Goal: Task Accomplishment & Management: Manage account settings

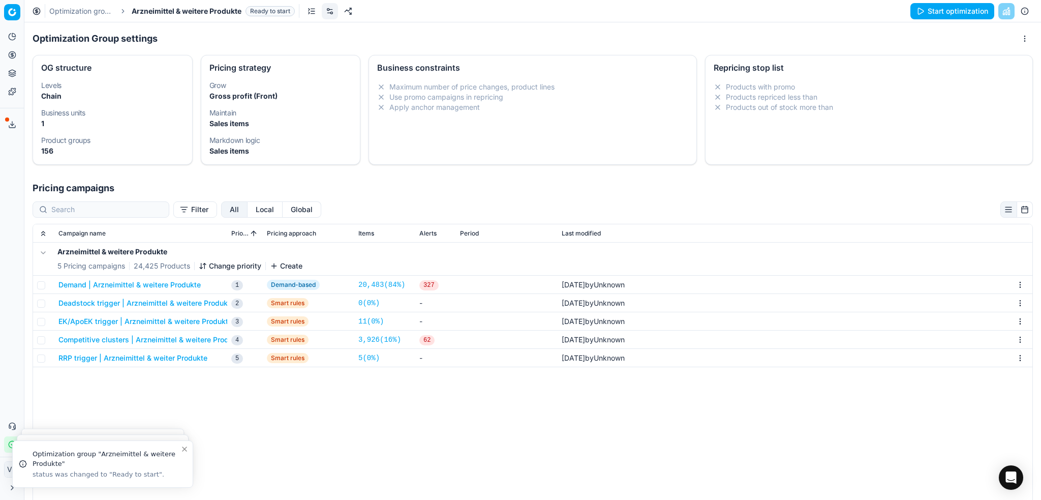
click at [94, 10] on link "Optimization groups" at bounding box center [81, 11] width 65 height 10
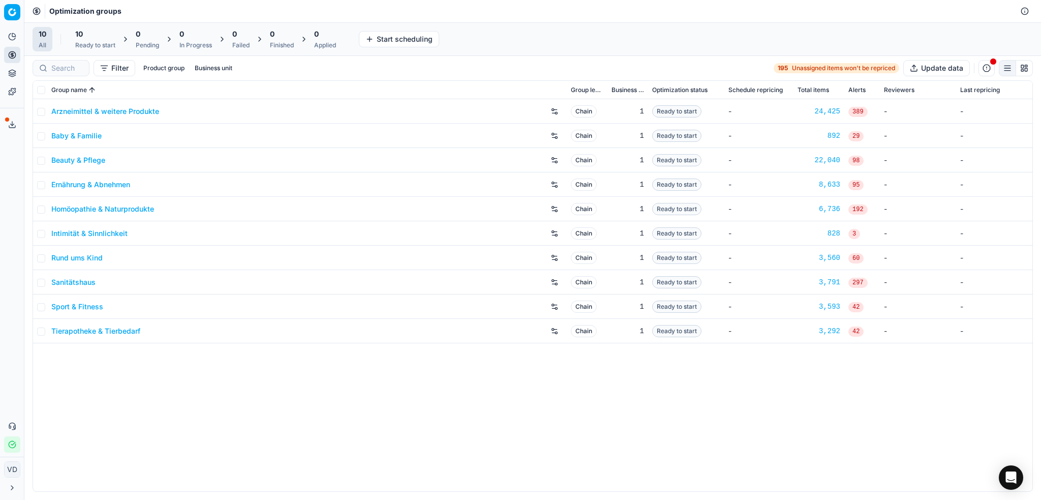
click at [129, 209] on link "Homöopathie & Naturprodukte" at bounding box center [102, 209] width 103 height 10
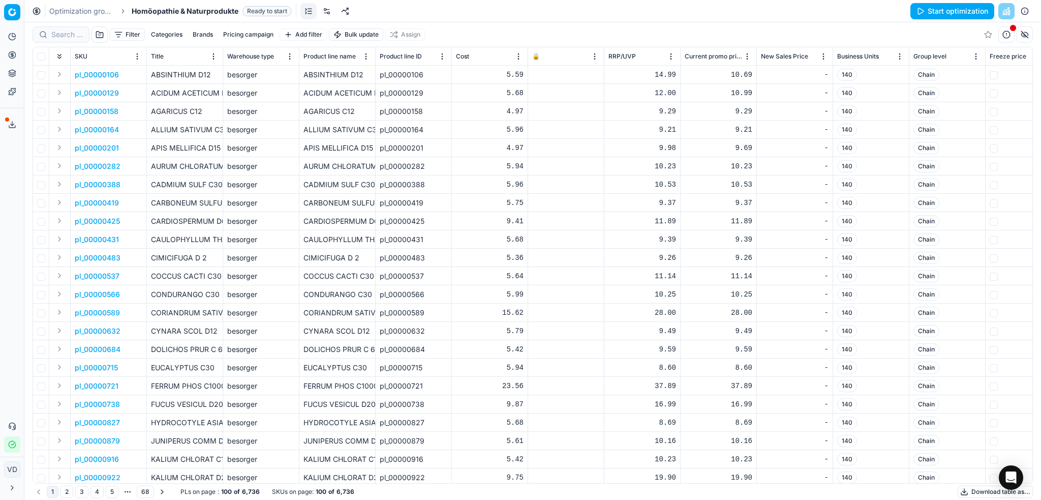
click at [324, 9] on link at bounding box center [327, 11] width 16 height 16
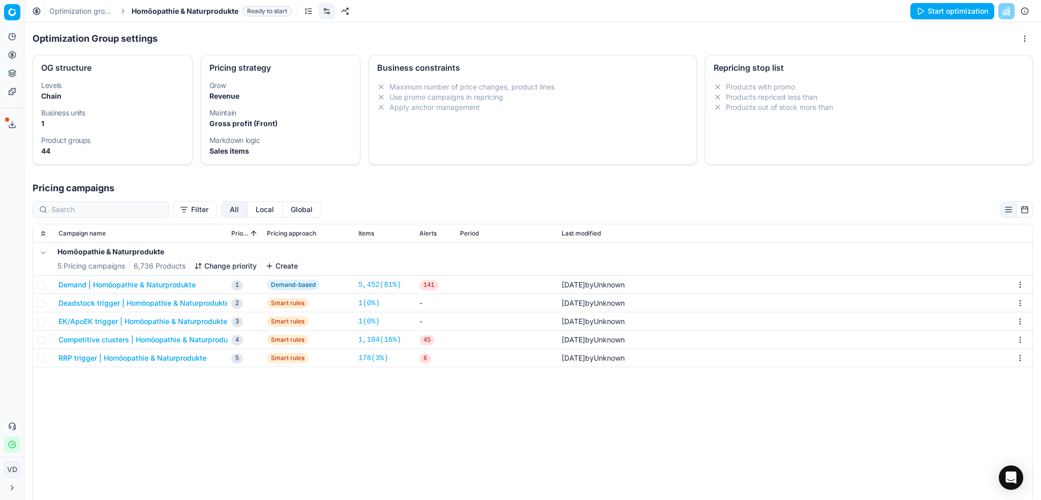
click at [171, 285] on button "Demand | Homöopathie & Naturprodukte" at bounding box center [126, 285] width 137 height 10
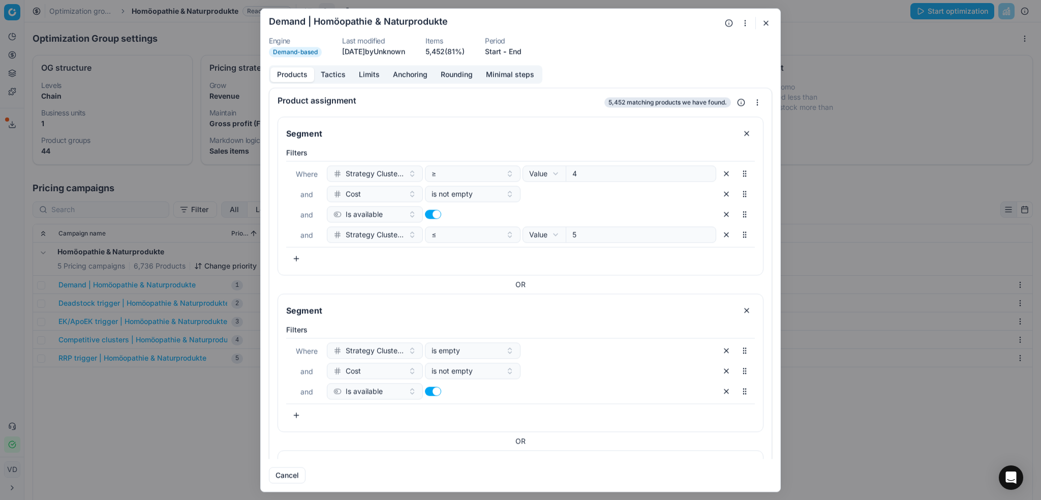
click at [333, 73] on button "Tactics" at bounding box center [333, 74] width 38 height 15
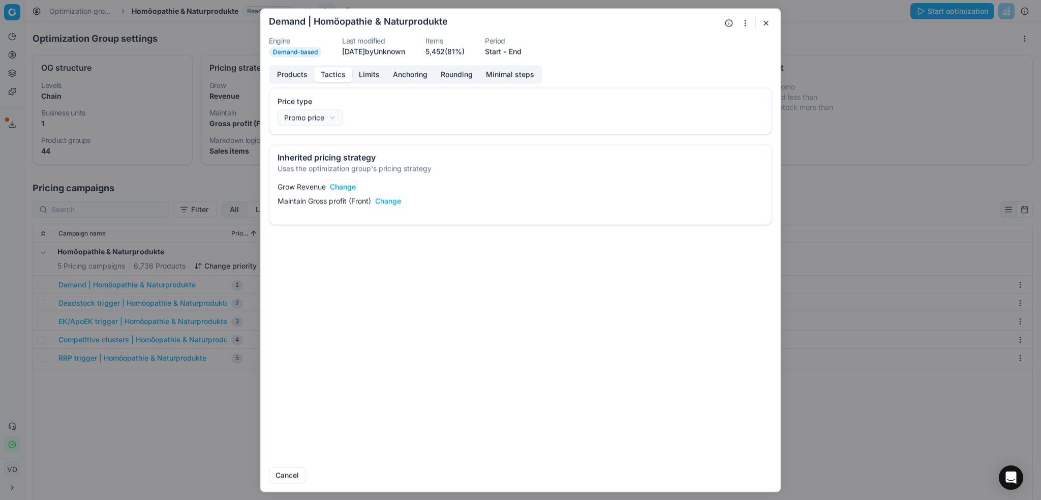
click at [346, 191] on button "Change" at bounding box center [343, 186] width 26 height 10
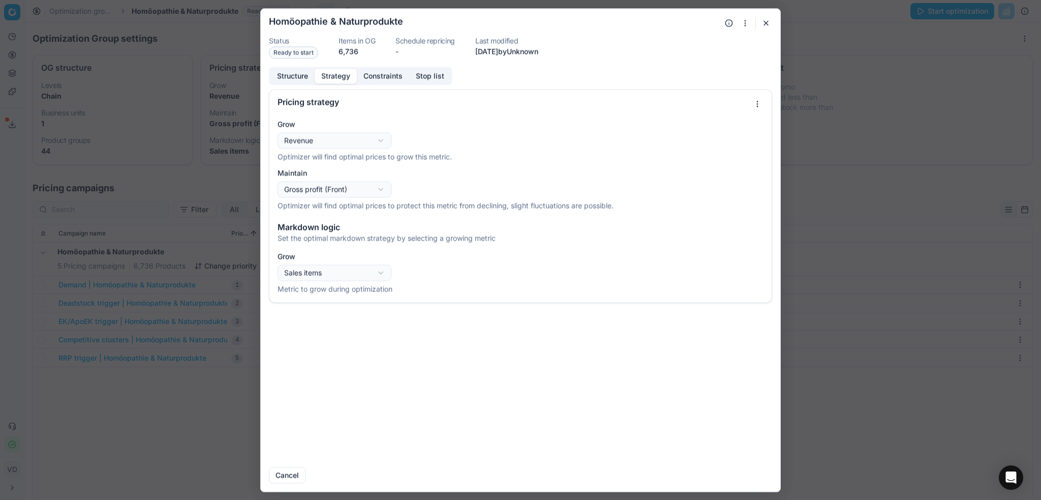
click at [343, 78] on button "Strategy" at bounding box center [336, 76] width 42 height 15
click at [347, 142] on div "Oprimization group is saving... Homöopathie & Naturprodukte Status Ready to sta…" at bounding box center [520, 250] width 1041 height 500
select select "gross_profit"
click at [328, 191] on div "Oprimization group is saving... Homöopathie & Naturprodukte Status Ready to sta…" at bounding box center [520, 250] width 1041 height 500
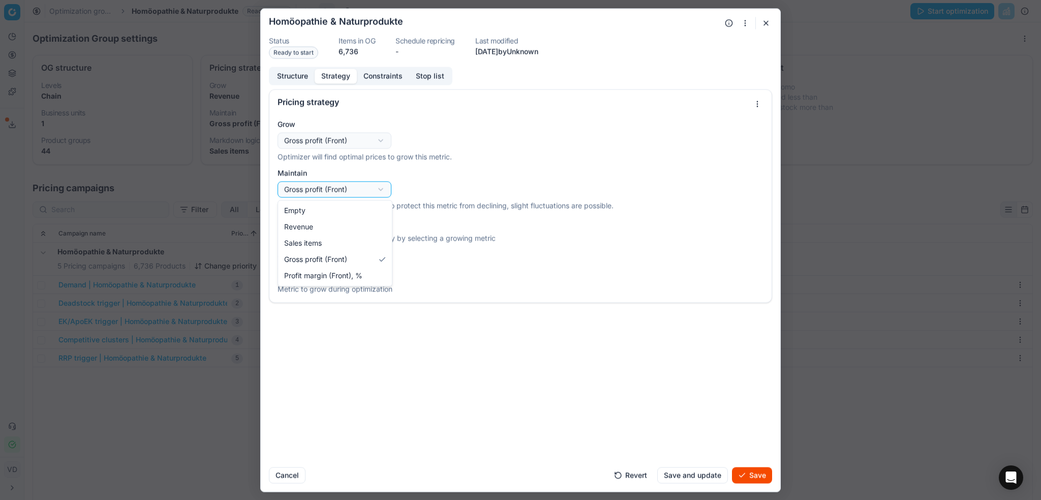
select select "sales_items"
click at [334, 194] on div "Oprimization group is saving... Homöopathie & Naturprodukte Status Ready to sta…" at bounding box center [520, 250] width 1041 height 500
click at [745, 475] on button "Save" at bounding box center [752, 475] width 40 height 16
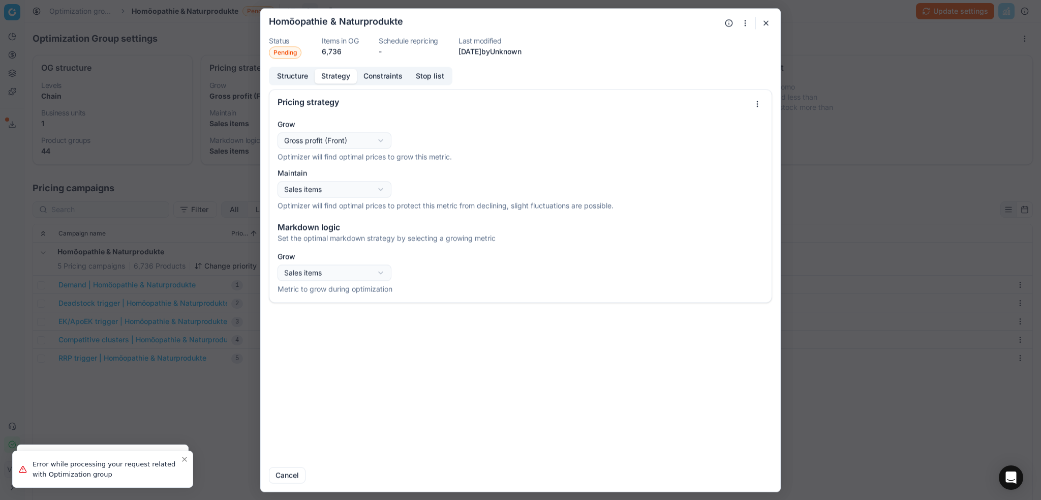
click at [301, 78] on button "Structure" at bounding box center [292, 76] width 44 height 15
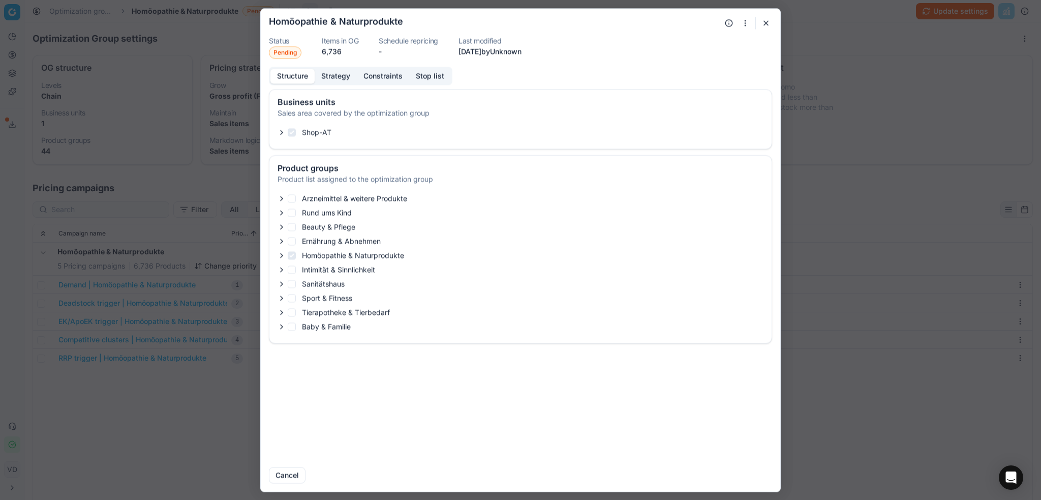
click at [766, 28] on button "button" at bounding box center [766, 23] width 12 height 12
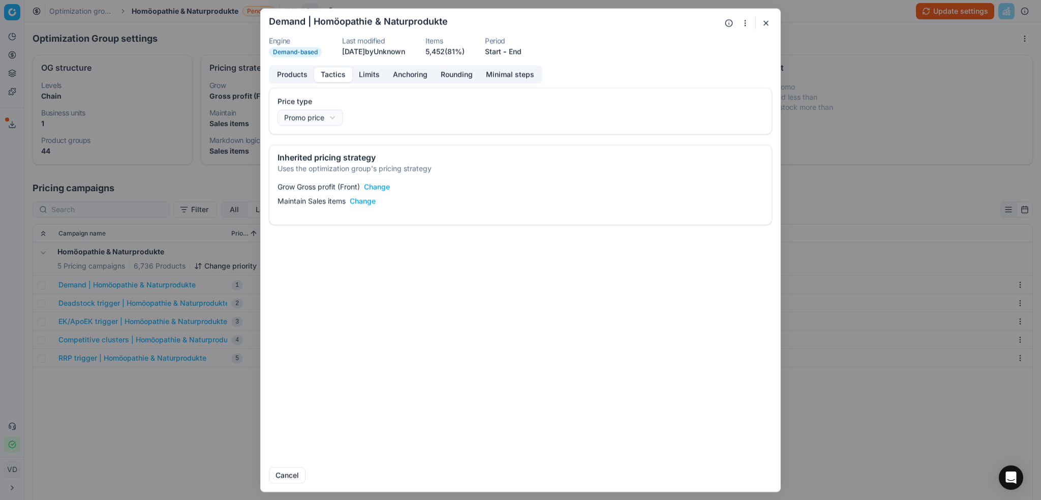
click at [766, 20] on button "button" at bounding box center [766, 23] width 12 height 12
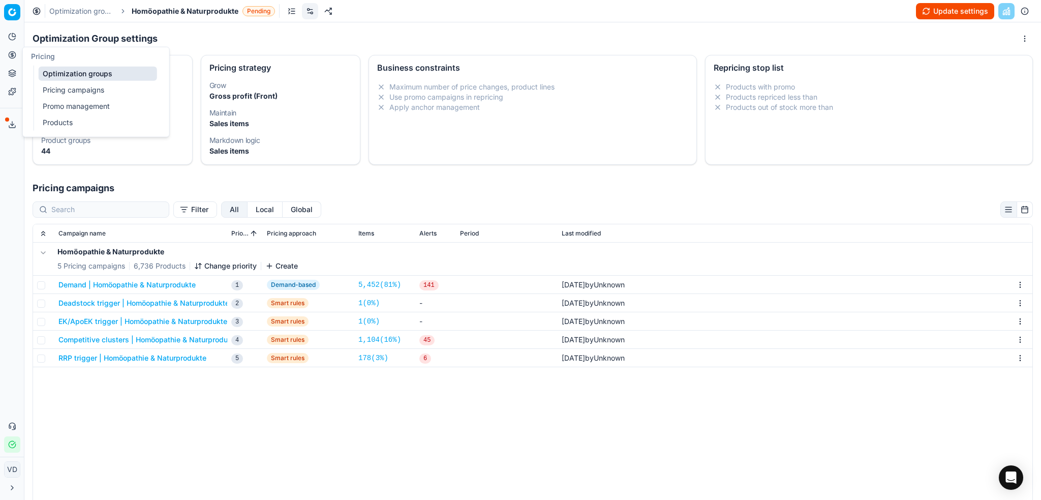
click at [12, 55] on icon at bounding box center [12, 55] width 0 height 4
click at [930, 9] on button "Update settings" at bounding box center [955, 11] width 78 height 16
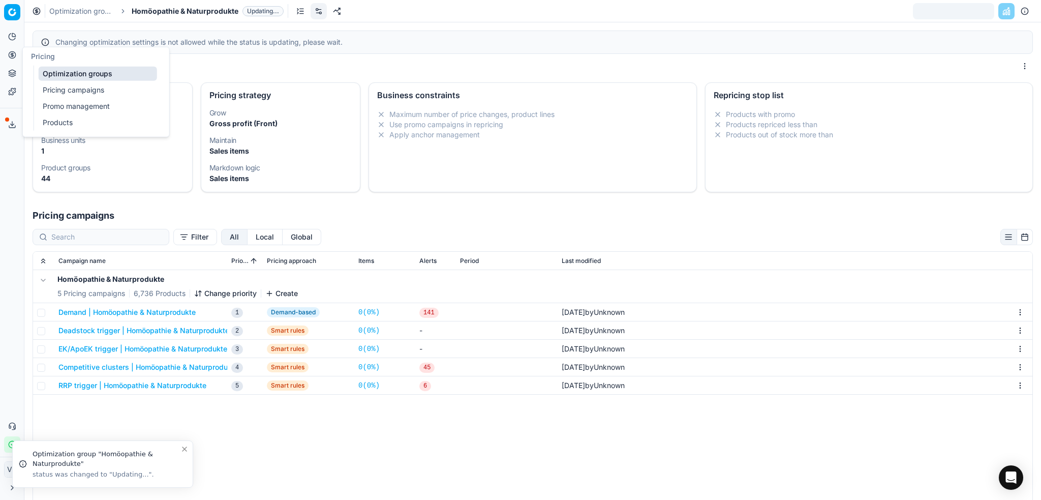
click at [17, 55] on button "Pricing" at bounding box center [12, 55] width 16 height 16
click at [59, 72] on link "Optimization groups" at bounding box center [98, 74] width 118 height 14
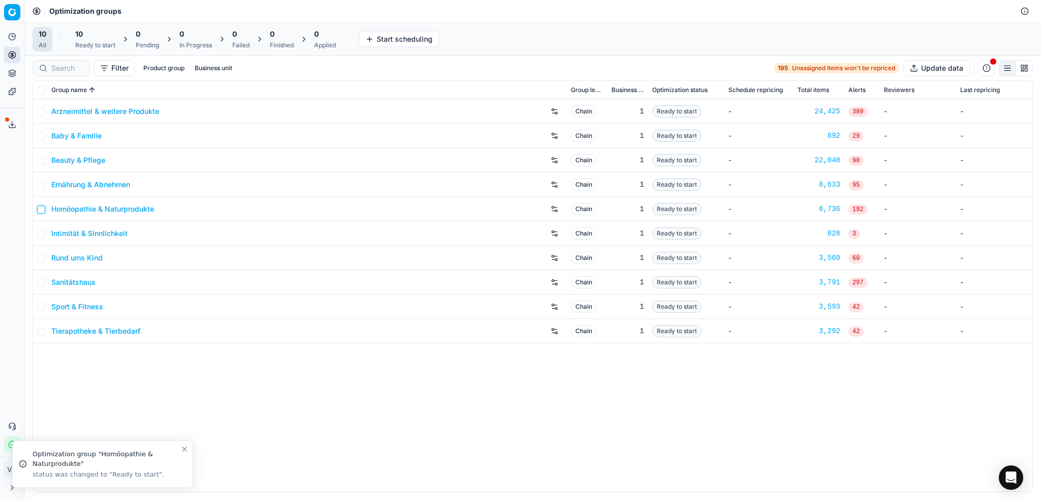
click at [42, 211] on input "checkbox" at bounding box center [41, 209] width 8 height 8
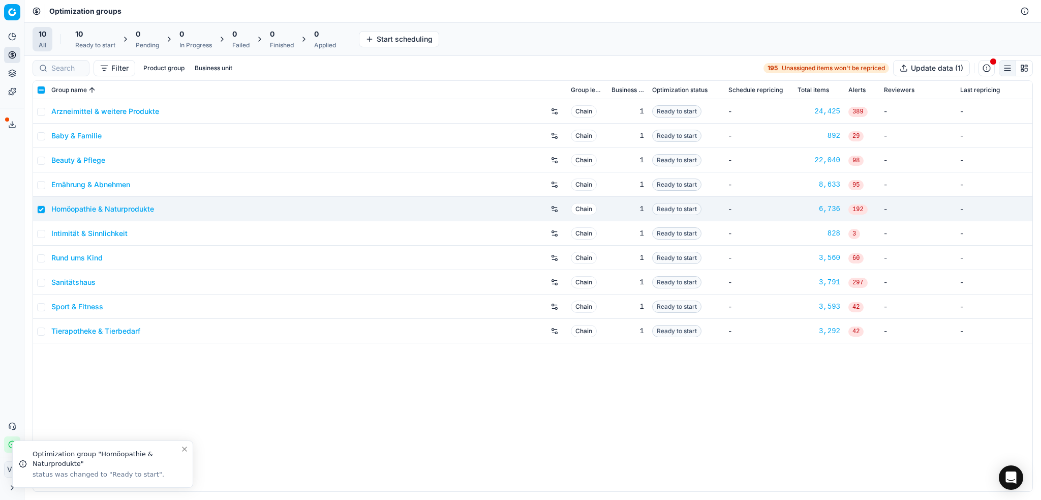
click at [91, 44] on div "Ready to start" at bounding box center [95, 45] width 40 height 8
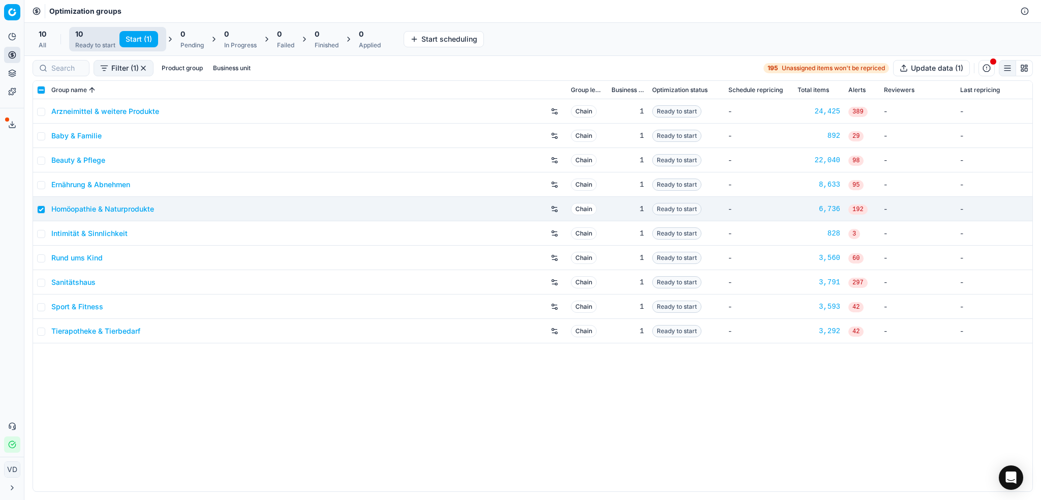
click at [143, 41] on button "Start (1)" at bounding box center [138, 39] width 39 height 16
checkbox input "false"
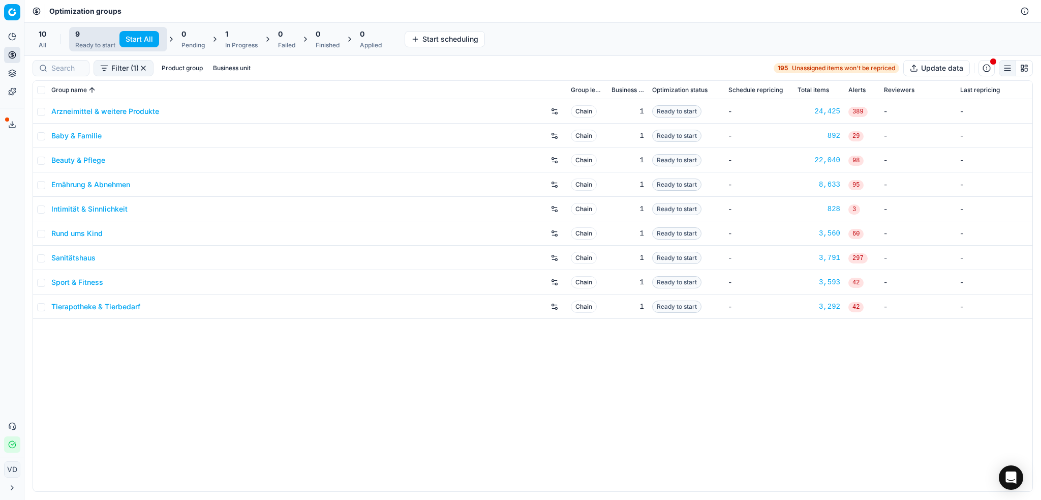
click at [112, 114] on link "Arzneimittel & weitere Produkte" at bounding box center [105, 111] width 108 height 10
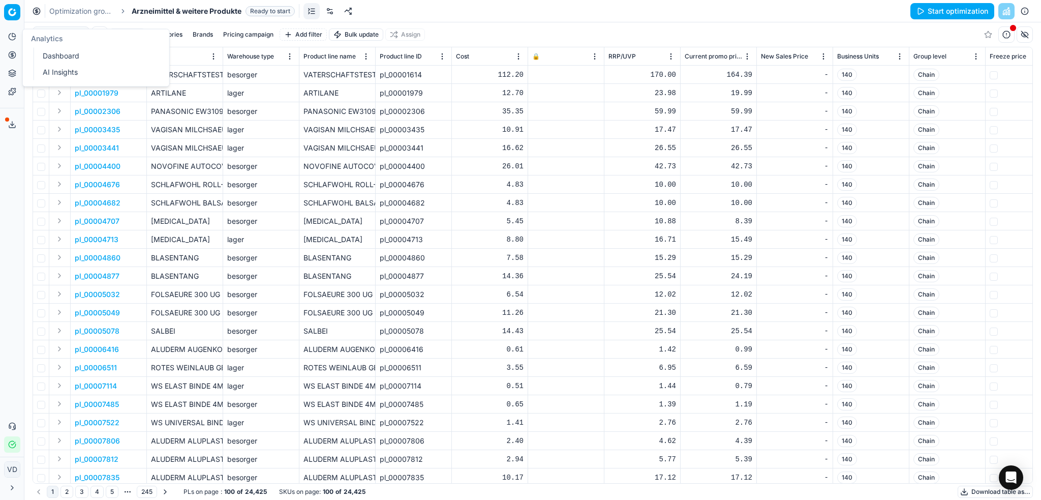
click at [11, 43] on button "Analytics" at bounding box center [12, 36] width 16 height 16
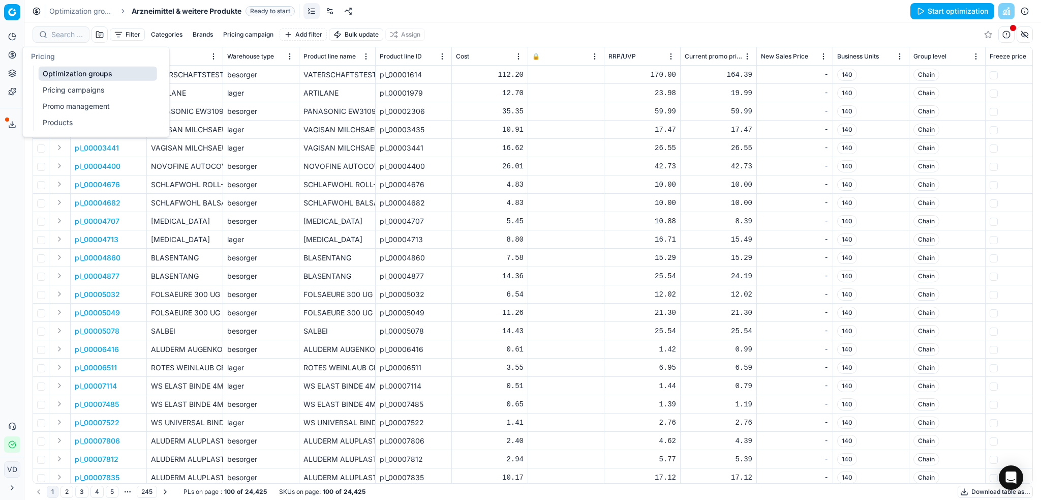
click at [54, 75] on link "Optimization groups" at bounding box center [98, 74] width 118 height 14
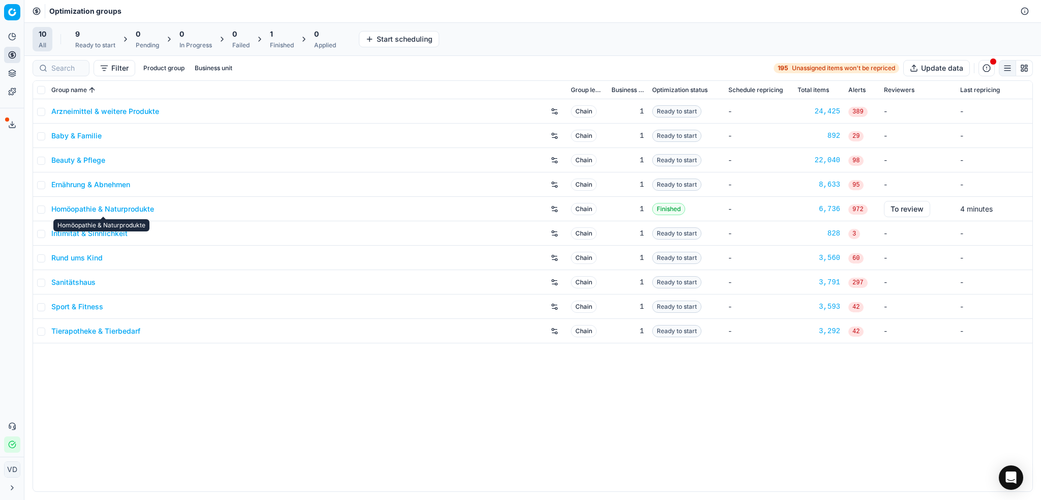
click at [120, 206] on link "Homöopathie & Naturprodukte" at bounding box center [102, 209] width 103 height 10
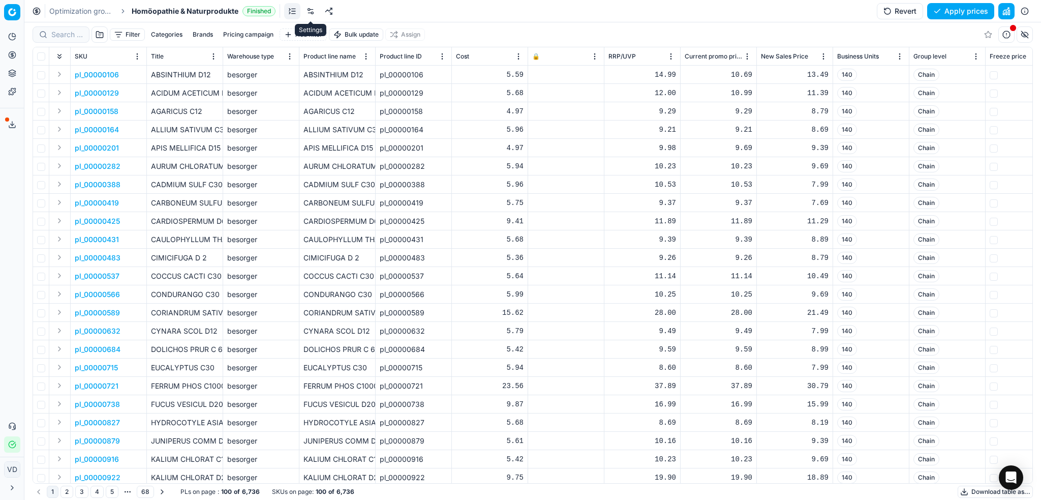
click at [312, 13] on link at bounding box center [310, 11] width 16 height 16
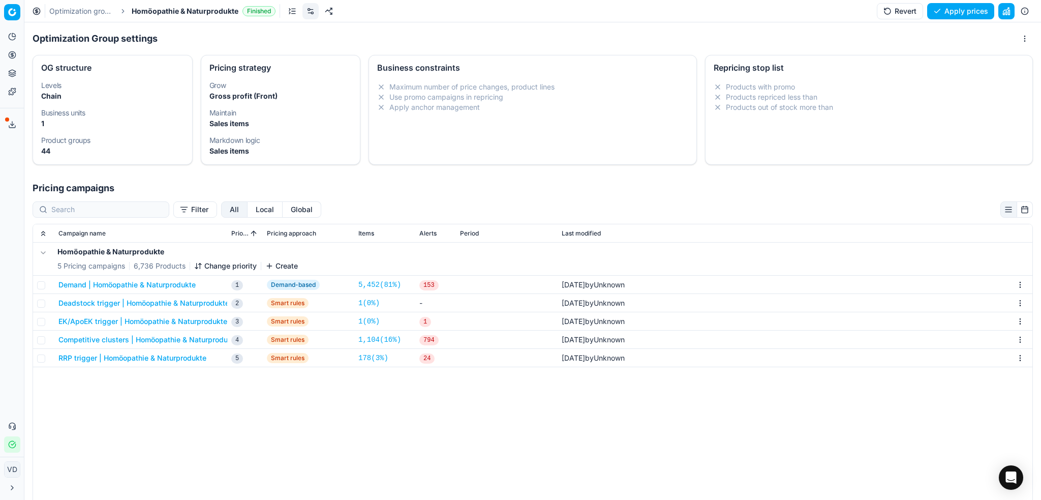
click at [158, 285] on button "Demand | Homöopathie & Naturprodukte" at bounding box center [126, 285] width 137 height 10
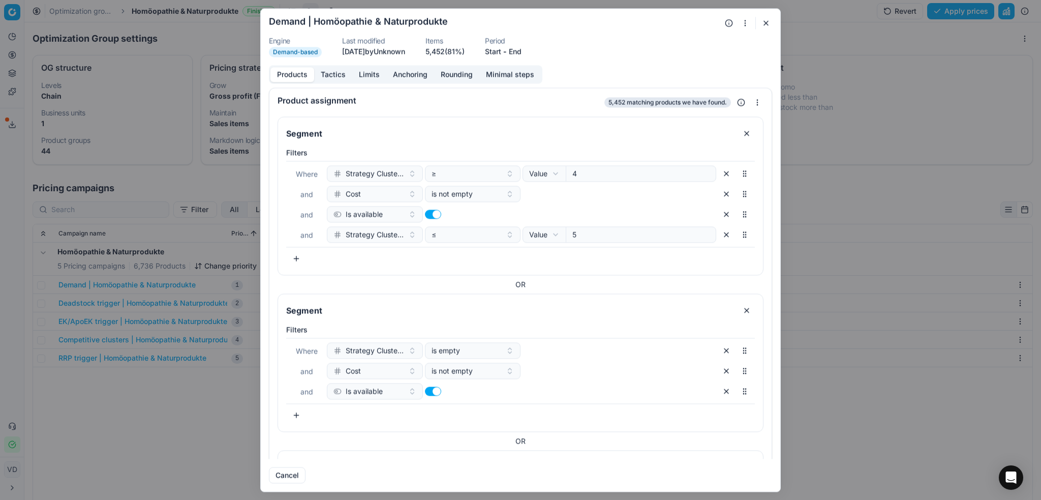
click at [328, 71] on button "Tactics" at bounding box center [333, 74] width 38 height 15
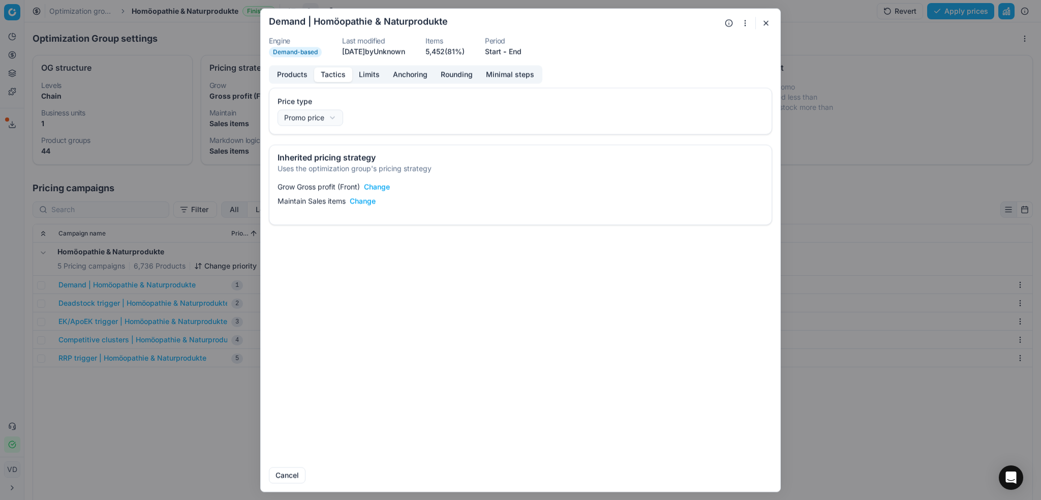
click at [768, 25] on button "button" at bounding box center [766, 23] width 12 height 12
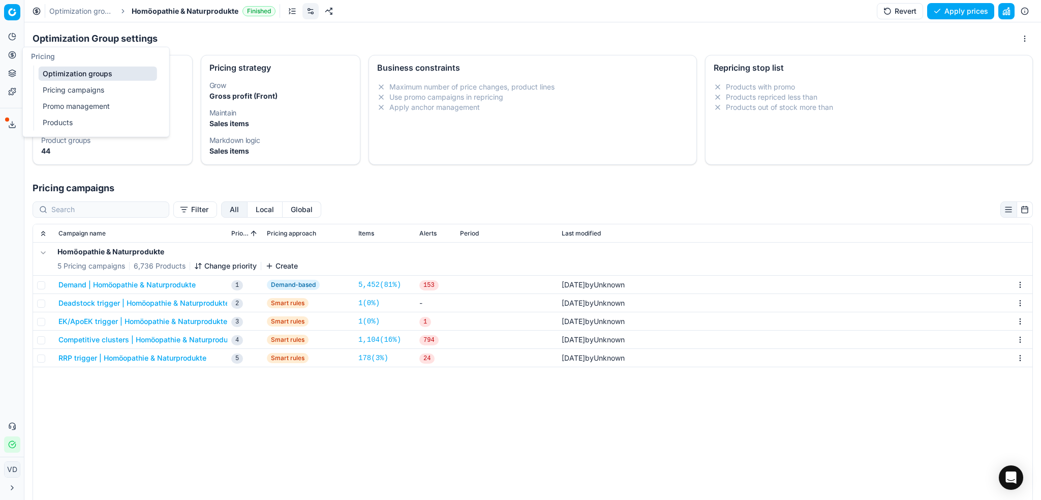
click at [53, 71] on link "Optimization groups" at bounding box center [98, 74] width 118 height 14
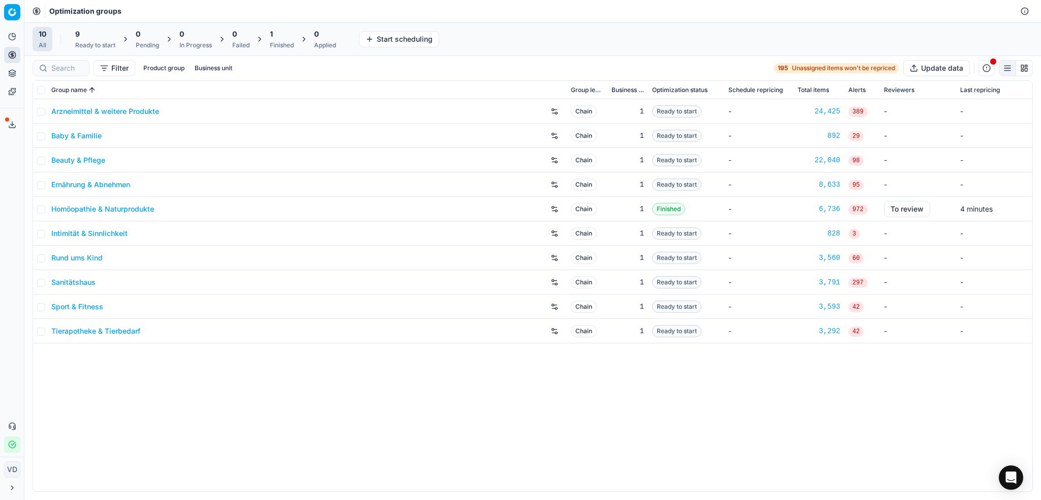
click at [76, 159] on link "Beauty & Pflege" at bounding box center [78, 160] width 54 height 10
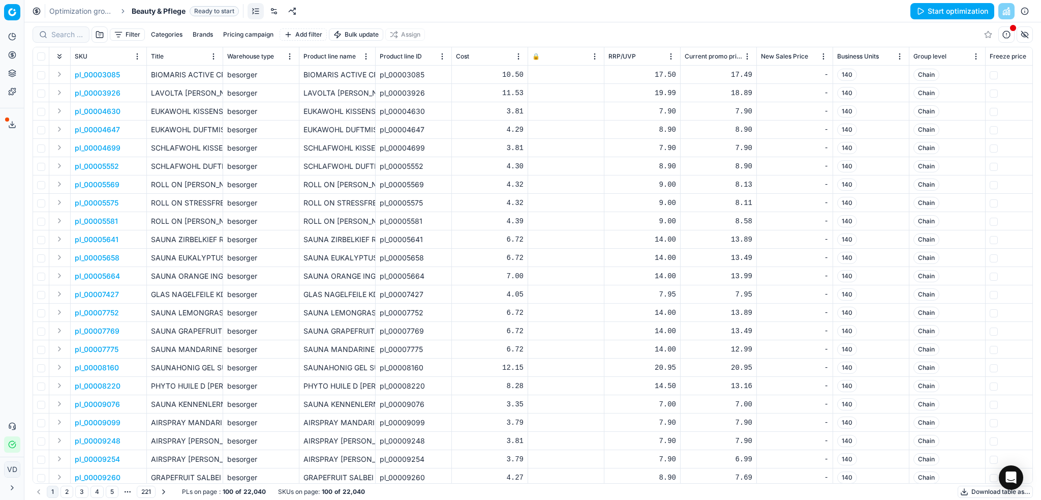
click at [274, 12] on link at bounding box center [274, 11] width 16 height 16
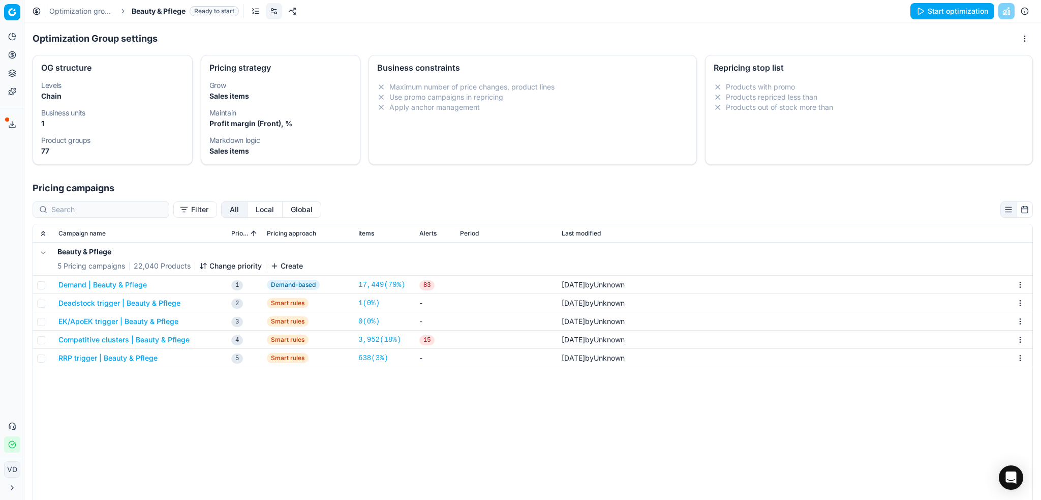
click at [129, 287] on button "Demand | Beauty & Pflege" at bounding box center [102, 285] width 88 height 10
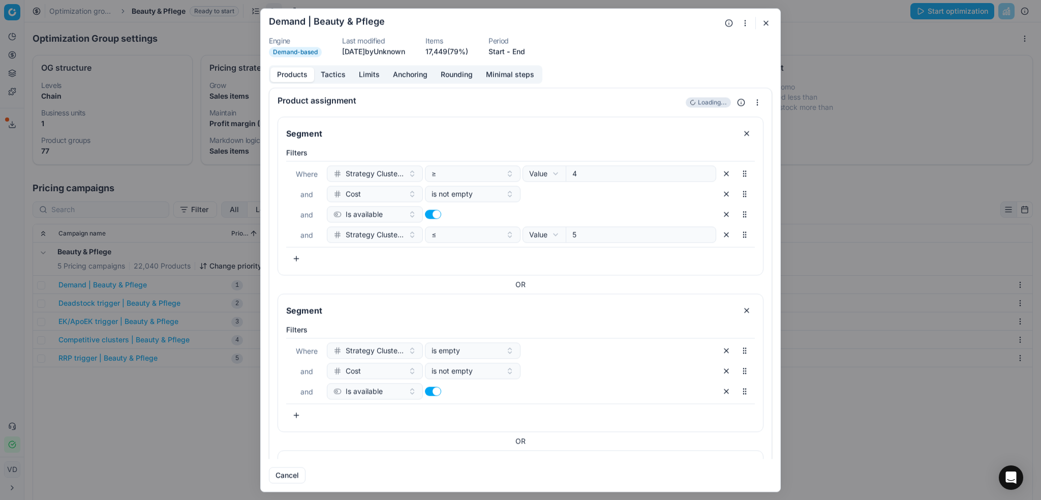
click at [339, 69] on button "Tactics" at bounding box center [333, 74] width 38 height 15
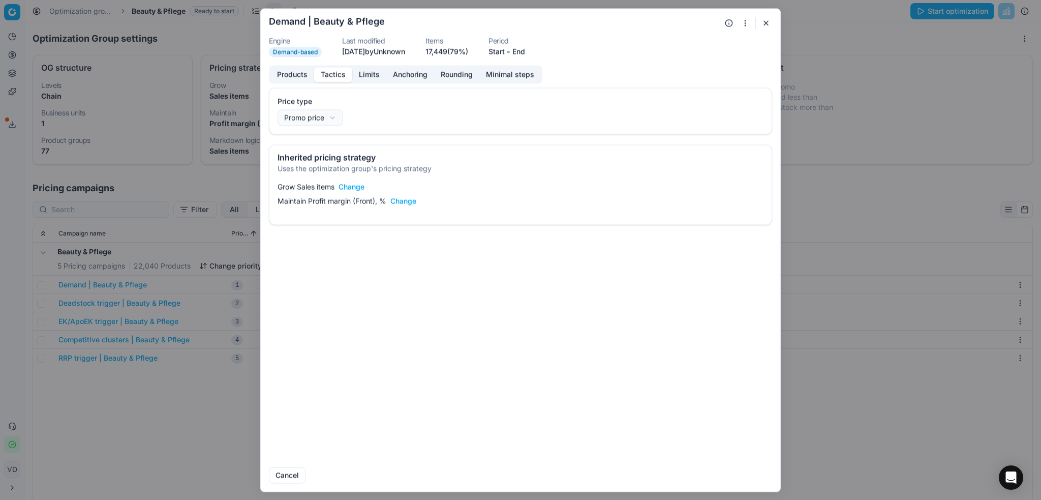
click at [346, 188] on button "Change" at bounding box center [352, 186] width 26 height 10
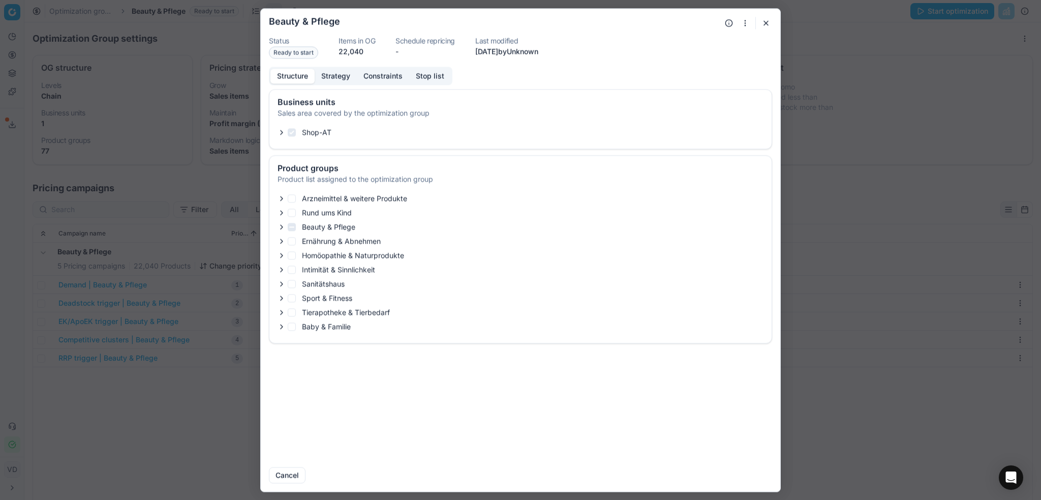
click at [332, 80] on button "Strategy" at bounding box center [336, 76] width 42 height 15
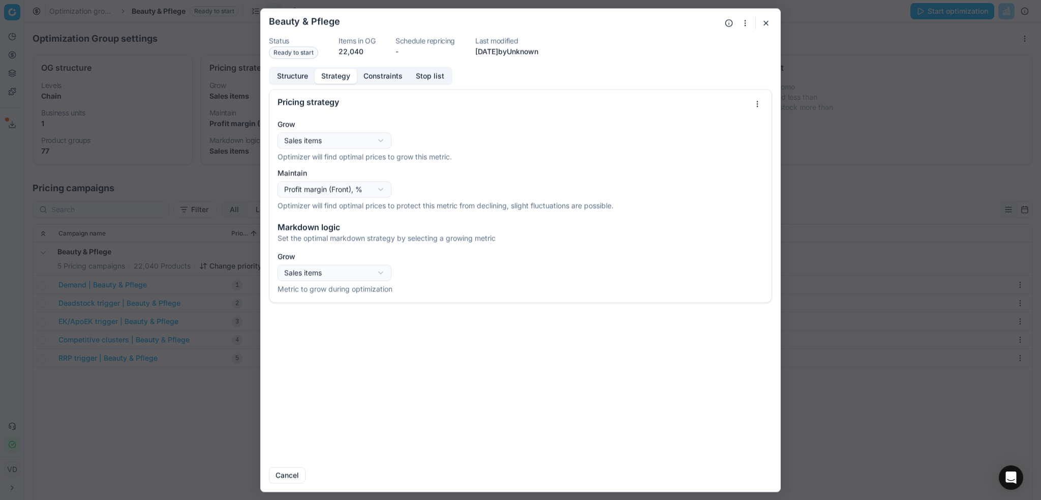
click at [385, 188] on div "Oprimization group is saving... Beauty & Pflege Status Ready to start Items in …" at bounding box center [520, 250] width 1041 height 500
select select "gross_profit"
click at [737, 472] on button "Save" at bounding box center [752, 475] width 40 height 16
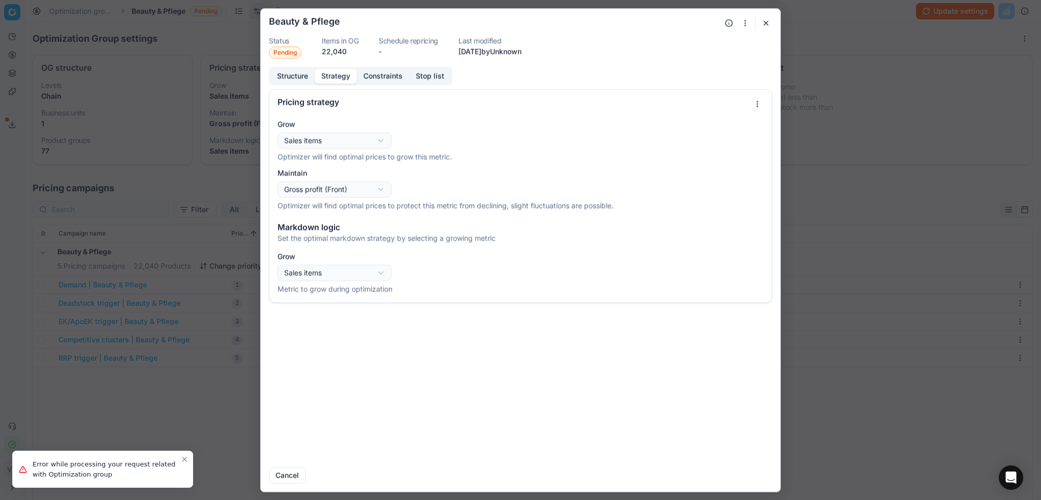
click at [765, 24] on button "button" at bounding box center [766, 23] width 12 height 12
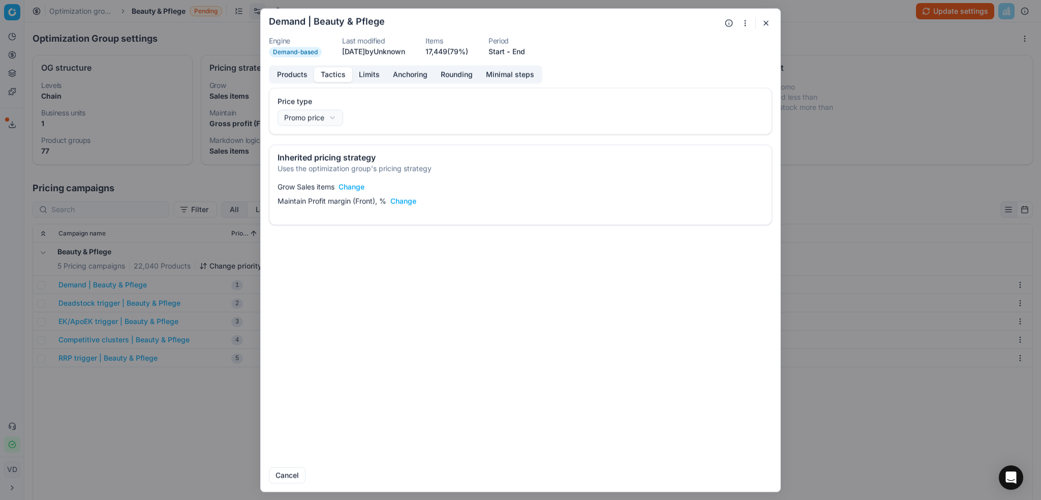
click at [761, 26] on button "button" at bounding box center [766, 23] width 12 height 12
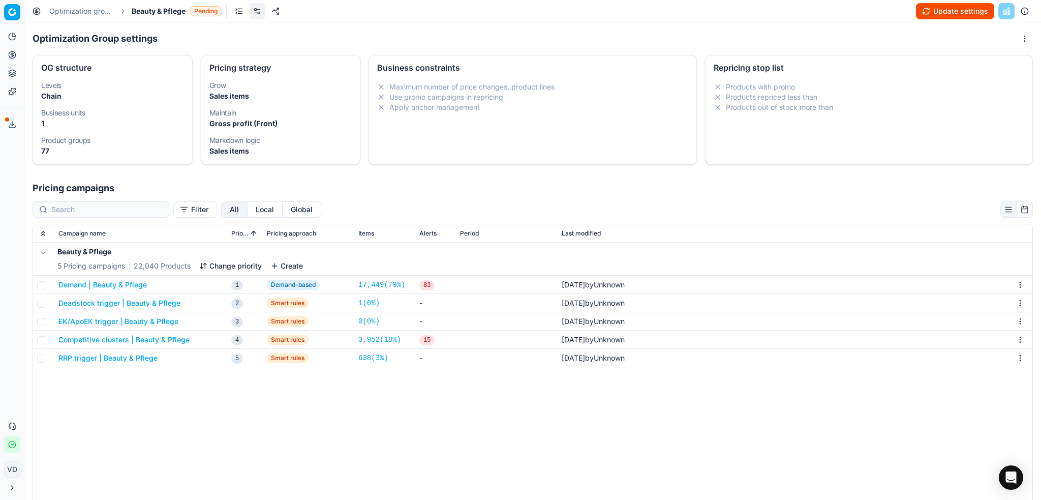
click at [960, 15] on button "Update settings" at bounding box center [955, 11] width 78 height 16
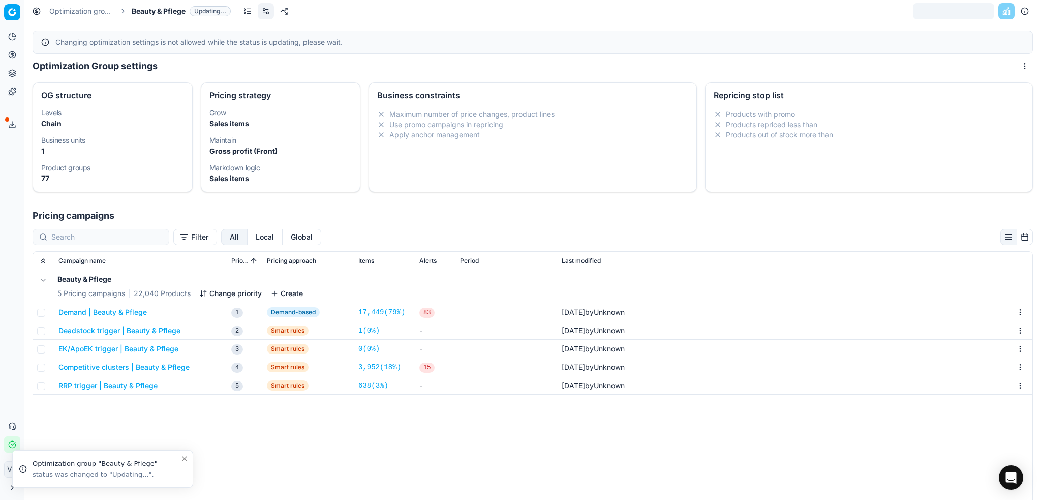
click at [127, 310] on button "Demand | Beauty & Pflege" at bounding box center [102, 312] width 88 height 10
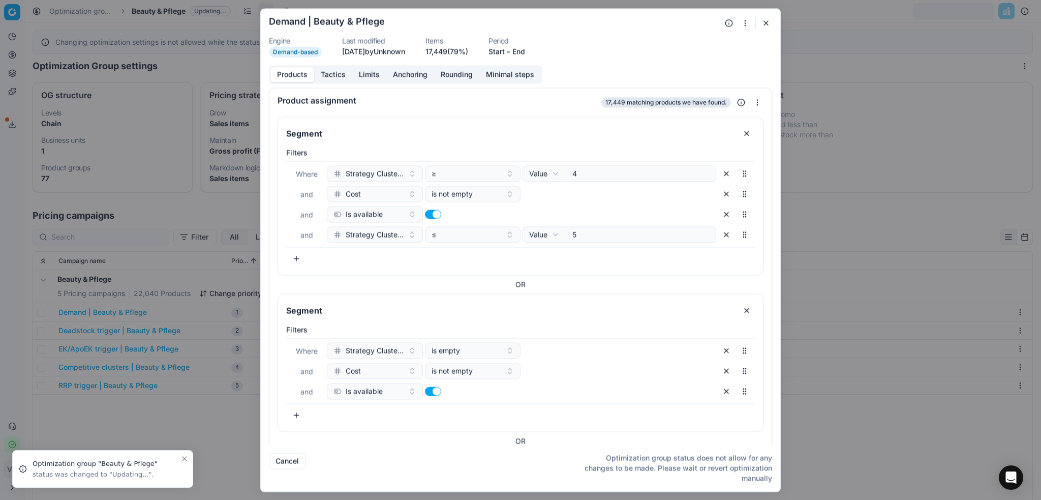
click at [343, 76] on button "Tactics" at bounding box center [333, 74] width 38 height 15
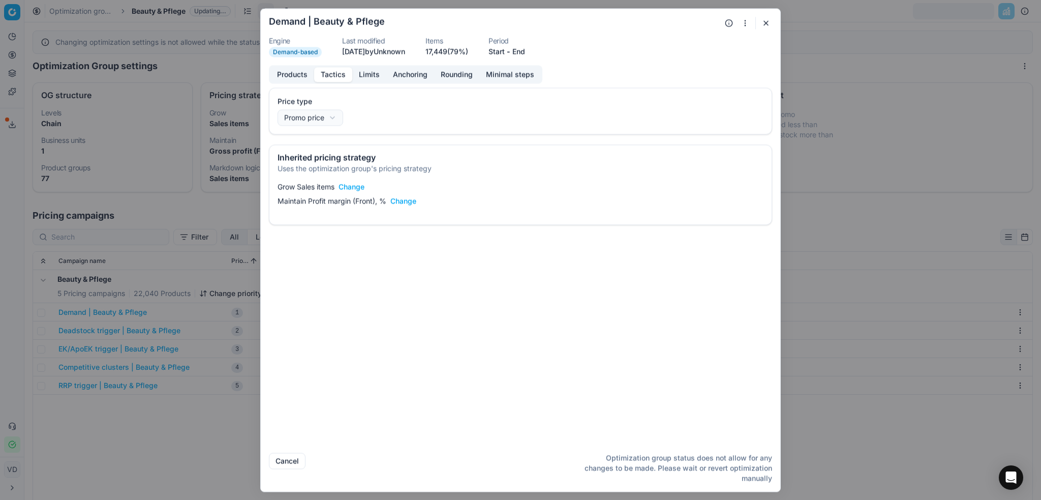
click at [760, 20] on button "button" at bounding box center [766, 23] width 12 height 12
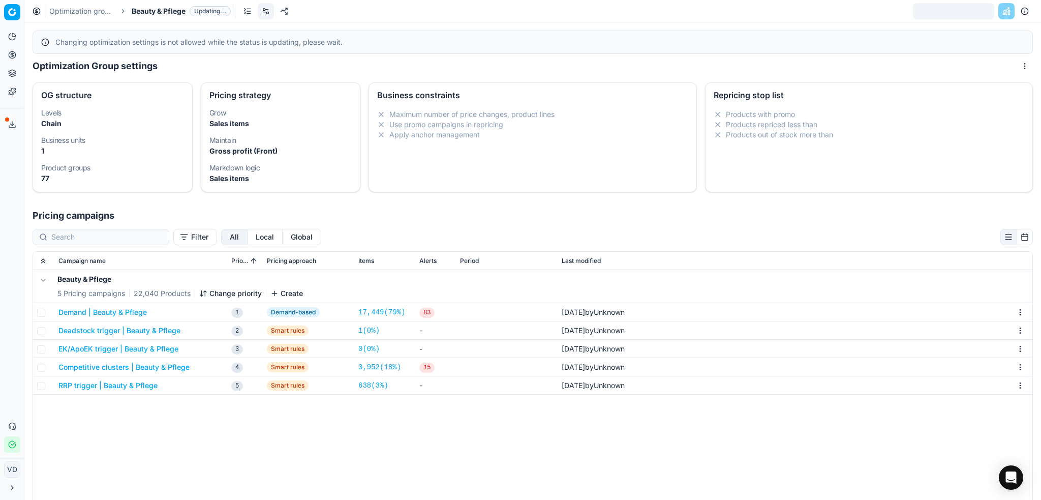
click at [102, 313] on button "Demand | Beauty & Pflege" at bounding box center [102, 312] width 88 height 10
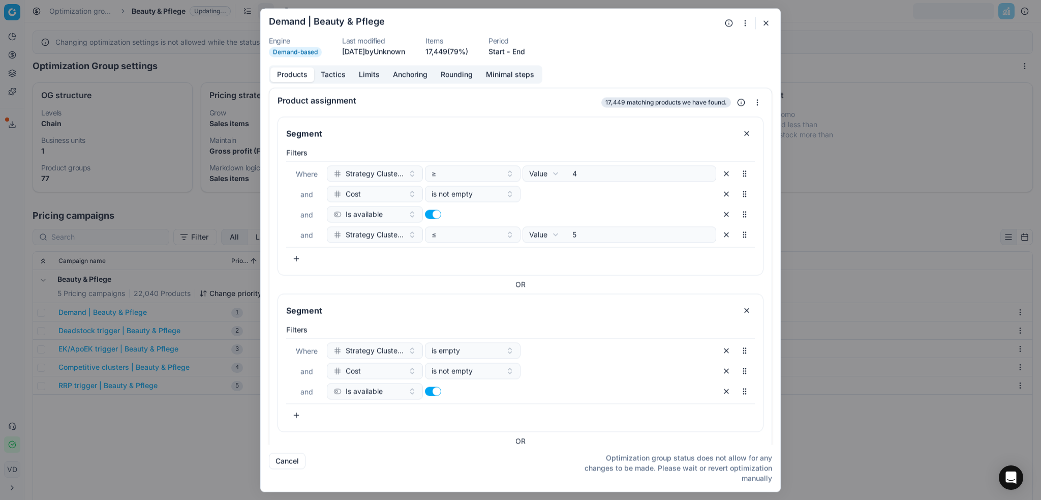
click at [343, 72] on button "Tactics" at bounding box center [333, 74] width 38 height 15
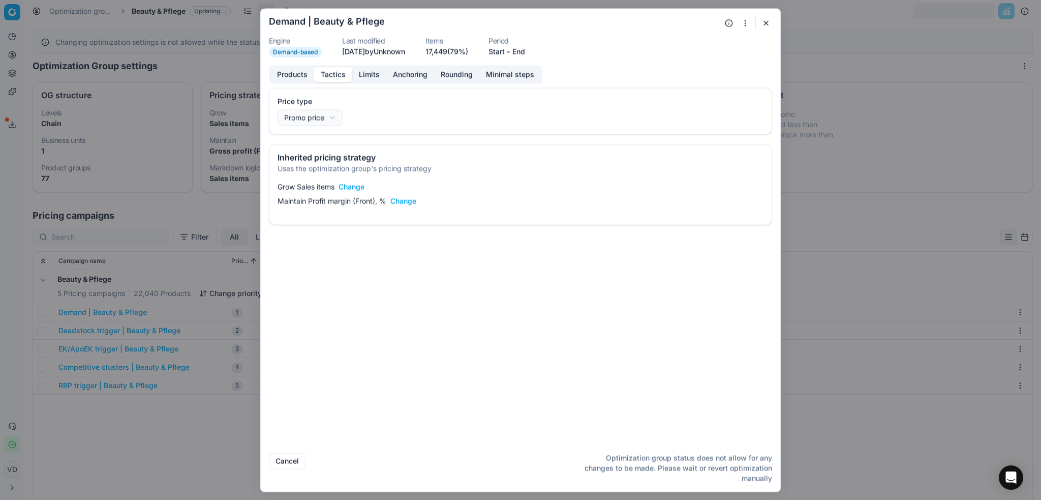
click at [415, 203] on button "Change" at bounding box center [403, 201] width 26 height 10
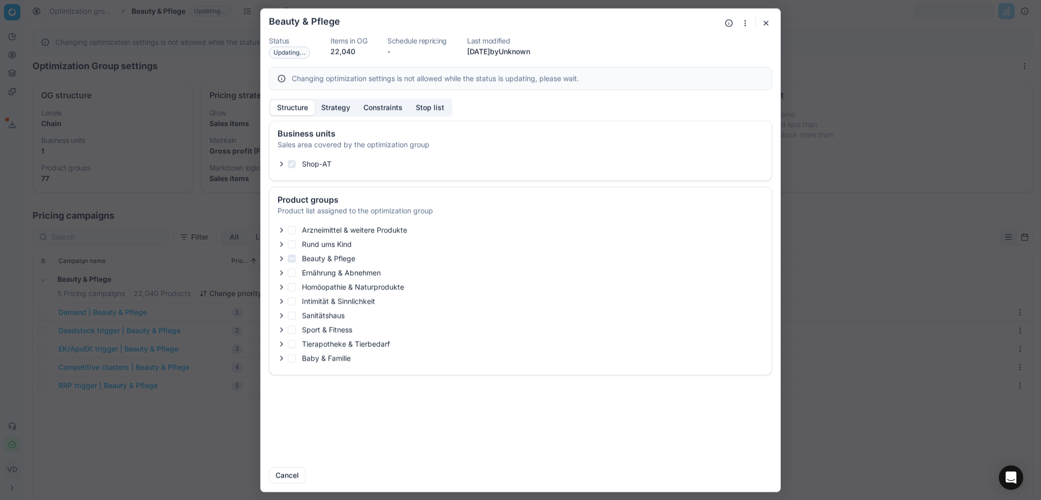
click at [334, 111] on button "Strategy" at bounding box center [336, 107] width 42 height 15
click at [282, 104] on button "Structure" at bounding box center [292, 107] width 44 height 15
click at [763, 25] on button "button" at bounding box center [766, 23] width 12 height 12
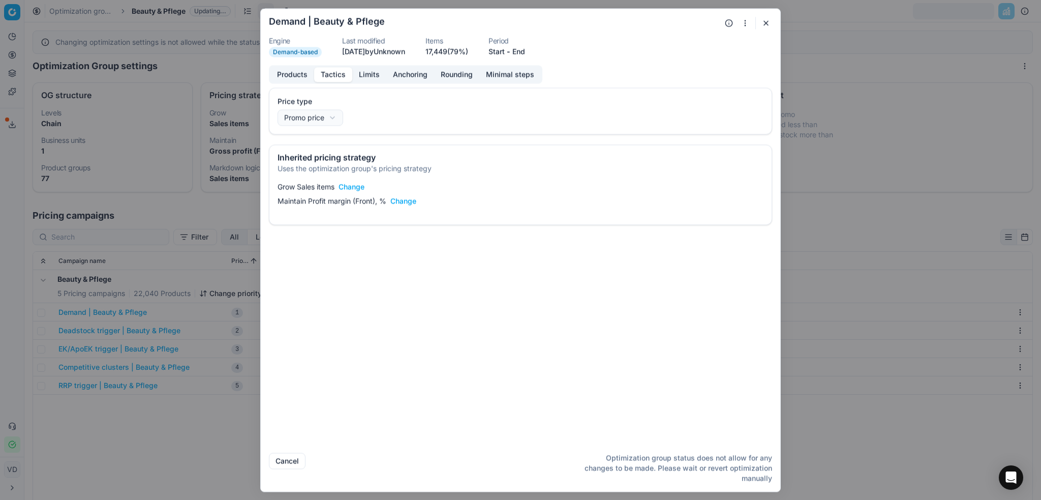
click at [763, 25] on button "button" at bounding box center [766, 23] width 12 height 12
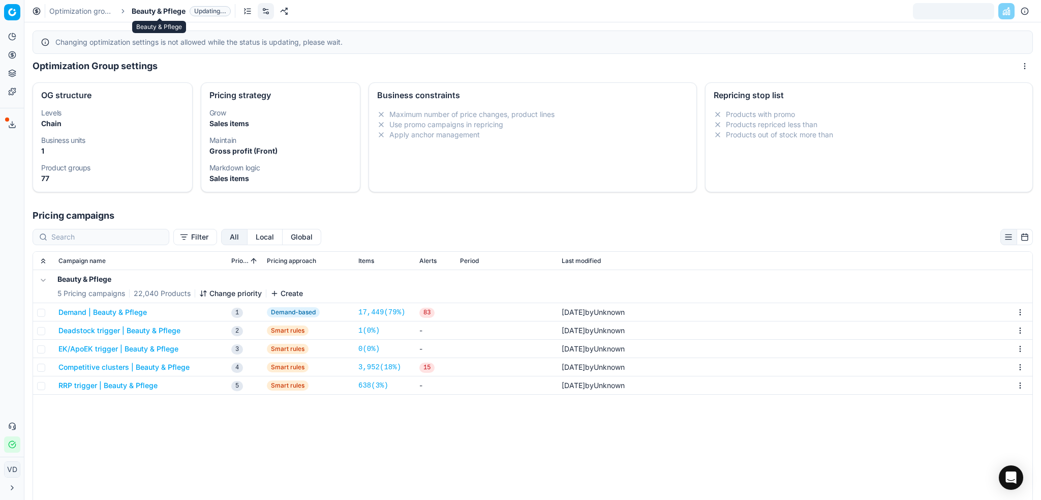
click at [139, 14] on span "Beauty & Pflege" at bounding box center [159, 11] width 54 height 10
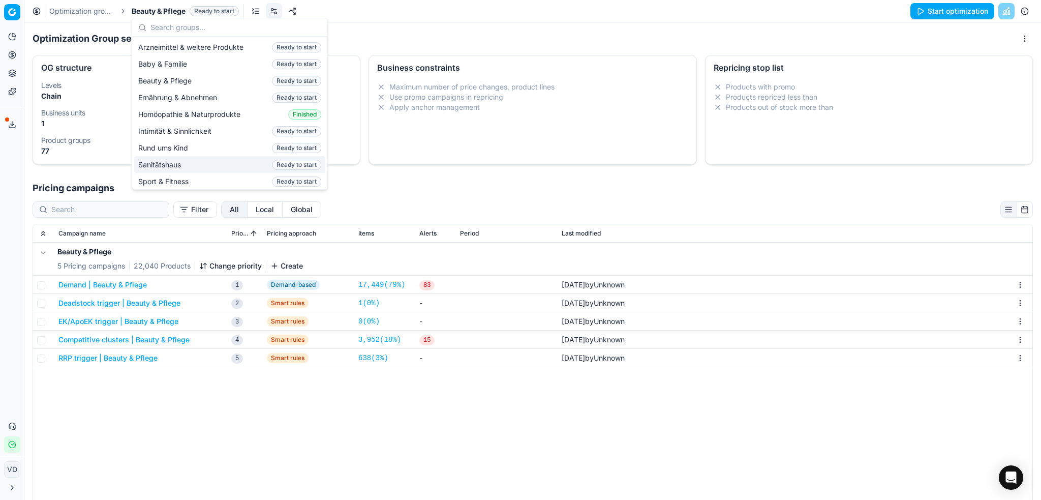
click at [124, 285] on button "Demand | Beauty & Pflege" at bounding box center [102, 285] width 88 height 10
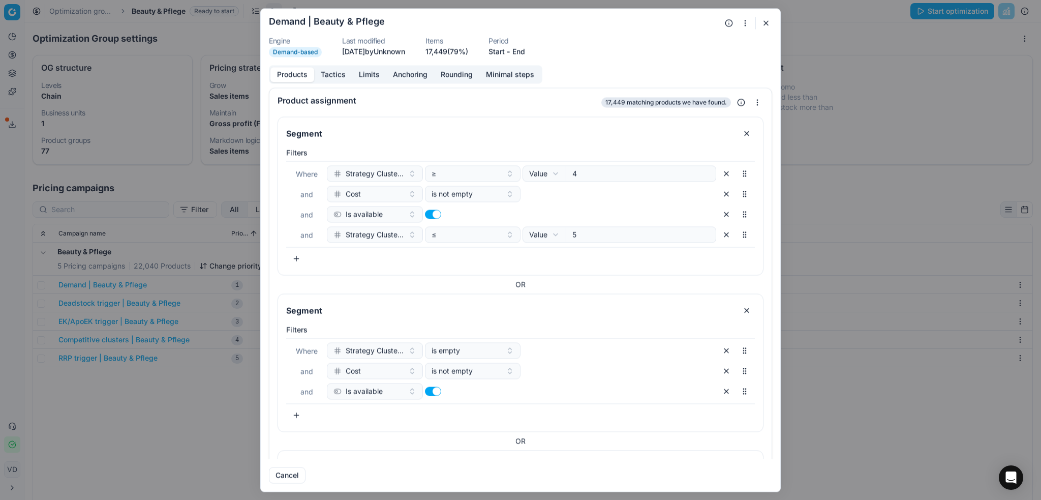
click at [342, 69] on button "Tactics" at bounding box center [333, 74] width 38 height 15
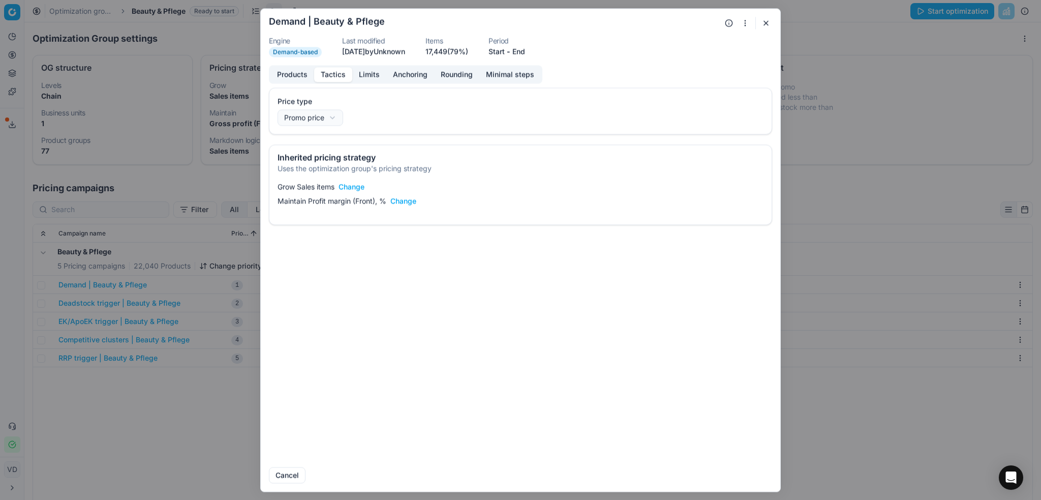
click at [769, 23] on button "button" at bounding box center [766, 23] width 12 height 12
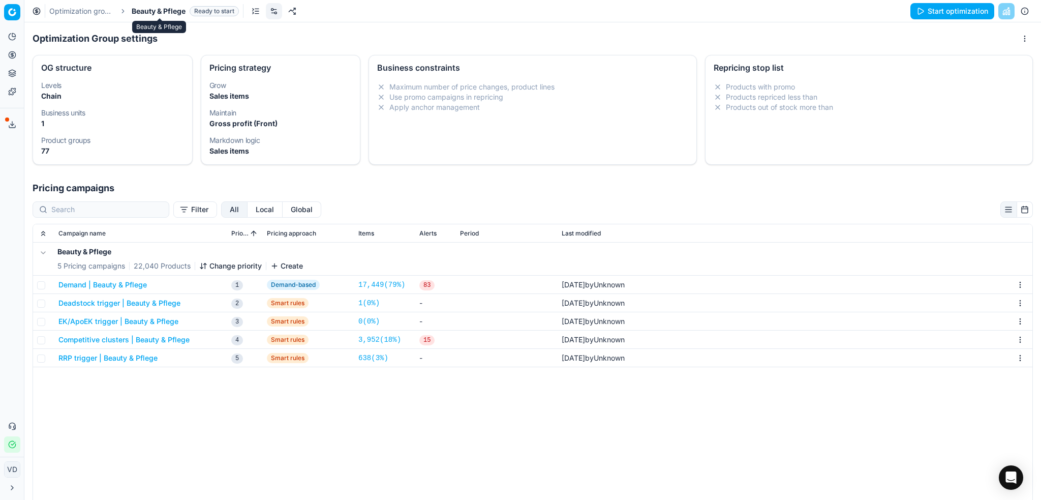
click at [168, 11] on span "Beauty & Pflege" at bounding box center [159, 11] width 54 height 10
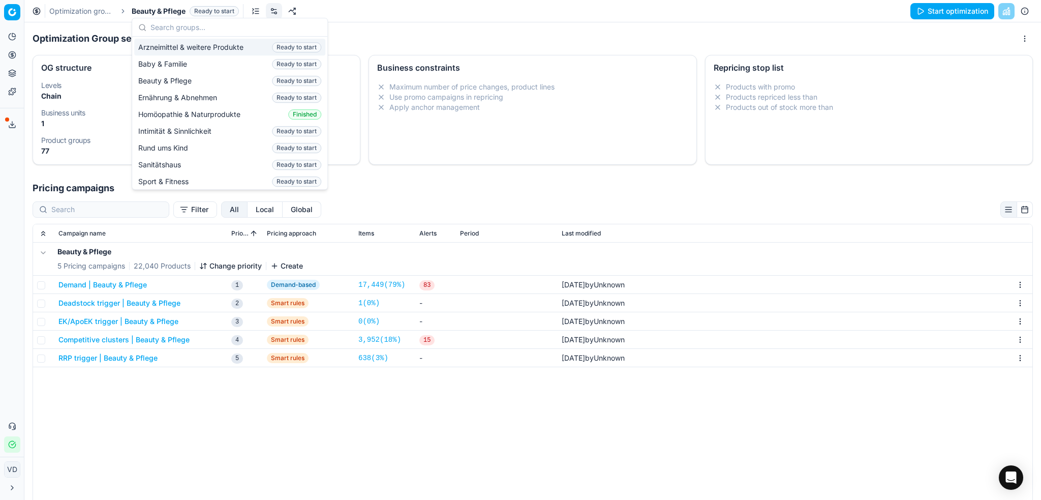
click at [90, 10] on link "Optimization groups" at bounding box center [81, 11] width 65 height 10
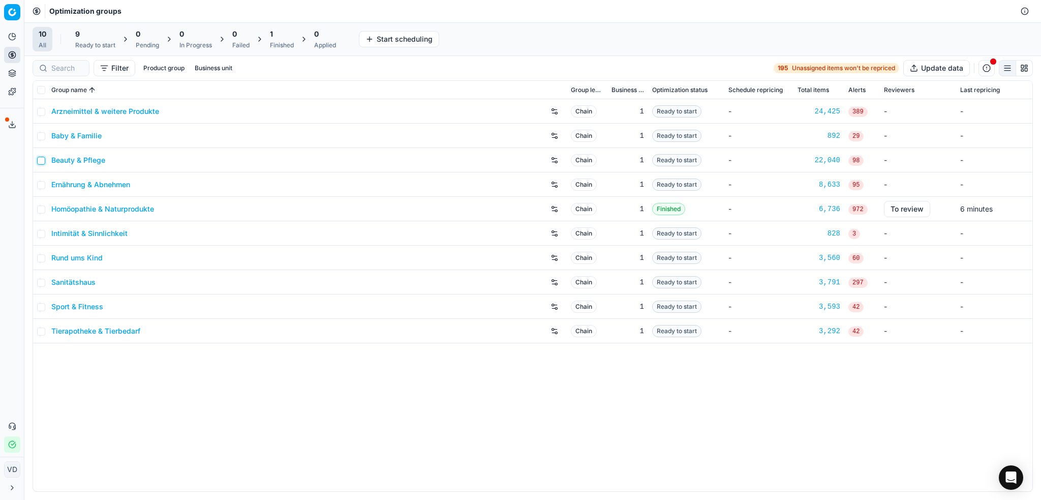
click at [42, 162] on input "checkbox" at bounding box center [41, 161] width 8 height 8
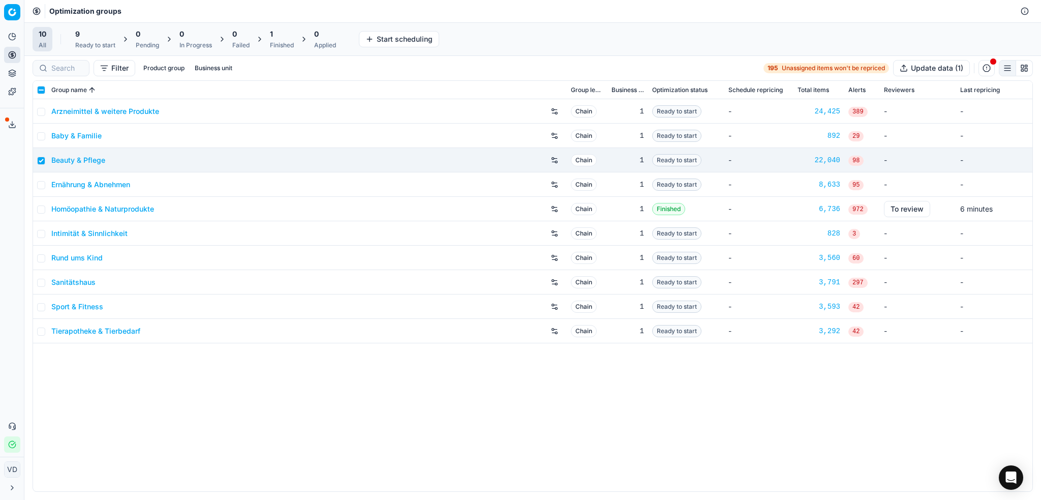
click at [102, 39] on div "9" at bounding box center [95, 34] width 40 height 10
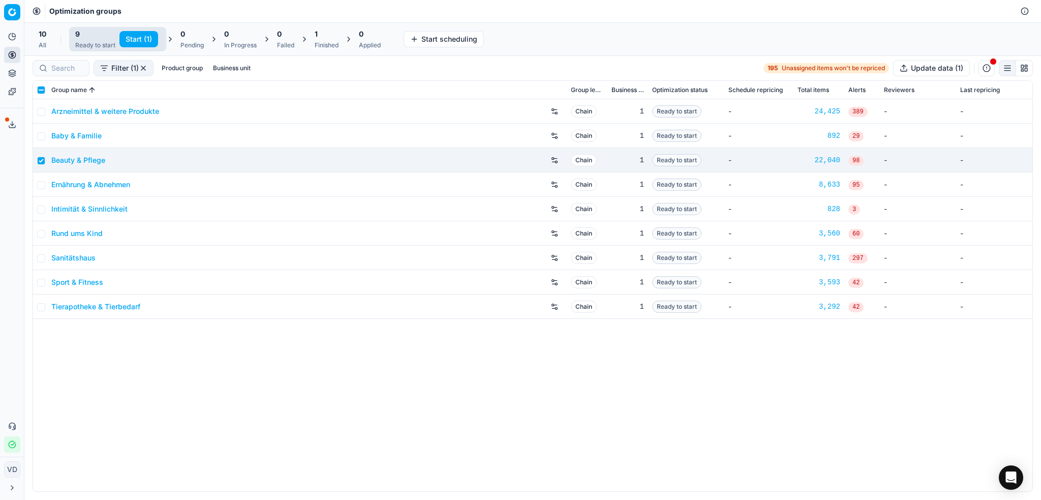
click at [125, 38] on button "Start (1)" at bounding box center [138, 39] width 39 height 16
checkbox input "false"
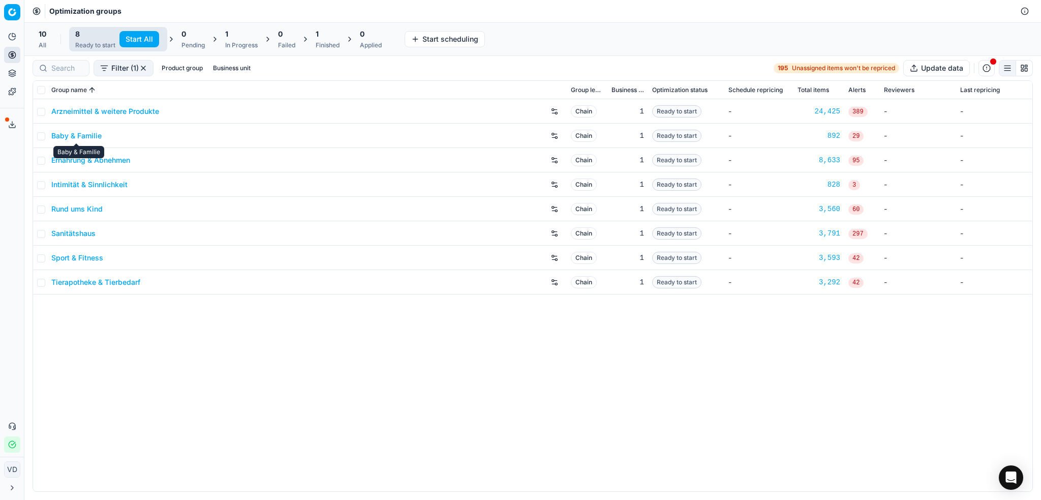
click at [79, 137] on link "Baby & Familie" at bounding box center [76, 136] width 50 height 10
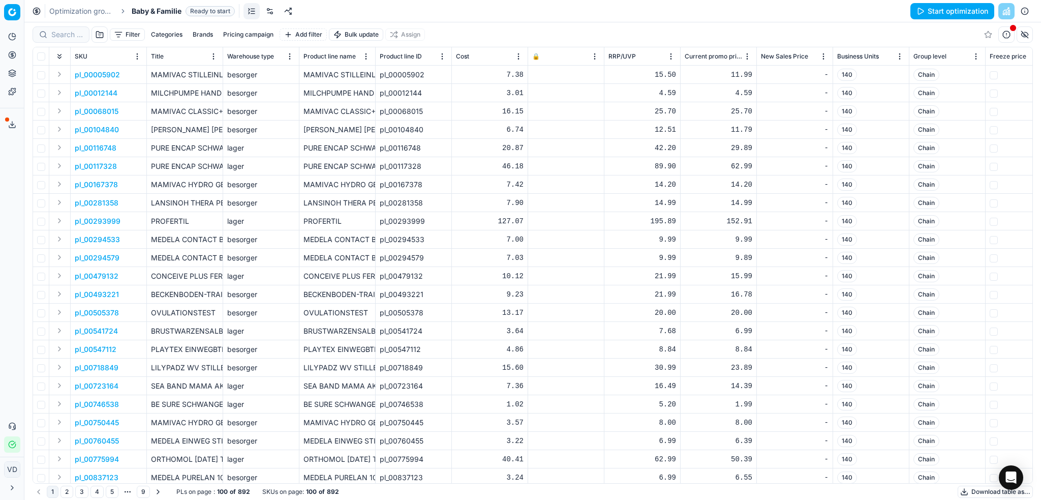
click at [107, 10] on link "Optimization groups" at bounding box center [81, 11] width 65 height 10
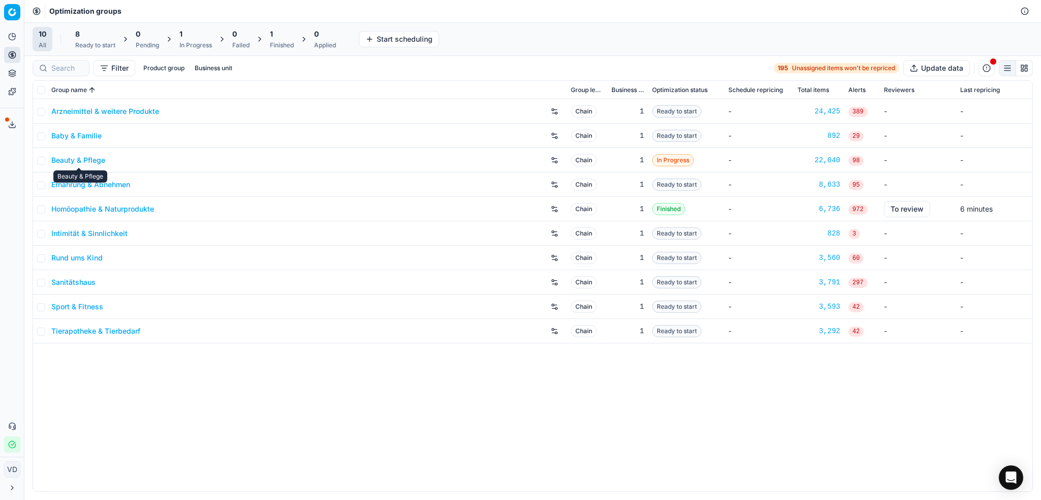
click at [72, 135] on link "Baby & Familie" at bounding box center [76, 136] width 50 height 10
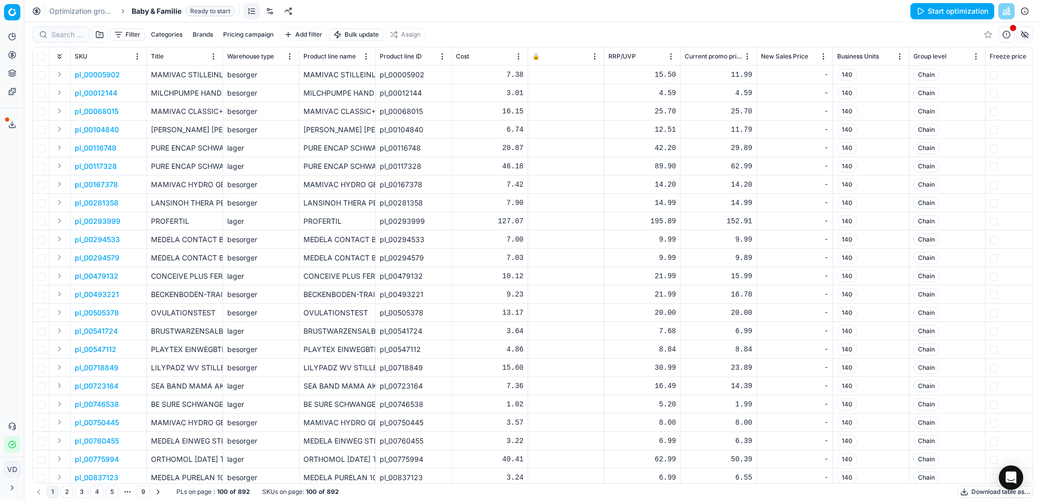
click at [266, 16] on link at bounding box center [270, 11] width 16 height 16
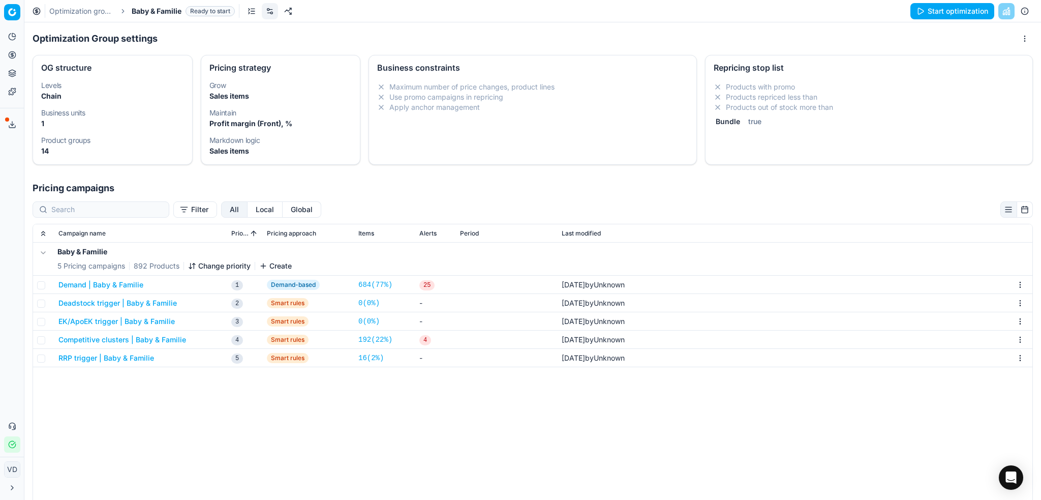
click at [137, 283] on button "Demand | Baby & Familie" at bounding box center [100, 285] width 85 height 10
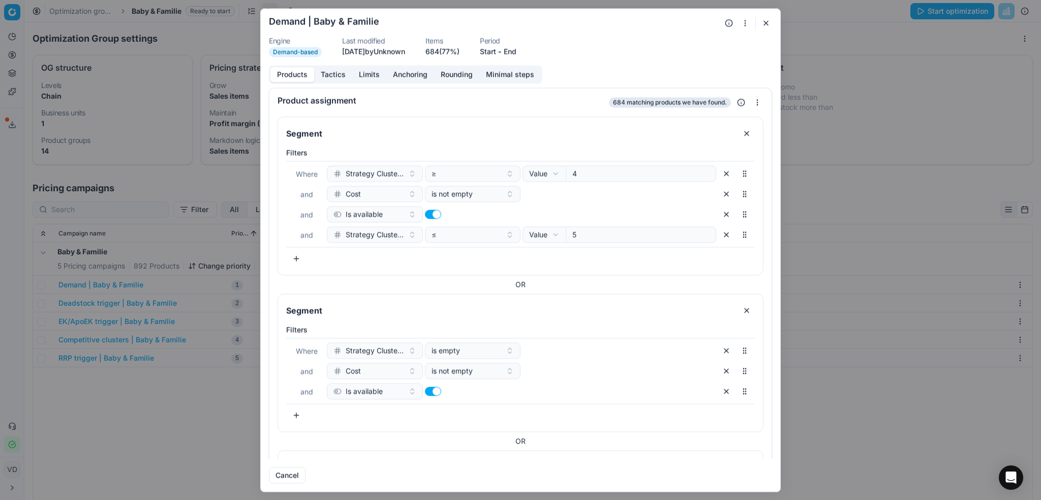
click at [329, 74] on button "Tactics" at bounding box center [333, 74] width 38 height 15
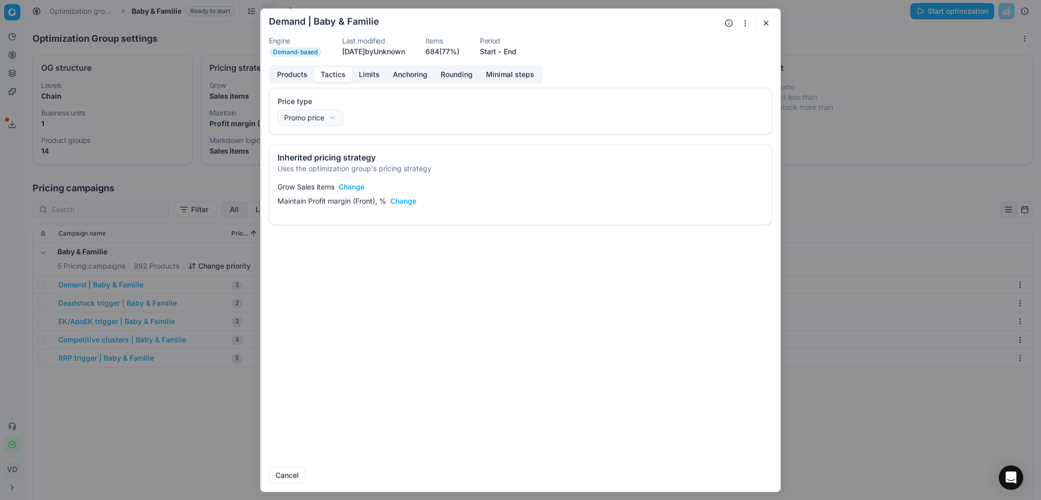
click at [357, 182] on button "Change" at bounding box center [352, 186] width 26 height 10
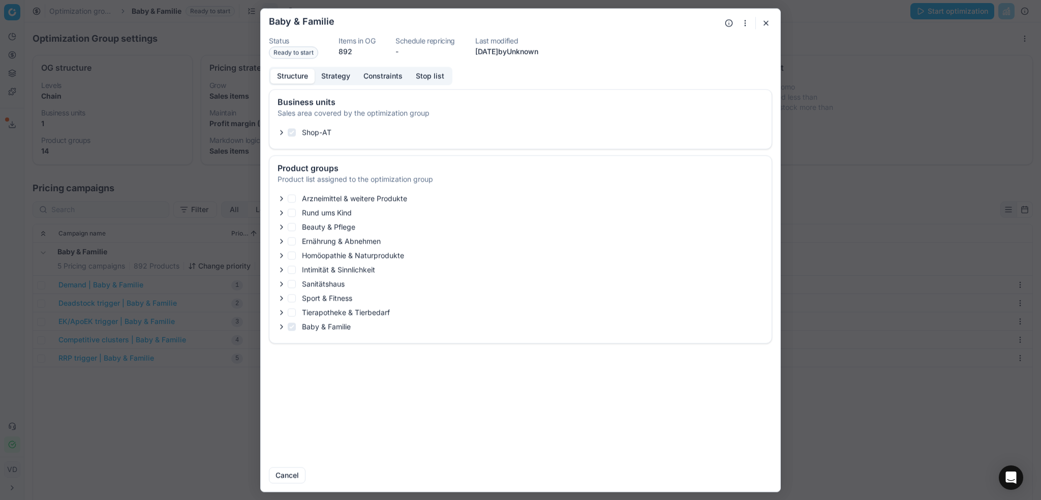
click at [332, 72] on button "Strategy" at bounding box center [336, 76] width 42 height 15
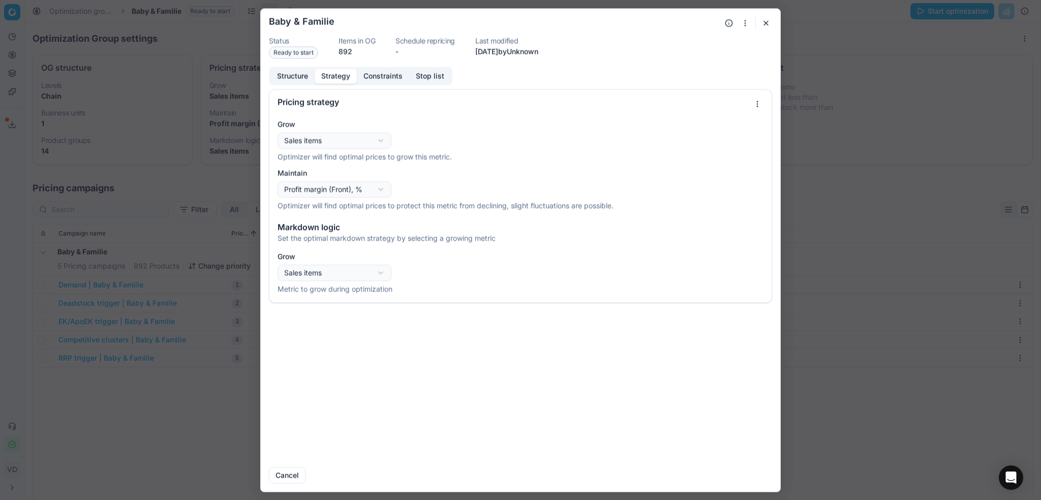
click at [369, 141] on div "Oprimization group is saving... Baby & Familie Status Ready to start Items in O…" at bounding box center [520, 250] width 1041 height 500
click at [347, 141] on div "Oprimization group is saving... Baby & Familie Status Ready to start Items in O…" at bounding box center [520, 250] width 1041 height 500
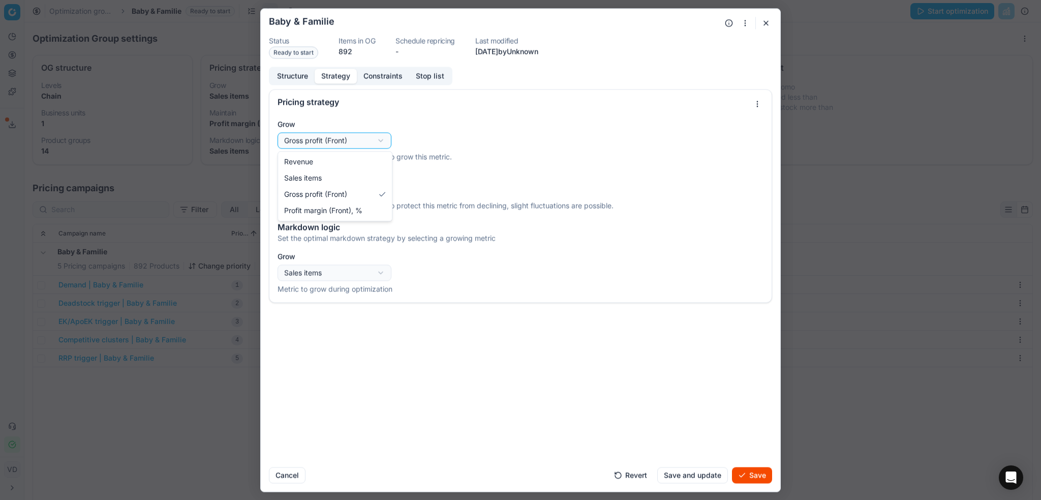
select select "sales_items"
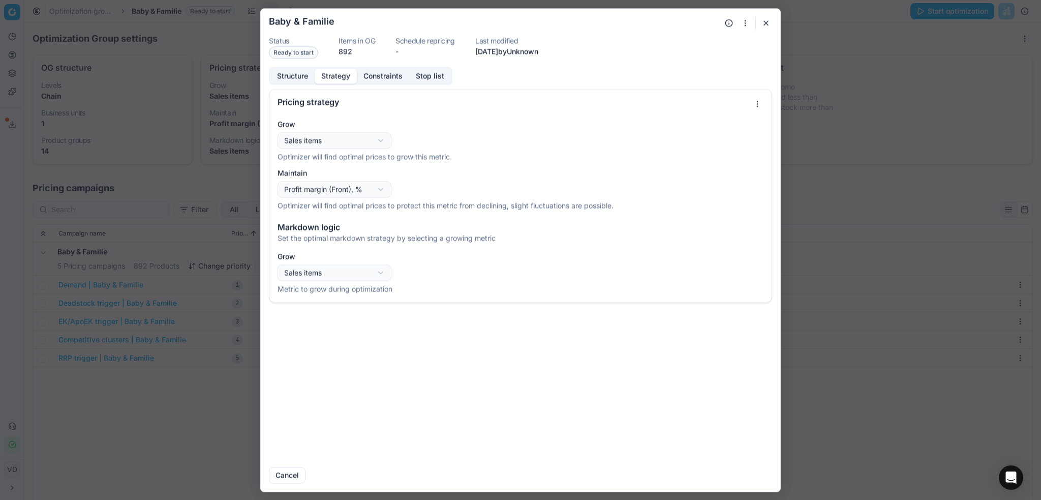
click at [335, 190] on div "Oprimization group is saving... Baby & Familie Status Ready to start Items in O…" at bounding box center [520, 250] width 1041 height 500
select select "gross_profit"
click at [748, 473] on button "Save" at bounding box center [752, 475] width 40 height 16
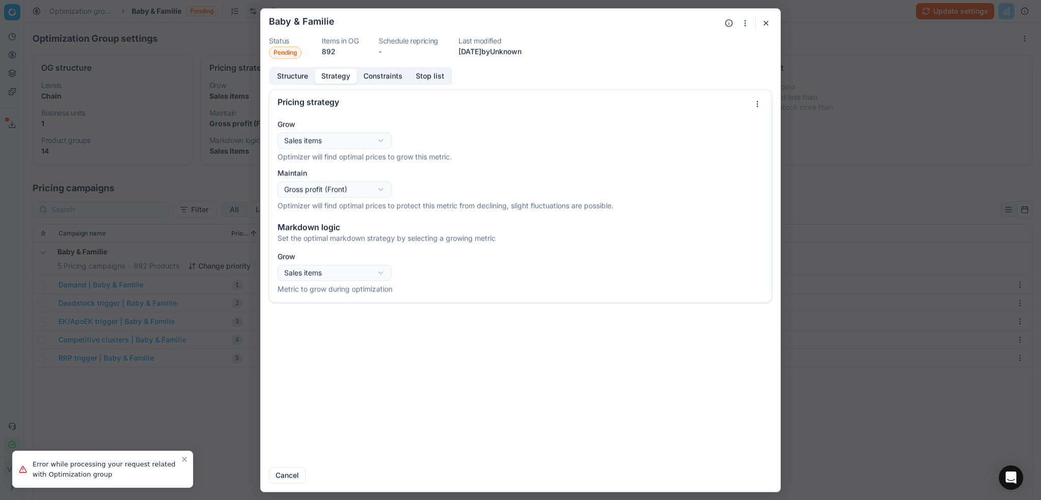
click at [763, 23] on button "button" at bounding box center [766, 23] width 12 height 12
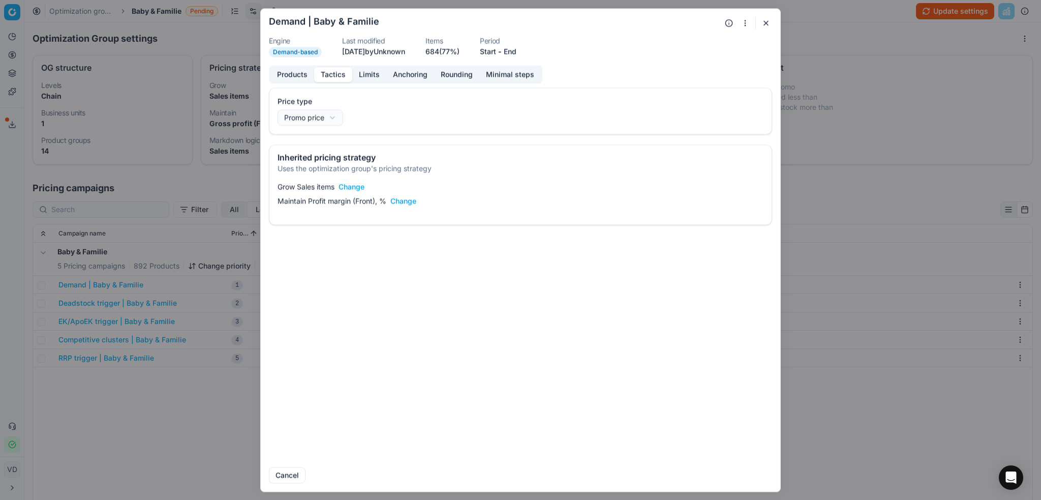
click at [299, 71] on button "Products" at bounding box center [292, 74] width 44 height 15
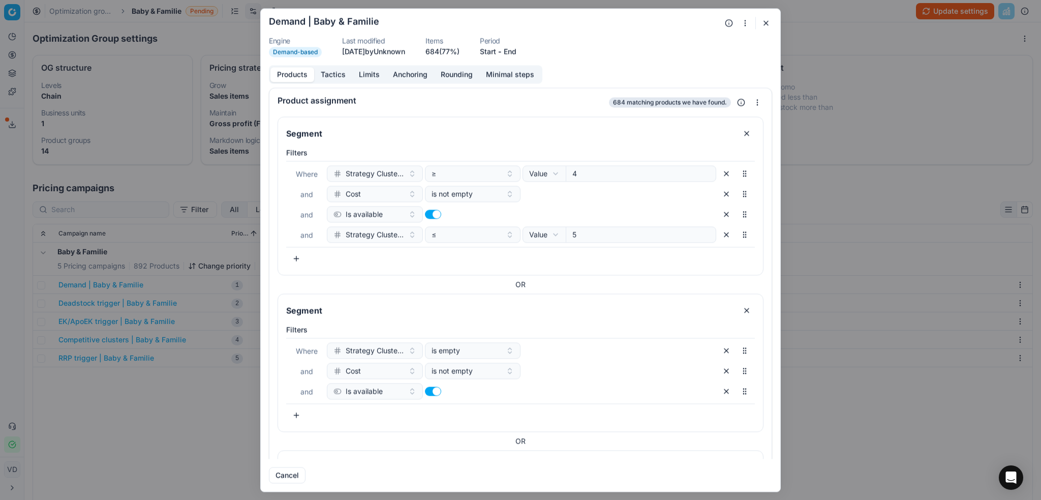
click at [774, 20] on form "We are saving PC settings. Please wait, it should take a few minutes Demand | B…" at bounding box center [520, 250] width 519 height 482
click at [761, 19] on button "button" at bounding box center [766, 23] width 12 height 12
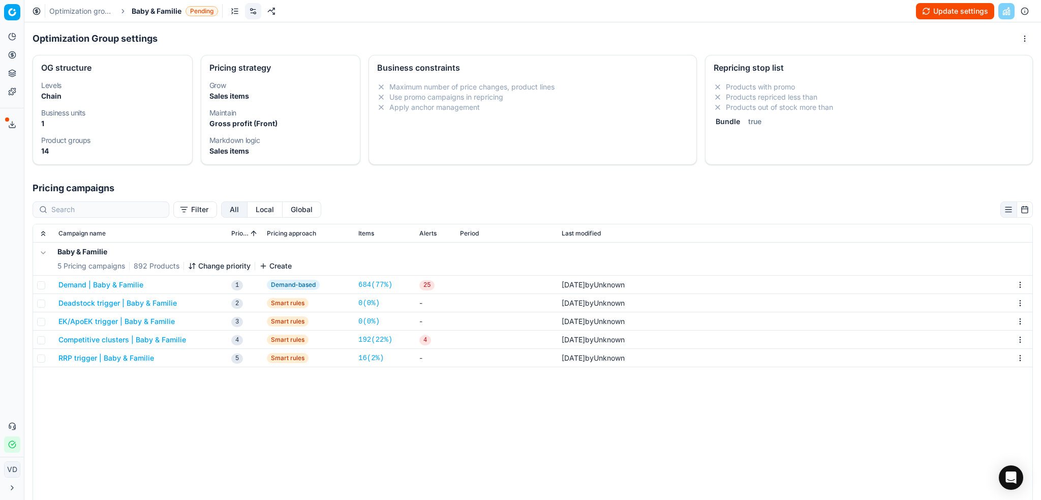
click at [926, 9] on button "Update settings" at bounding box center [955, 11] width 78 height 16
click at [124, 285] on button "Demand | Baby & Familie" at bounding box center [100, 285] width 85 height 10
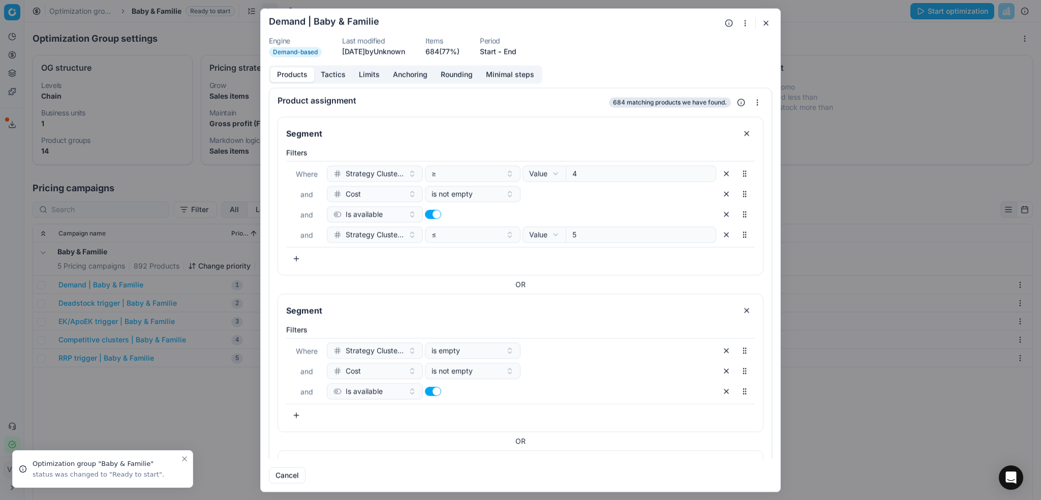
click at [339, 69] on button "Tactics" at bounding box center [333, 74] width 38 height 15
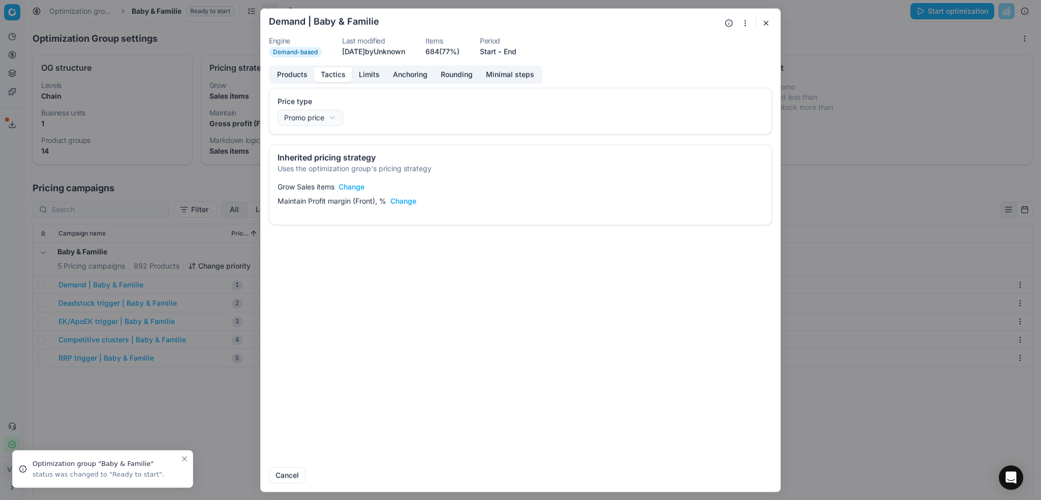
click at [768, 24] on button "button" at bounding box center [766, 23] width 12 height 12
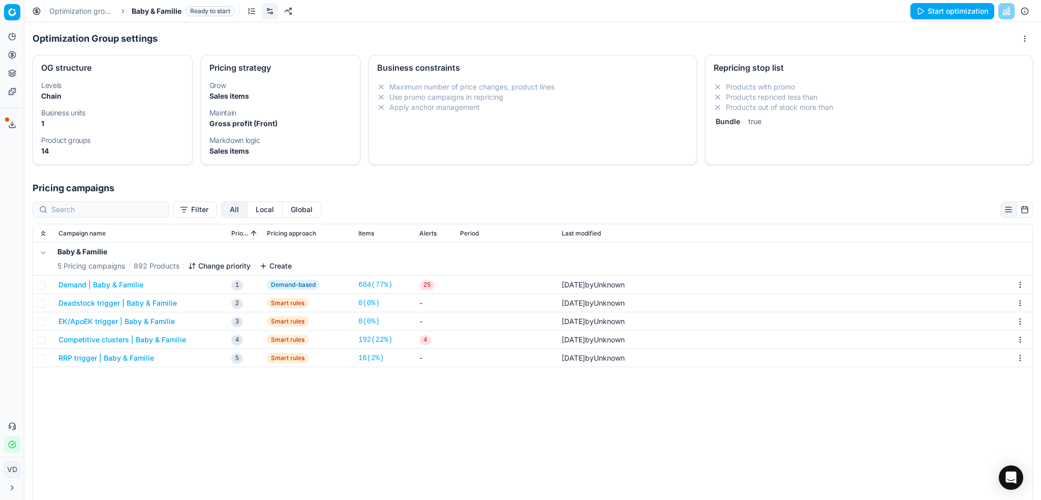
click at [97, 11] on link "Optimization groups" at bounding box center [81, 11] width 65 height 10
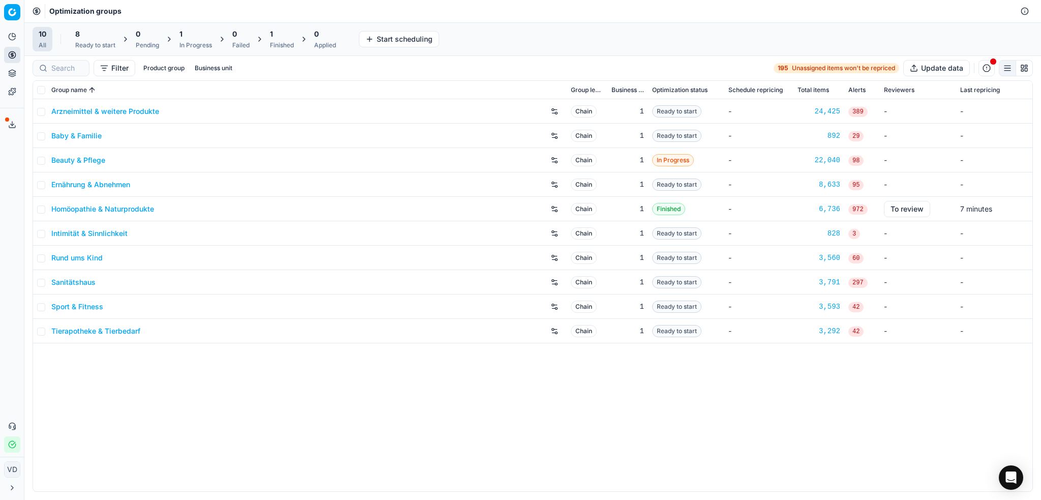
click at [45, 138] on td at bounding box center [40, 136] width 14 height 24
click at [41, 138] on input "checkbox" at bounding box center [41, 136] width 8 height 8
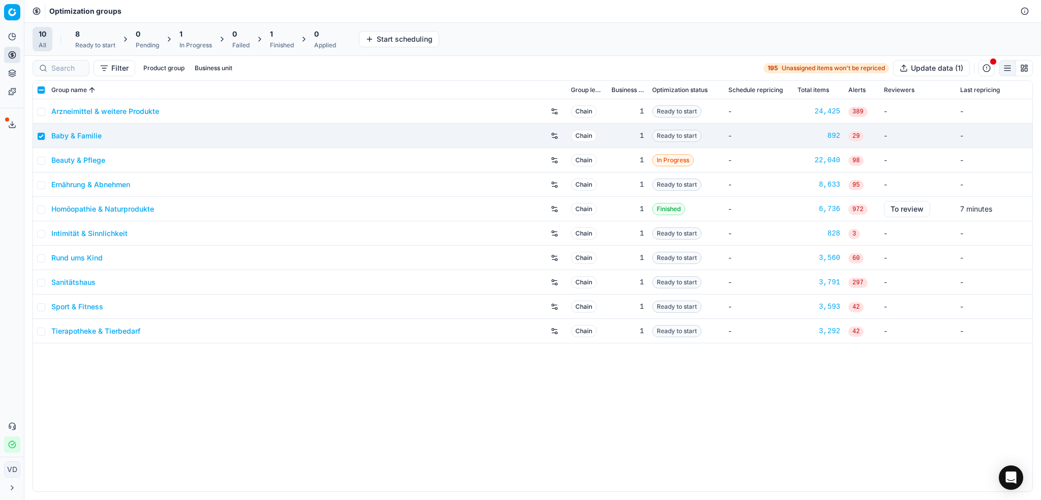
click at [81, 39] on div "8 Ready to start" at bounding box center [95, 39] width 40 height 20
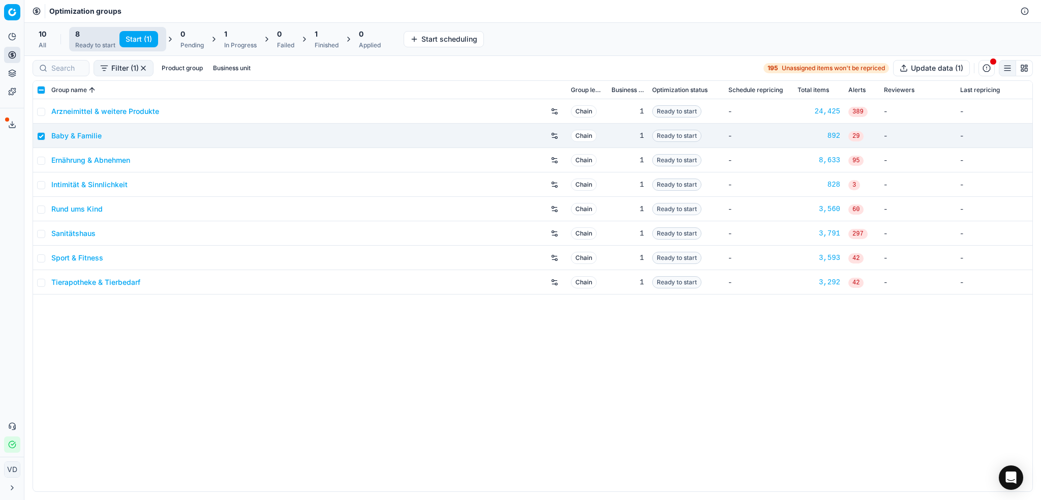
click at [141, 42] on button "Start (1)" at bounding box center [138, 39] width 39 height 16
checkbox input "false"
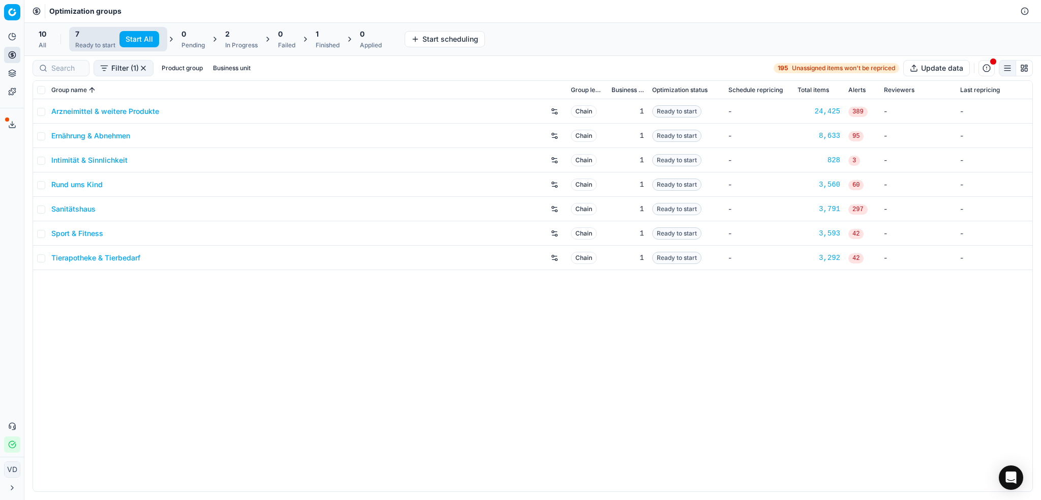
click at [13, 56] on icon at bounding box center [12, 54] width 3 height 3
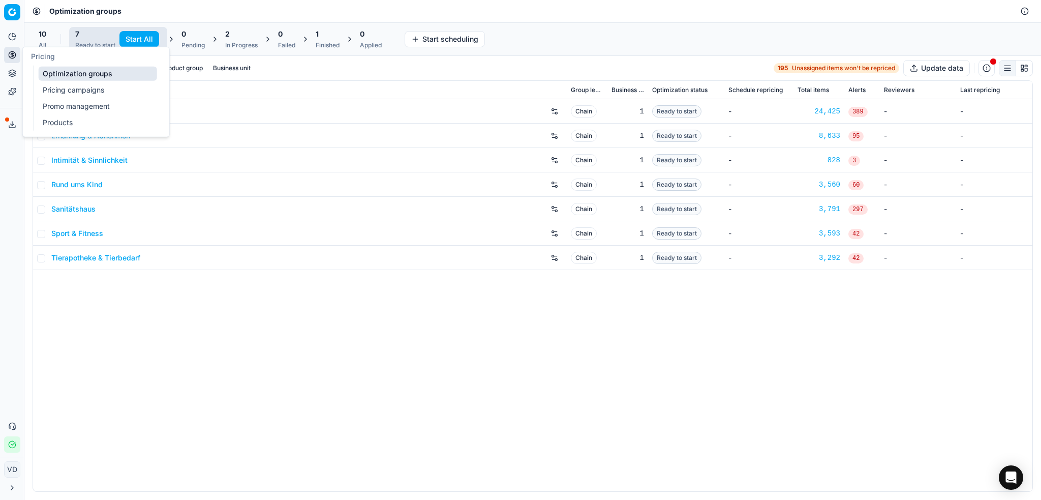
click at [56, 78] on link "Optimization groups" at bounding box center [98, 74] width 118 height 14
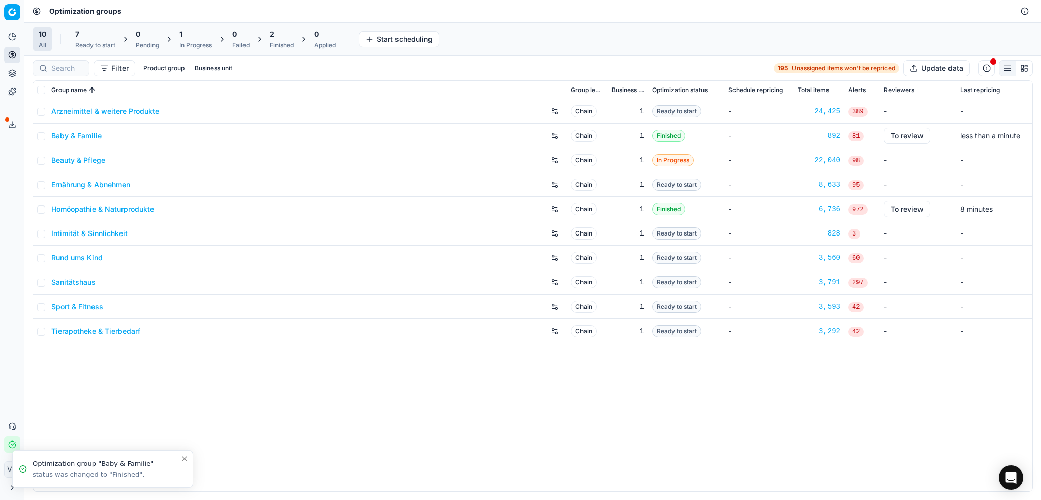
click at [65, 139] on link "Baby & Familie" at bounding box center [76, 136] width 50 height 10
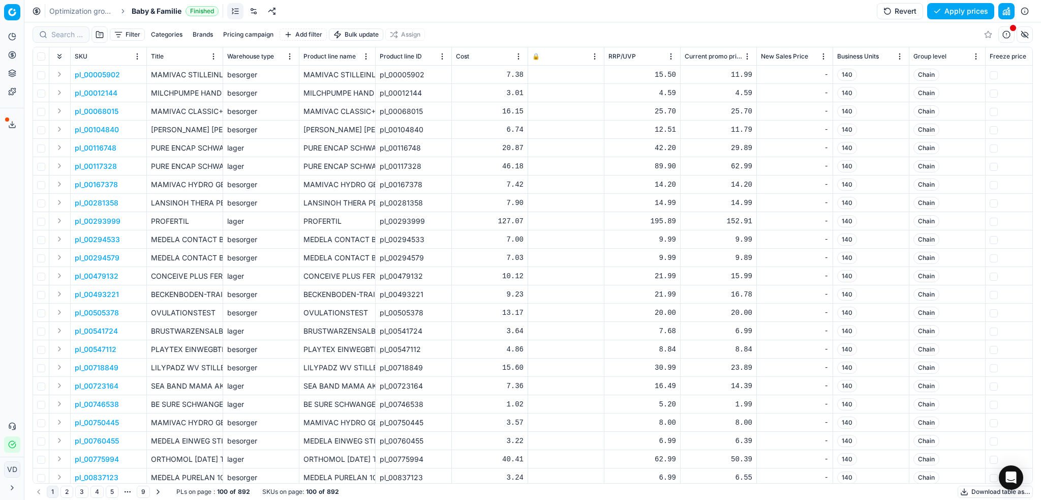
click at [253, 10] on link at bounding box center [253, 11] width 16 height 16
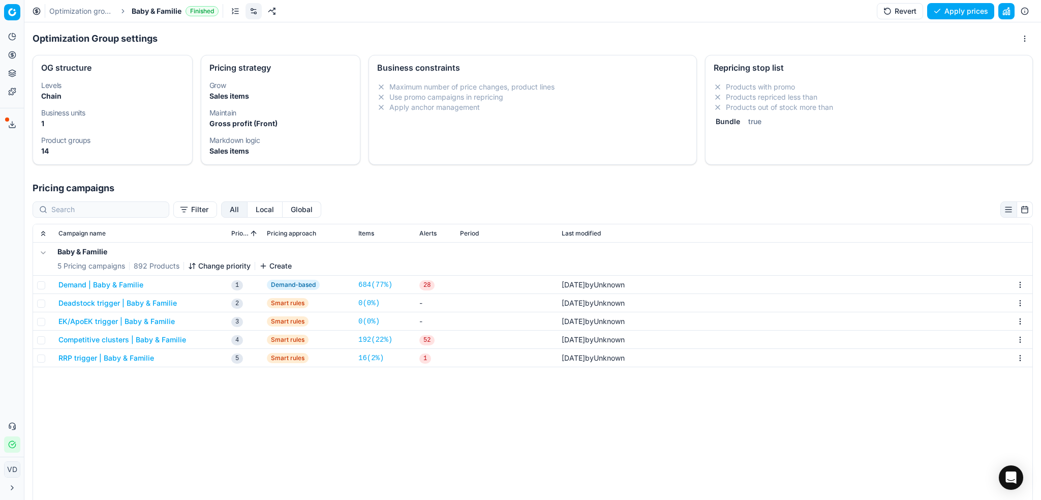
click at [121, 286] on button "Demand | Baby & Familie" at bounding box center [100, 285] width 85 height 10
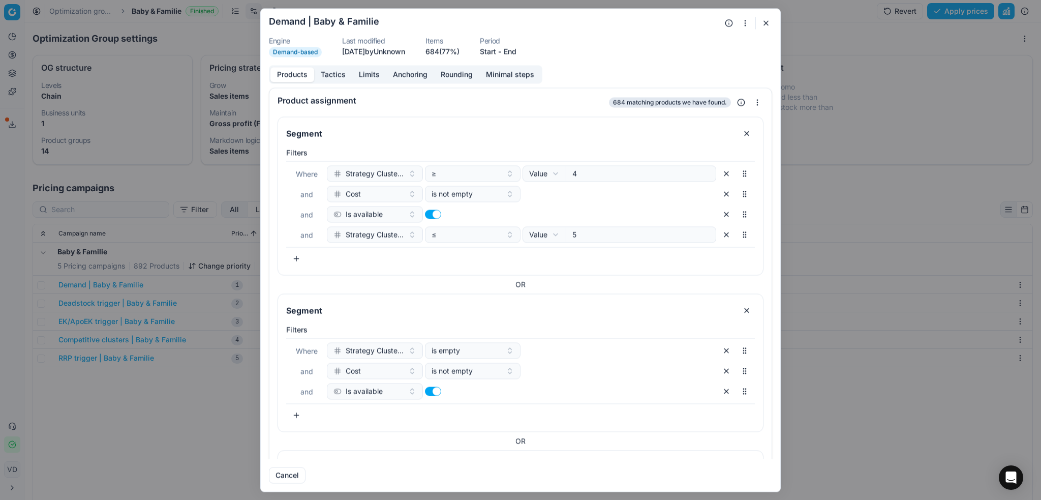
click at [332, 71] on button "Tactics" at bounding box center [333, 74] width 38 height 15
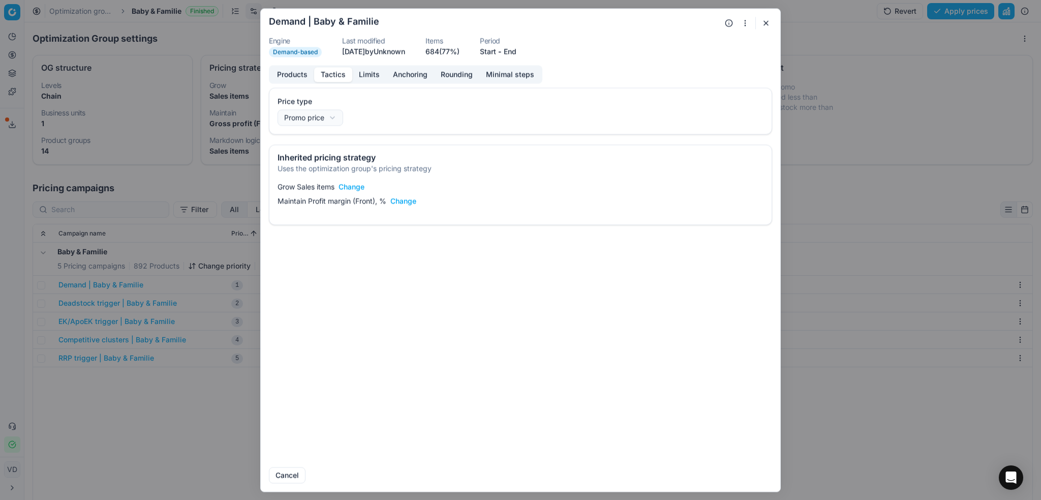
click at [403, 197] on button "Change" at bounding box center [403, 201] width 26 height 10
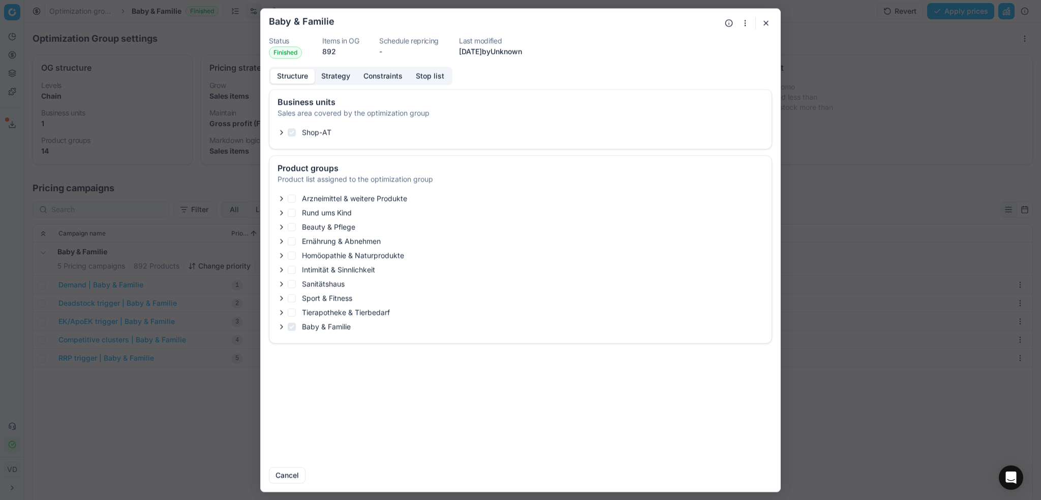
click at [334, 78] on button "Strategy" at bounding box center [336, 76] width 42 height 15
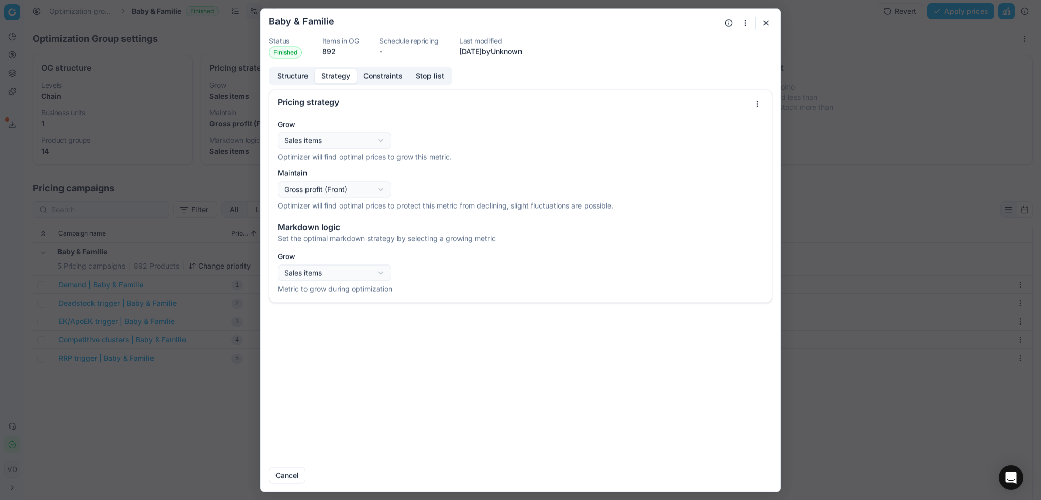
click at [355, 190] on div "Oprimization group is saving... Baby & Familie Status Finished Items in OG 892 …" at bounding box center [520, 250] width 1041 height 500
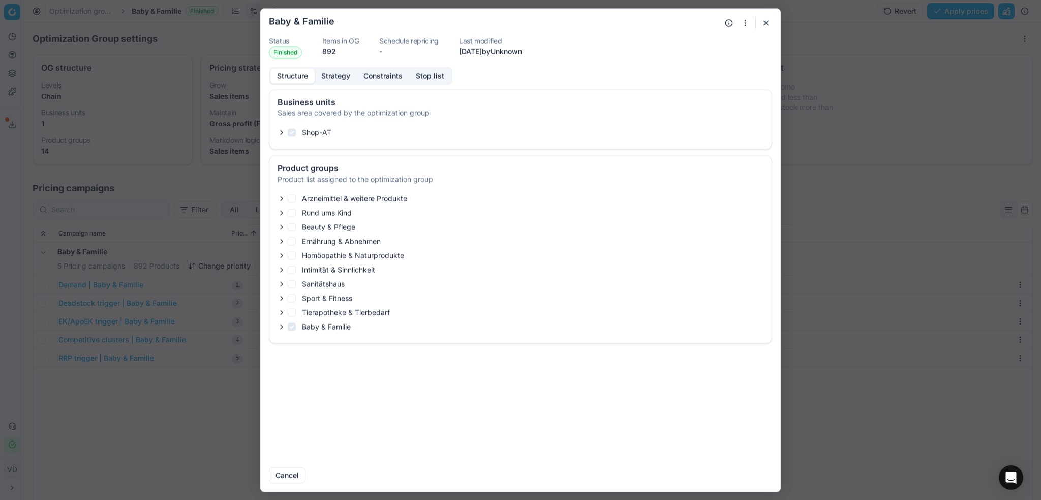
click at [287, 70] on button "Structure" at bounding box center [292, 76] width 44 height 15
click at [763, 23] on button "button" at bounding box center [766, 23] width 12 height 12
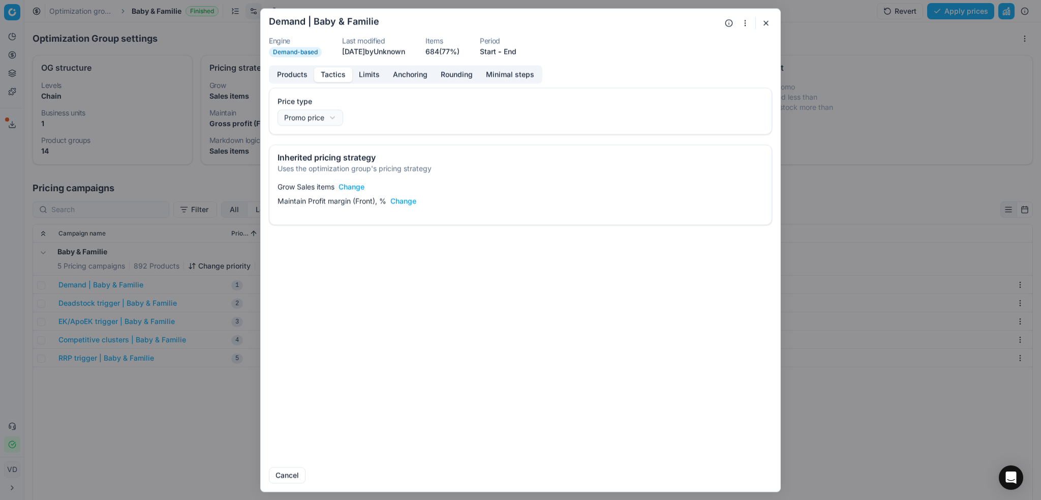
click at [762, 23] on button "button" at bounding box center [766, 23] width 12 height 12
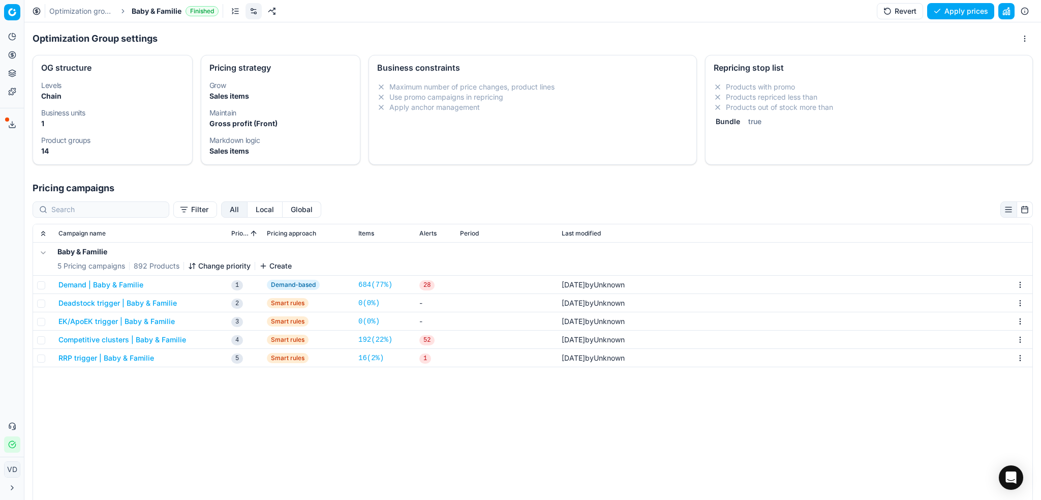
click at [89, 281] on button "Demand | Baby & Familie" at bounding box center [100, 285] width 85 height 10
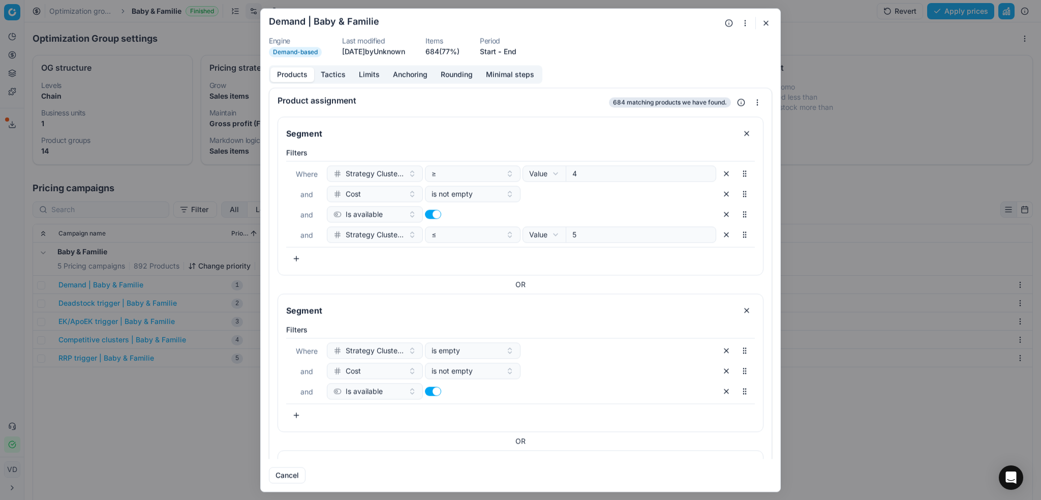
click at [330, 73] on button "Tactics" at bounding box center [333, 74] width 38 height 15
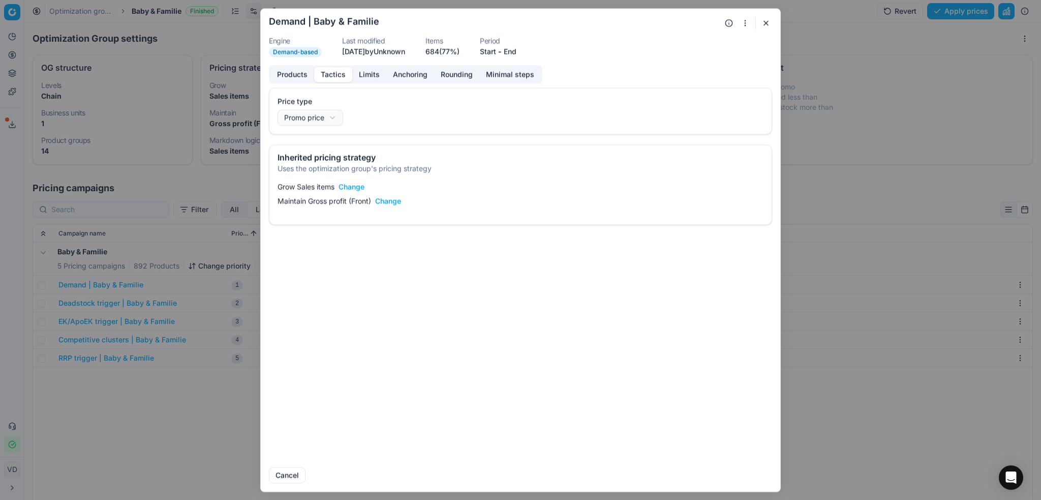
click at [767, 19] on button "button" at bounding box center [766, 23] width 12 height 12
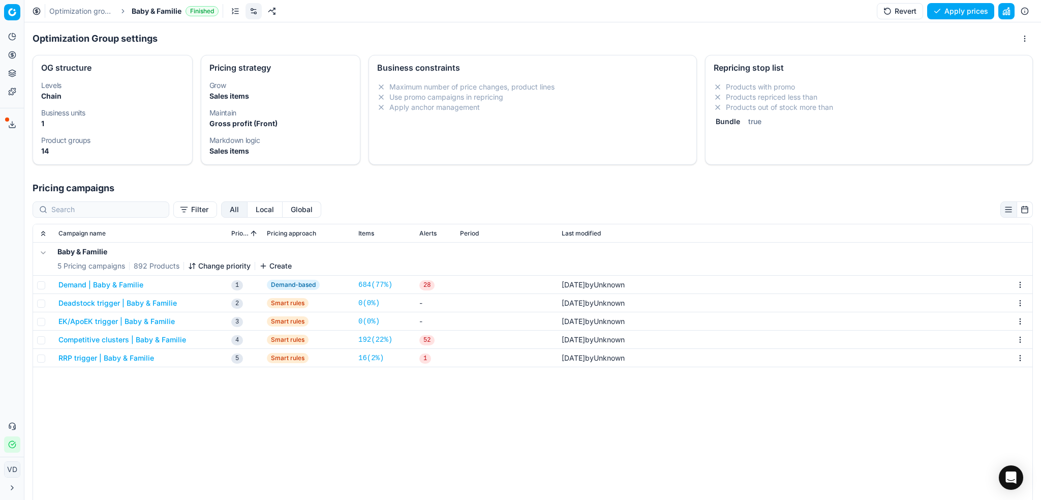
click at [59, 15] on link "Optimization groups" at bounding box center [81, 11] width 65 height 10
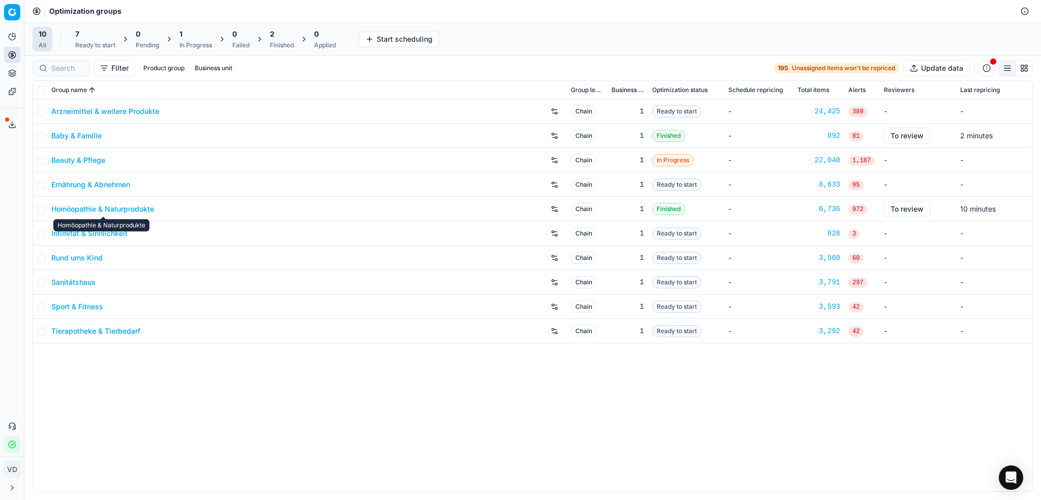
click at [112, 205] on link "Homöopathie & Naturprodukte" at bounding box center [102, 209] width 103 height 10
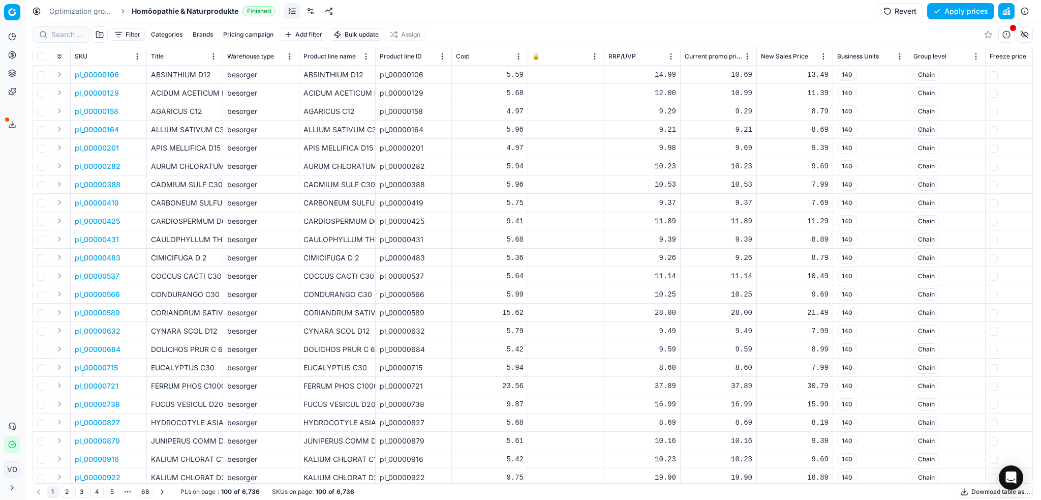
click at [307, 15] on link at bounding box center [310, 11] width 16 height 16
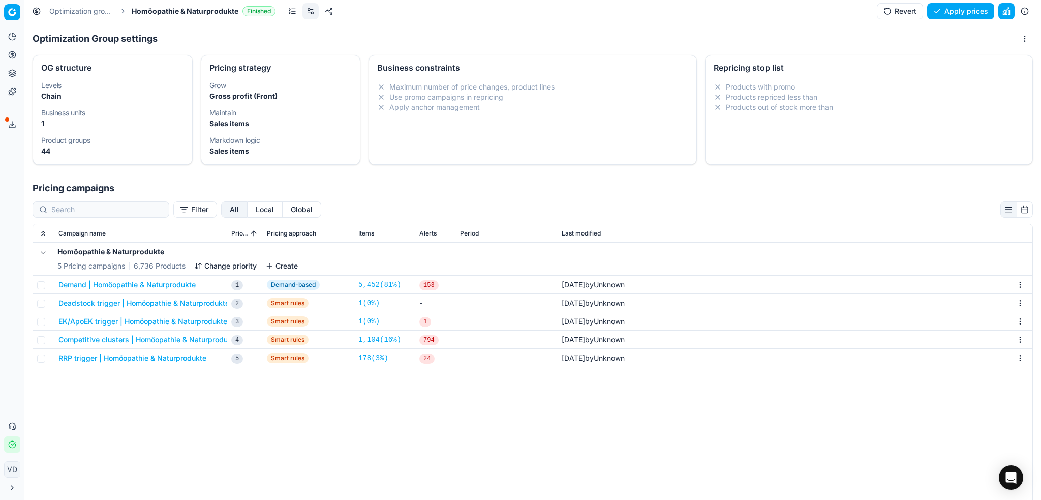
click at [158, 285] on button "Demand | Homöopathie & Naturprodukte" at bounding box center [126, 285] width 137 height 10
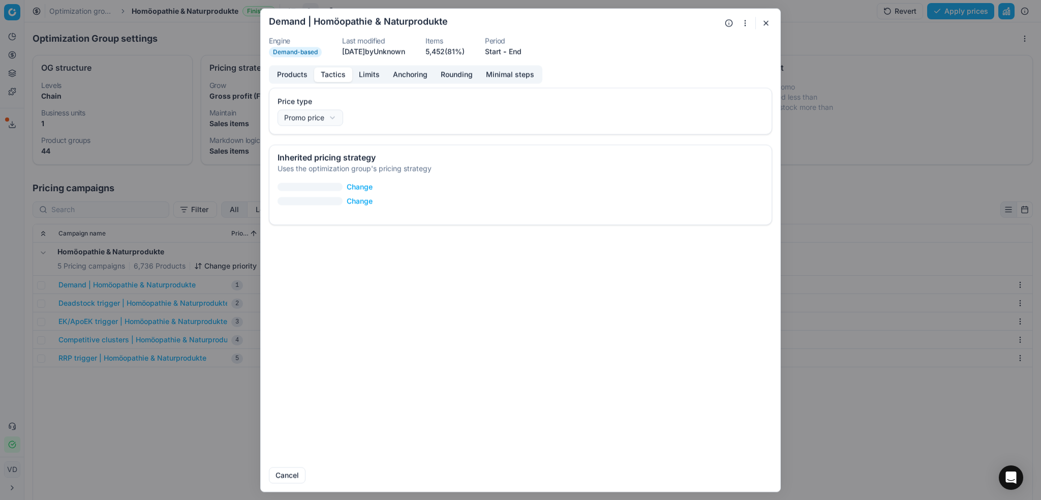
click at [330, 69] on button "Tactics" at bounding box center [333, 74] width 38 height 15
click at [767, 23] on button "button" at bounding box center [766, 23] width 12 height 12
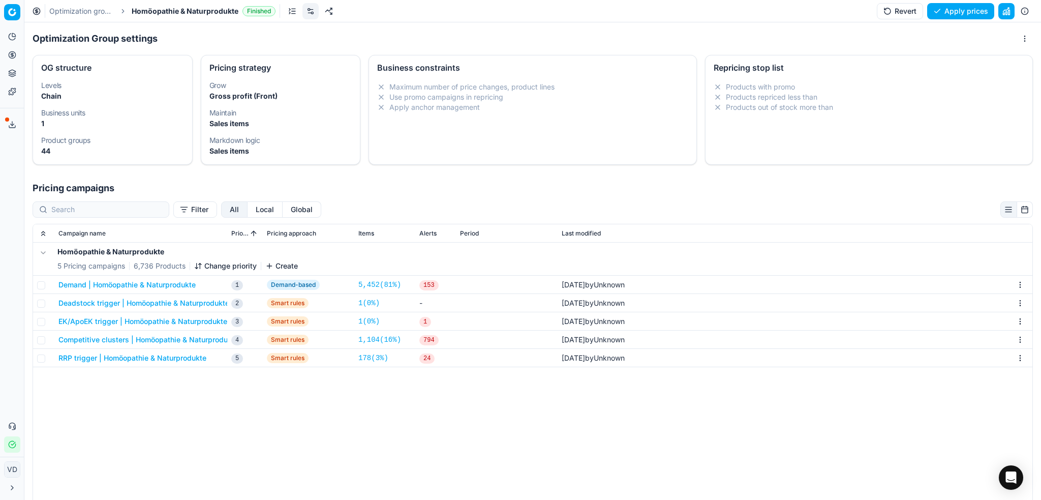
click at [77, 7] on link "Optimization groups" at bounding box center [81, 11] width 65 height 10
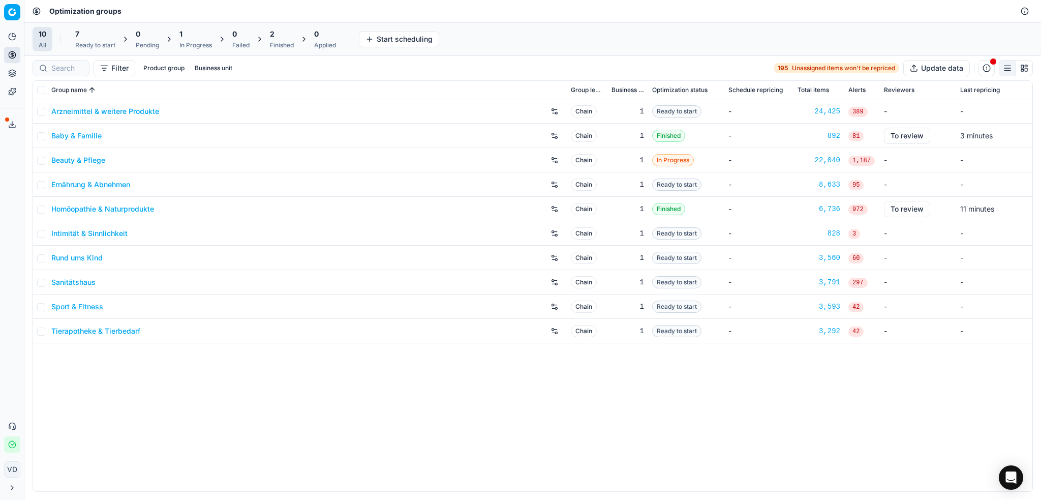
click at [861, 210] on span "972" at bounding box center [857, 209] width 19 height 10
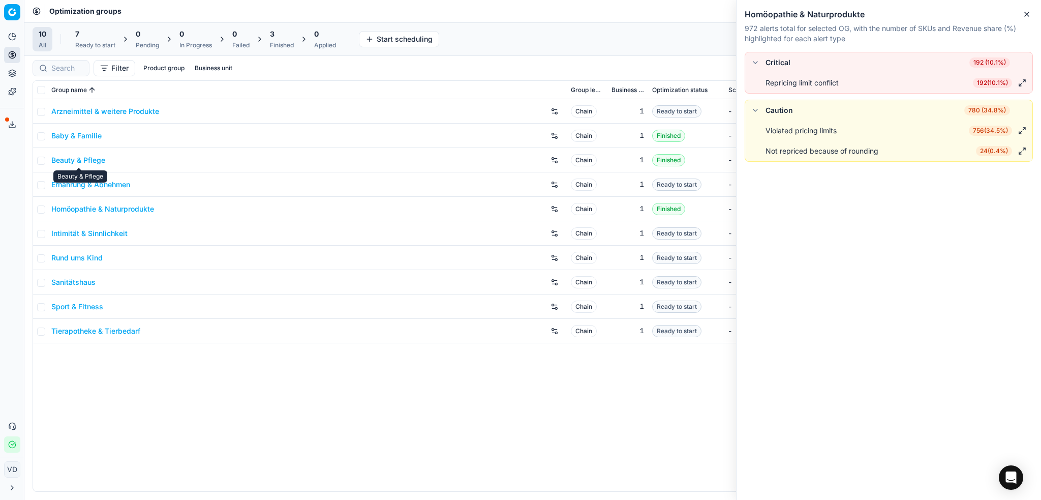
click at [66, 158] on link "Beauty & Pflege" at bounding box center [78, 160] width 54 height 10
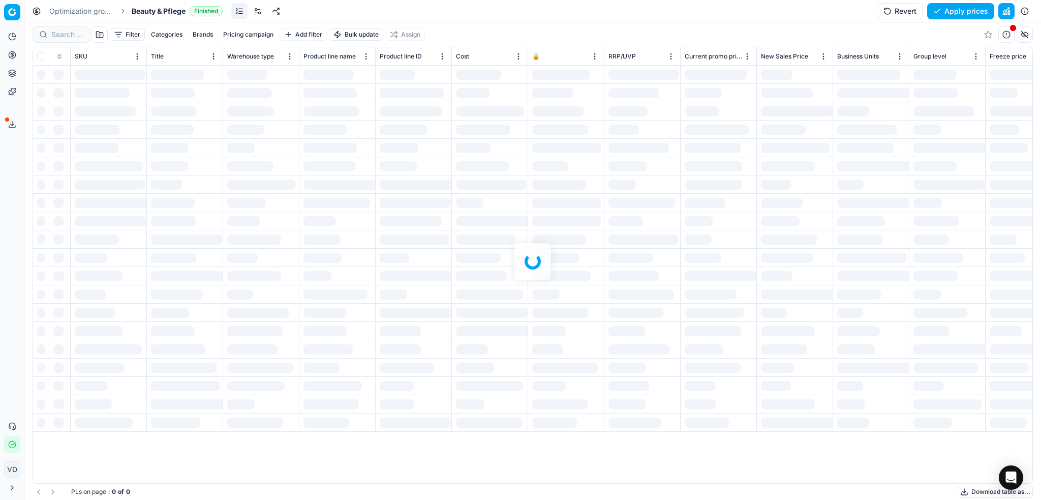
click at [261, 13] on link at bounding box center [258, 11] width 16 height 16
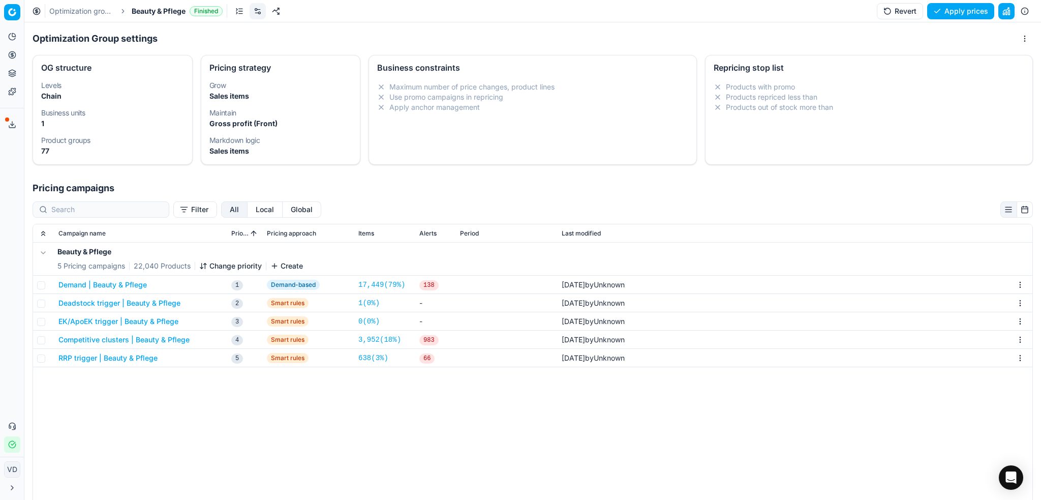
click at [145, 287] on button "Demand | Beauty & Pflege" at bounding box center [102, 285] width 88 height 10
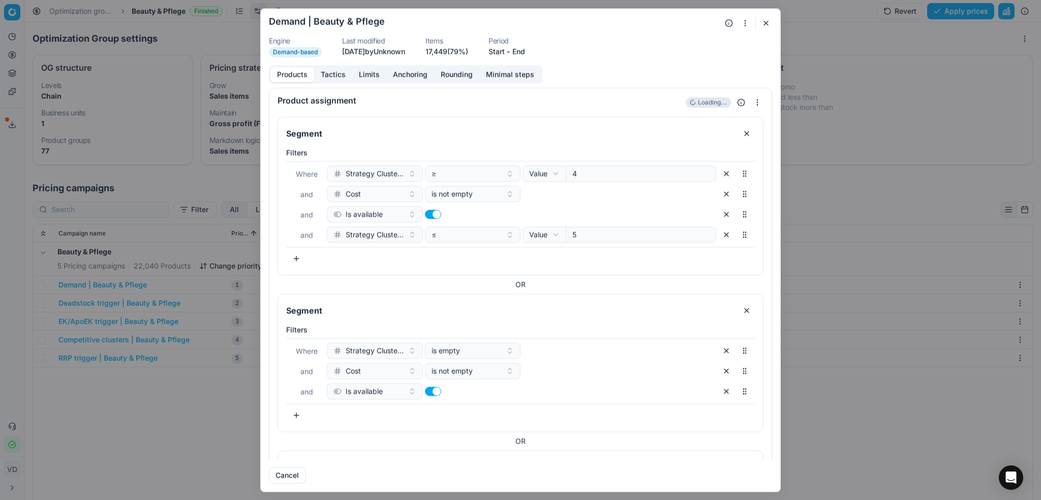
click at [337, 74] on button "Tactics" at bounding box center [333, 74] width 38 height 15
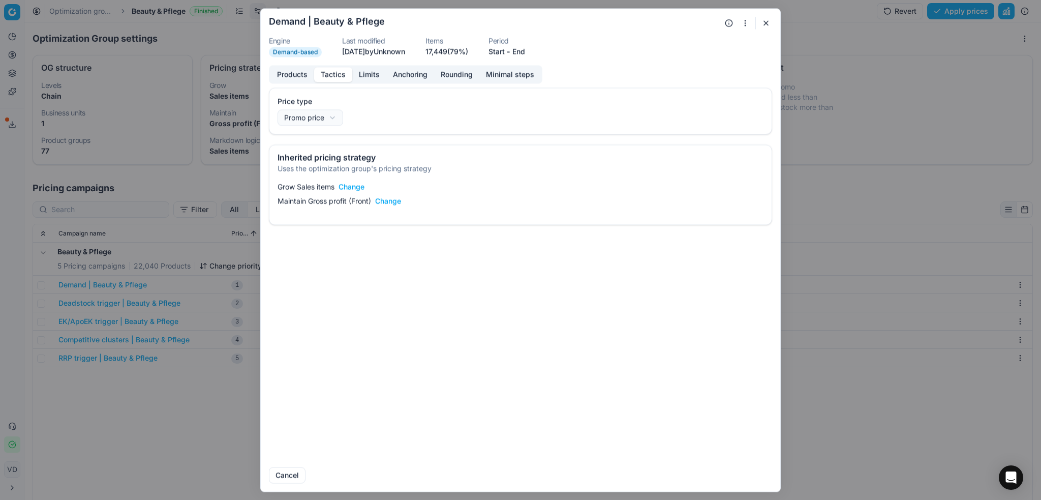
click at [763, 25] on button "button" at bounding box center [766, 23] width 12 height 12
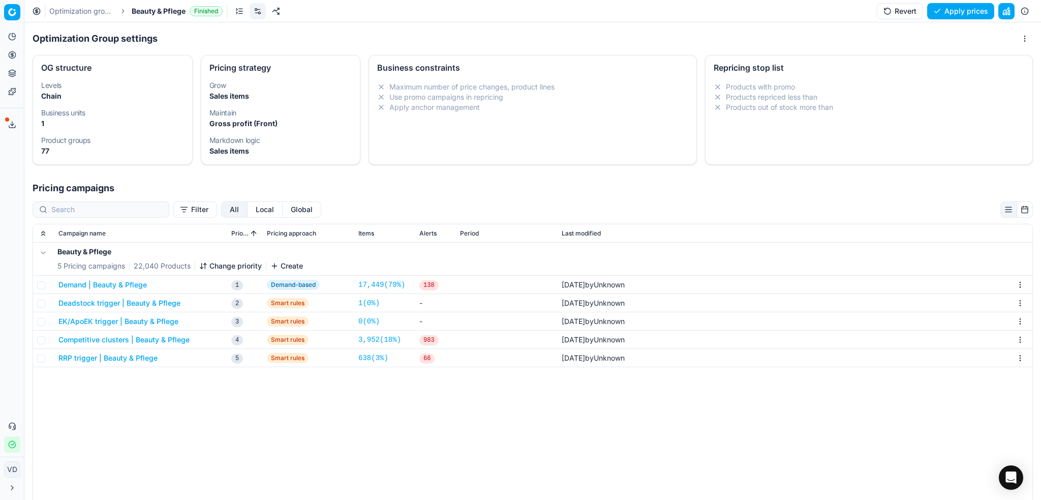
click at [95, 9] on link "Optimization groups" at bounding box center [81, 11] width 65 height 10
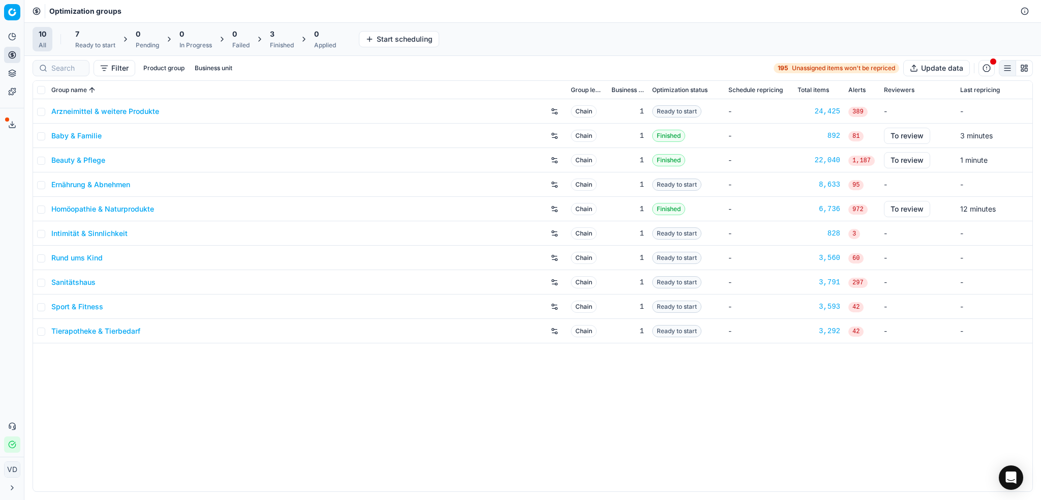
click at [101, 328] on link "Tierapotheke & Tierbedarf" at bounding box center [95, 331] width 89 height 10
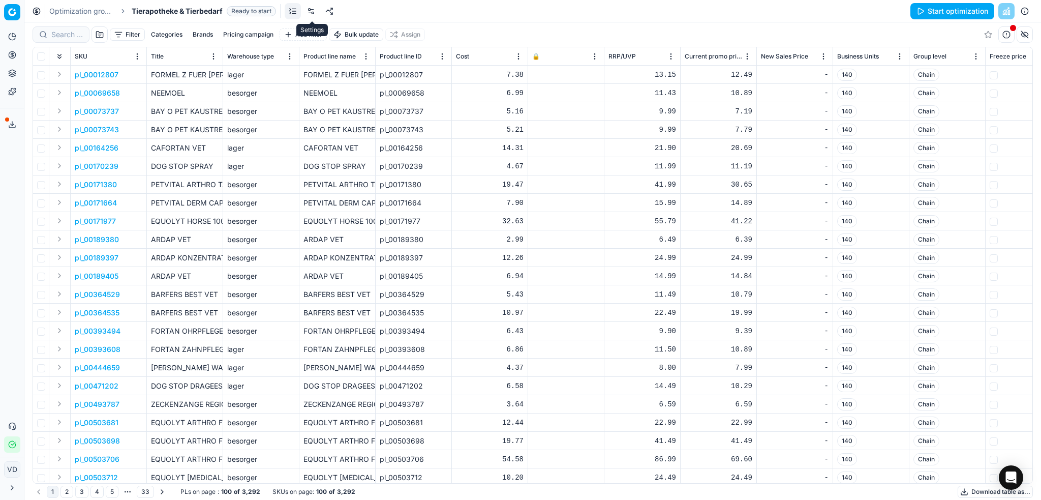
click at [309, 12] on link at bounding box center [311, 11] width 16 height 16
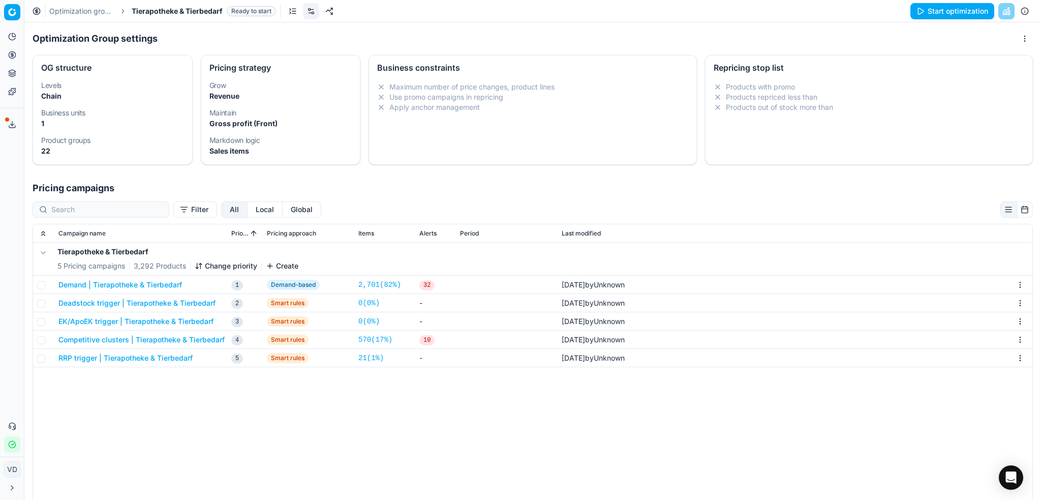
click at [173, 284] on button "Demand | Tierapotheke & Tierbedarf" at bounding box center [120, 285] width 124 height 10
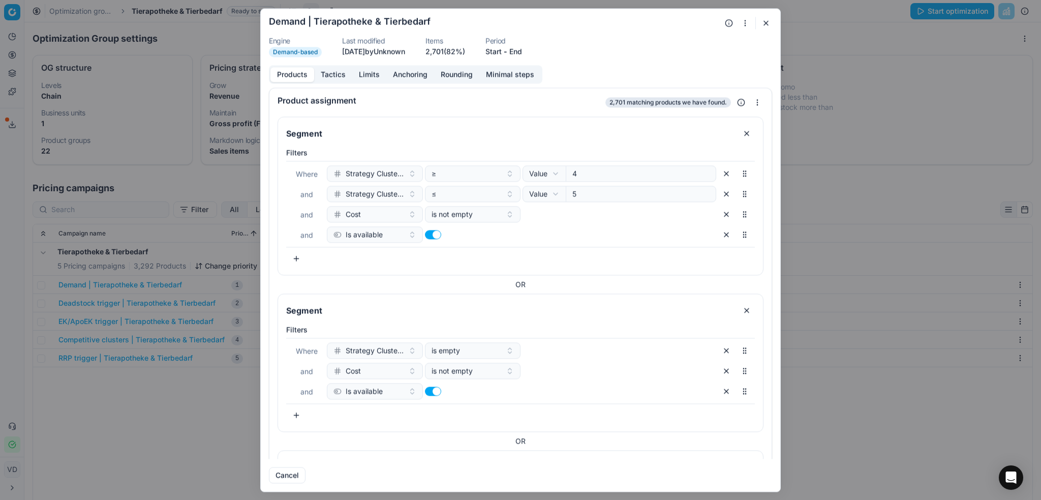
click at [343, 73] on button "Tactics" at bounding box center [333, 74] width 38 height 15
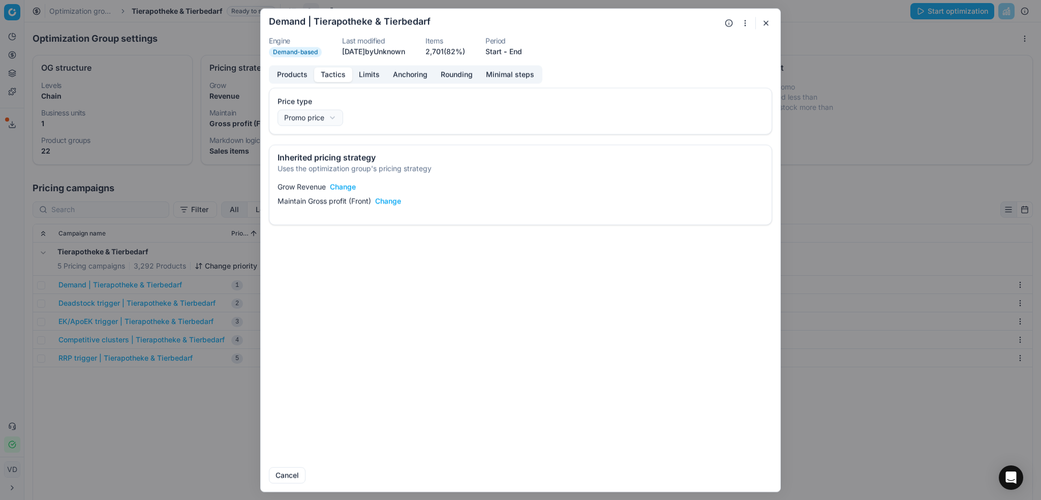
click at [342, 188] on button "Change" at bounding box center [343, 186] width 26 height 10
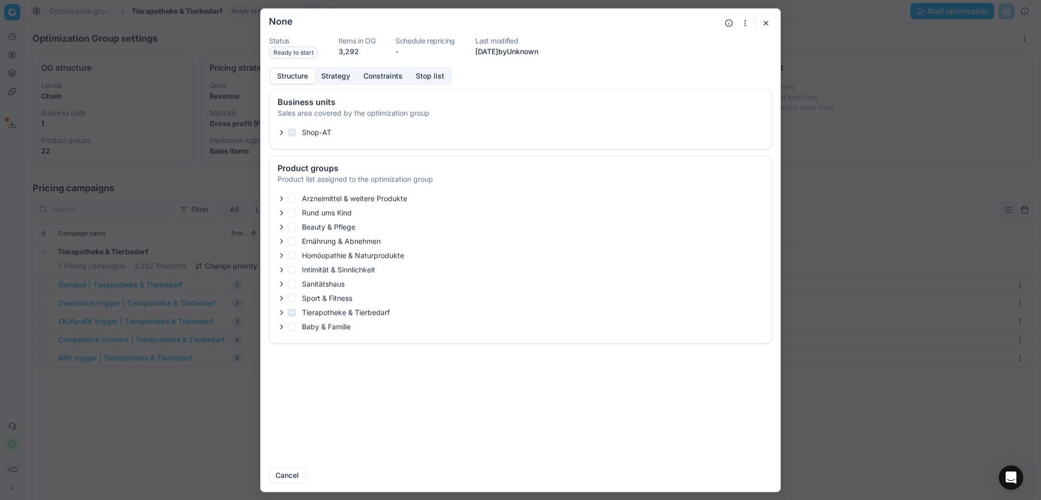
checkbox input "true"
click at [340, 76] on button "Strategy" at bounding box center [336, 76] width 42 height 15
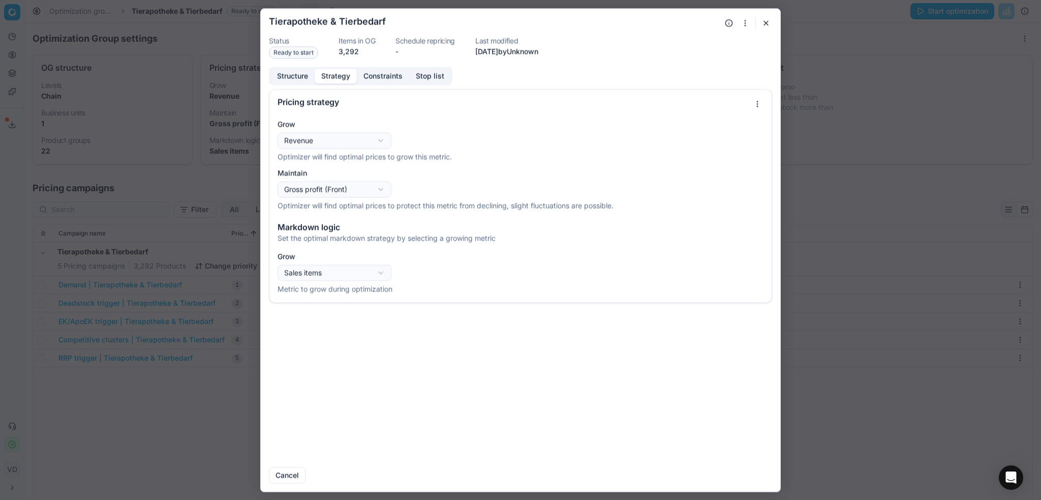
click at [336, 147] on div "Oprimization group is saving... Tierapotheke & Tierbedarf Status Ready to start…" at bounding box center [520, 250] width 1041 height 500
select select "sales_items"
click at [749, 473] on button "Save" at bounding box center [752, 475] width 40 height 16
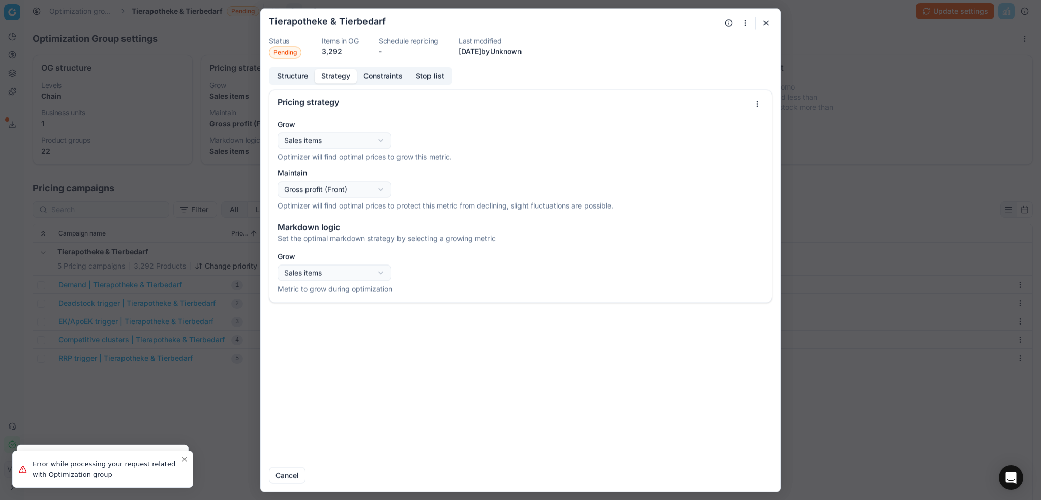
click at [765, 23] on button "button" at bounding box center [766, 23] width 12 height 12
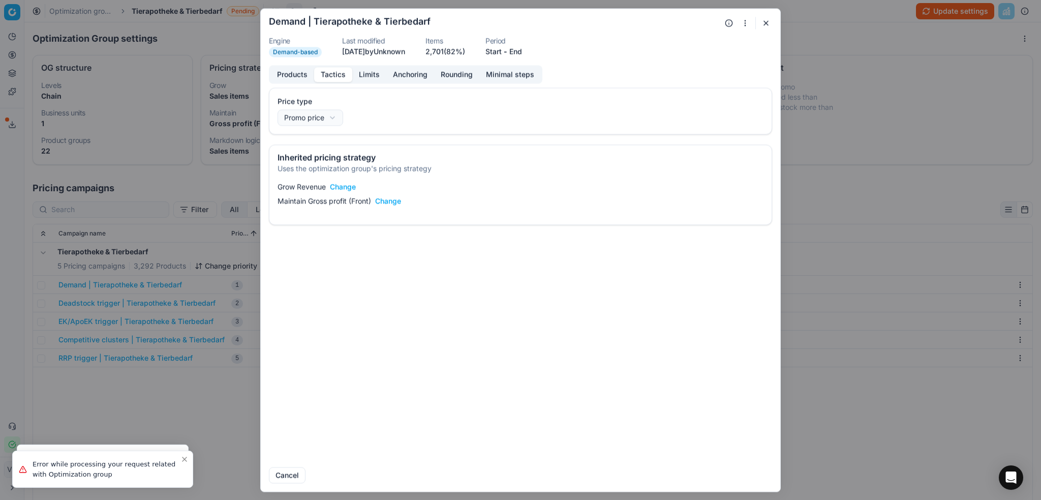
click at [770, 23] on button "button" at bounding box center [766, 23] width 12 height 12
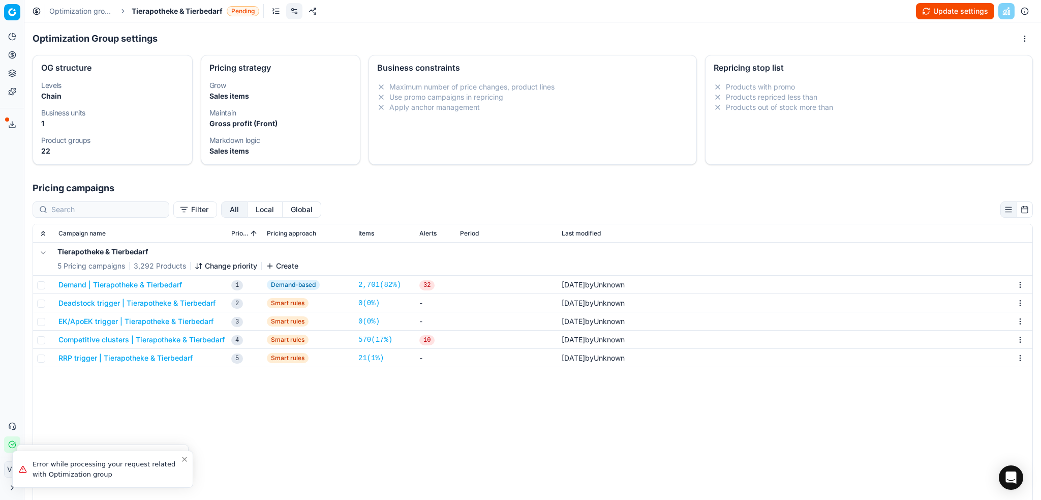
click at [938, 7] on button "Update settings" at bounding box center [955, 11] width 78 height 16
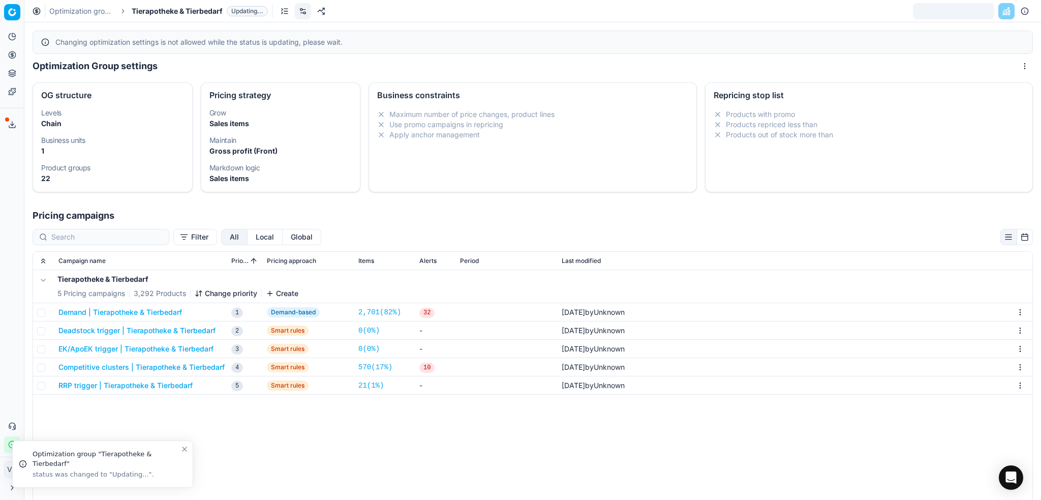
click at [75, 15] on link "Optimization groups" at bounding box center [81, 11] width 65 height 10
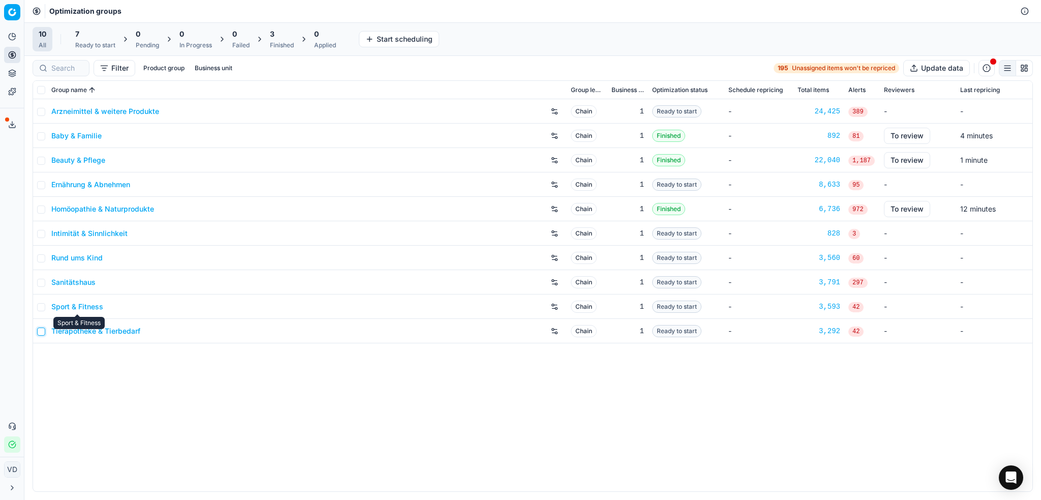
click at [44, 332] on input "checkbox" at bounding box center [41, 331] width 8 height 8
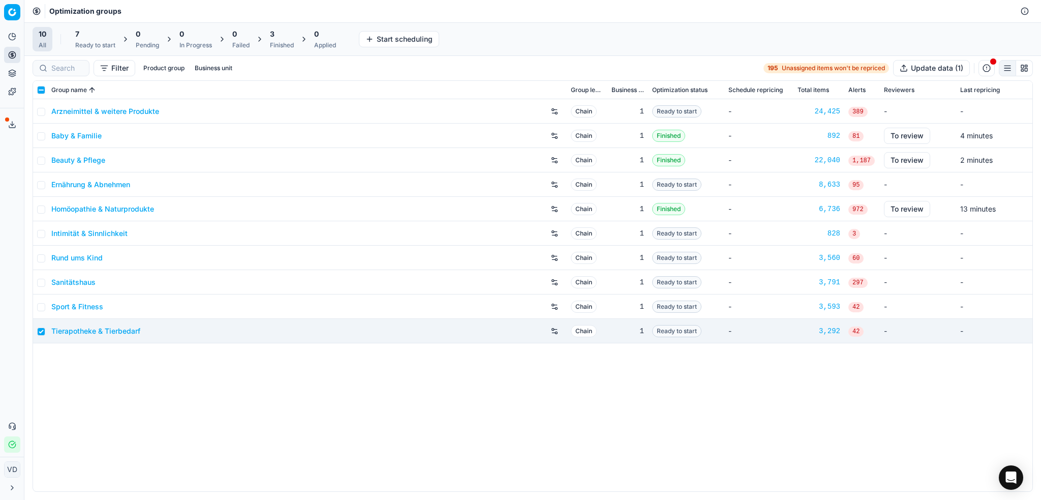
click at [81, 41] on div "Ready to start" at bounding box center [95, 45] width 40 height 8
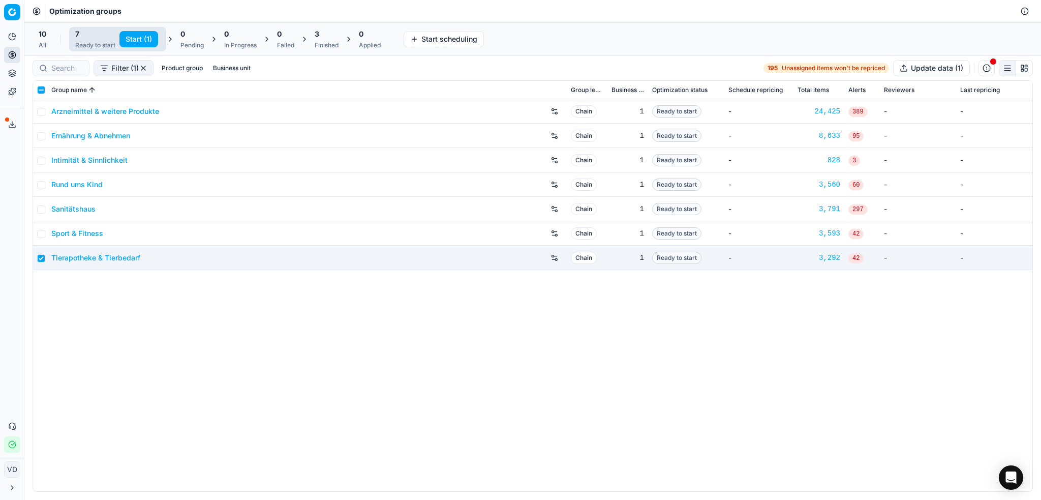
click at [141, 39] on button "Start (1)" at bounding box center [138, 39] width 39 height 16
checkbox input "false"
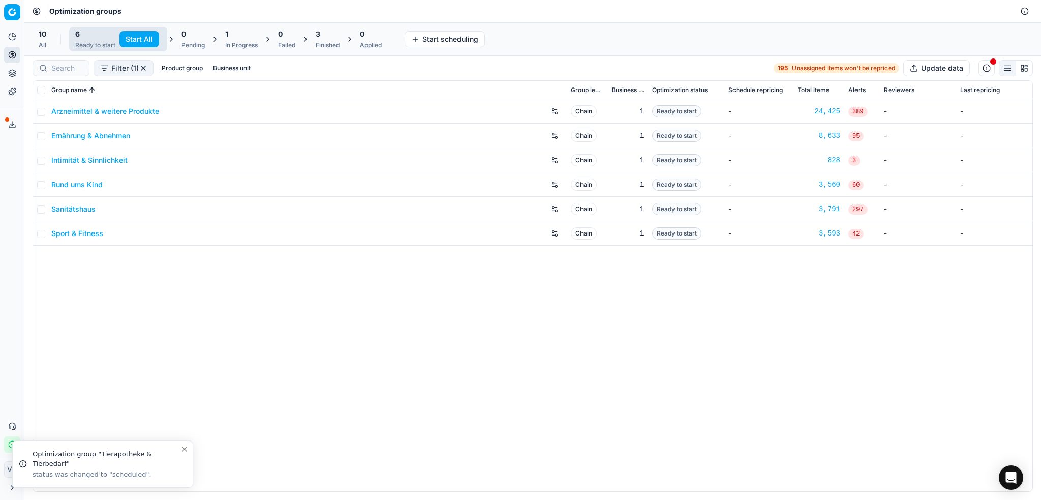
click at [36, 333] on div "Arzneimittel & weitere Produkte Chain 1 Ready to start - 24,425 389 - - Ernähru…" at bounding box center [532, 295] width 999 height 392
click at [0, 256] on div "Analytics Pricing Product portfolio Templates Export service 1 Contact support …" at bounding box center [12, 240] width 24 height 432
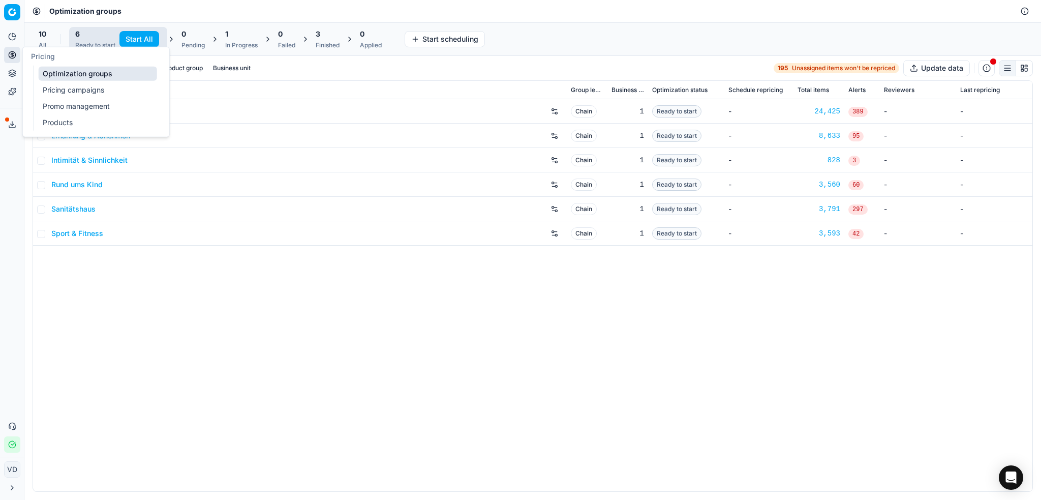
click at [54, 70] on link "Optimization groups" at bounding box center [98, 74] width 118 height 14
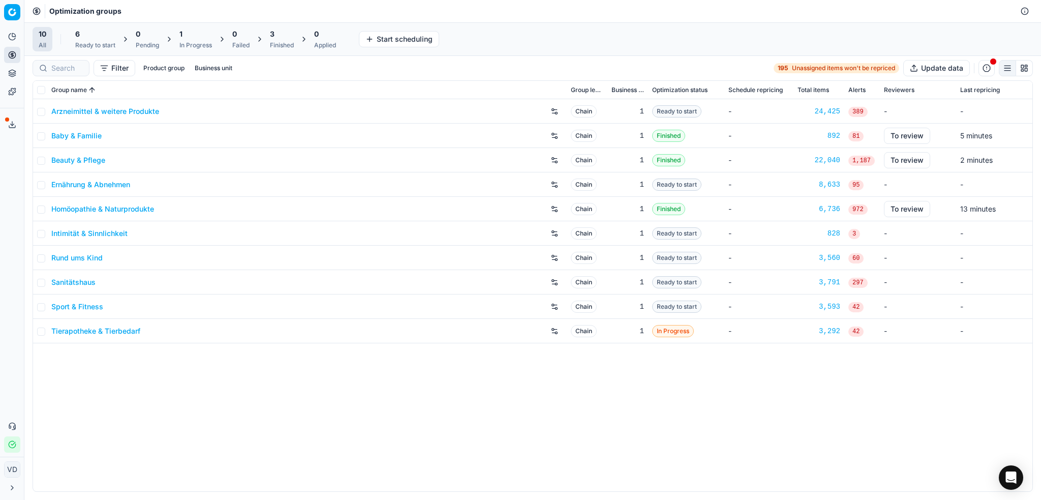
click at [156, 412] on div "Arzneimittel & weitere Produkte Chain 1 Ready to start - 24,425 389 - - Baby & …" at bounding box center [532, 295] width 999 height 392
click at [12, 37] on icon at bounding box center [12, 37] width 8 height 8
click at [38, 57] on ul "Dashboard AI Insights" at bounding box center [98, 64] width 129 height 33
click at [68, 58] on link "Dashboard" at bounding box center [98, 56] width 118 height 14
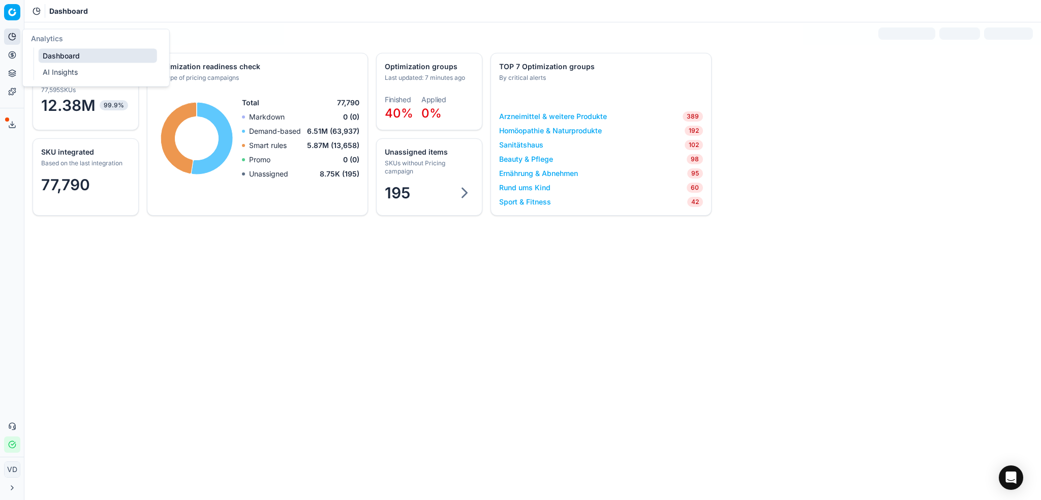
click at [6, 53] on button "Pricing" at bounding box center [12, 55] width 16 height 16
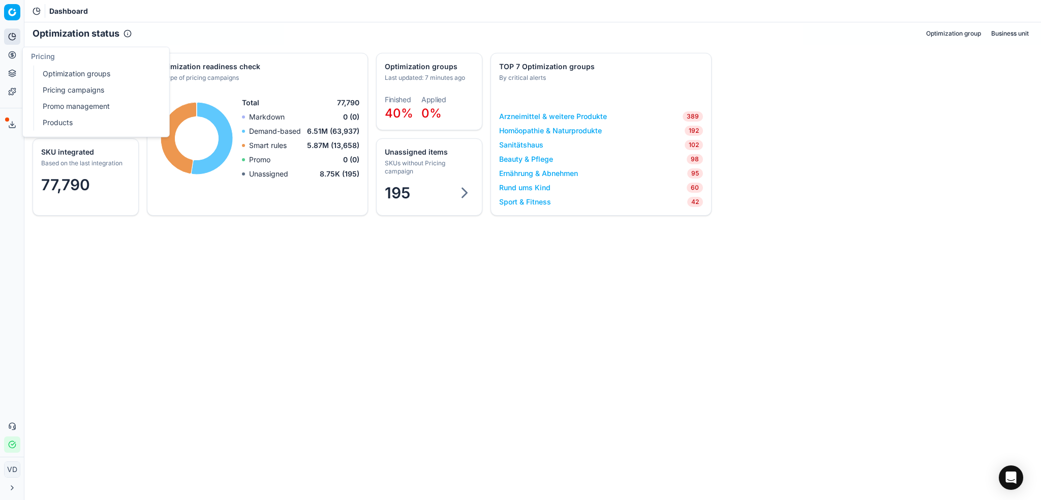
click at [45, 75] on link "Optimization groups" at bounding box center [98, 74] width 118 height 14
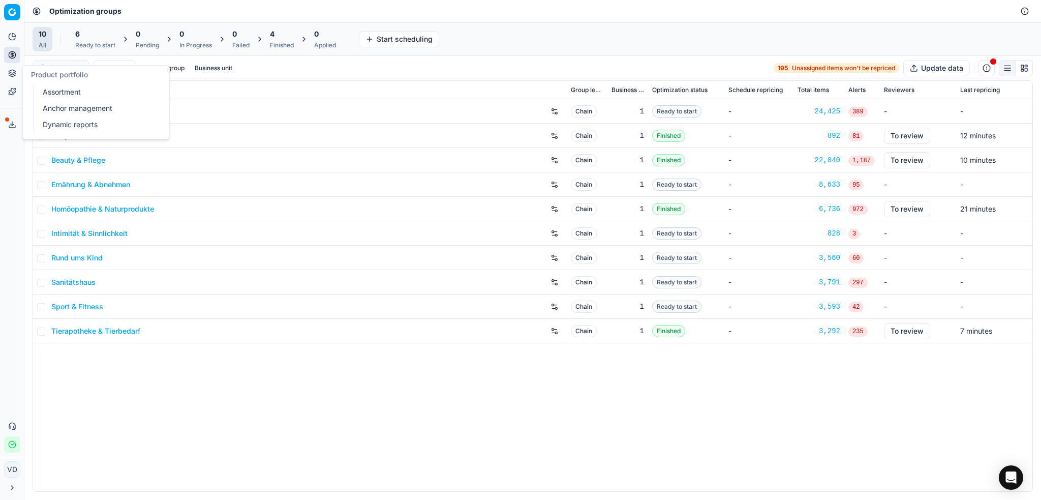
click at [63, 89] on link "Assortment" at bounding box center [98, 92] width 118 height 14
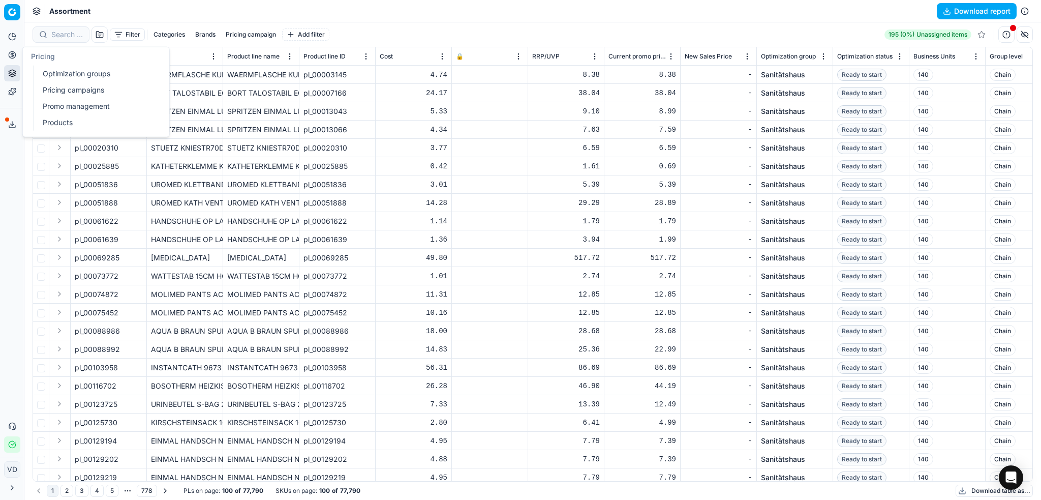
click at [15, 54] on icon at bounding box center [12, 55] width 8 height 8
click at [47, 72] on link "Optimization groups" at bounding box center [98, 74] width 118 height 14
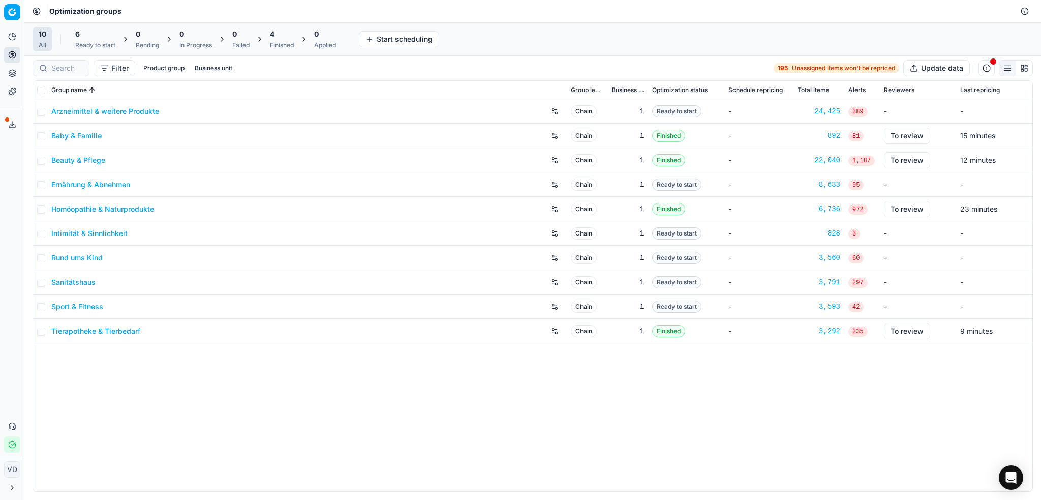
click at [145, 112] on link "Arzneimittel & weitere Produkte" at bounding box center [105, 111] width 108 height 10
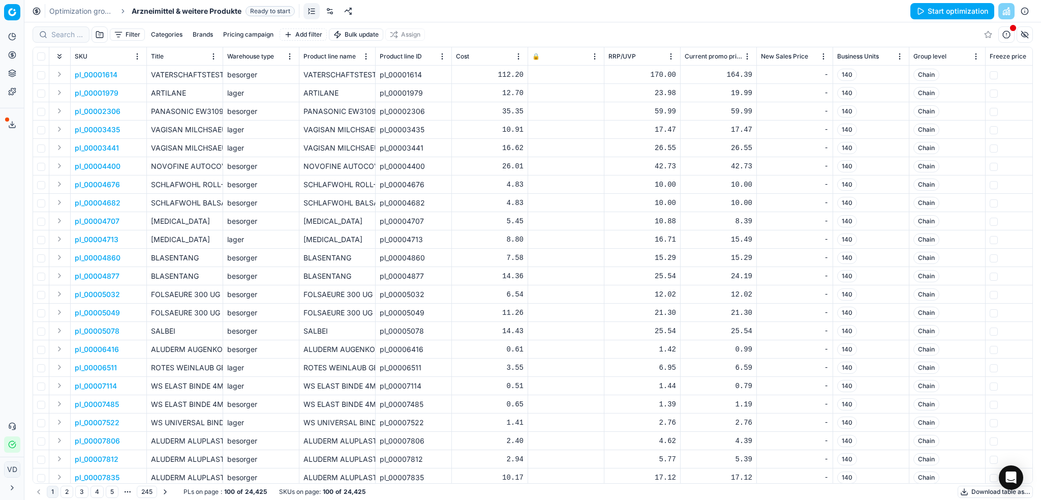
click at [326, 9] on link at bounding box center [330, 11] width 16 height 16
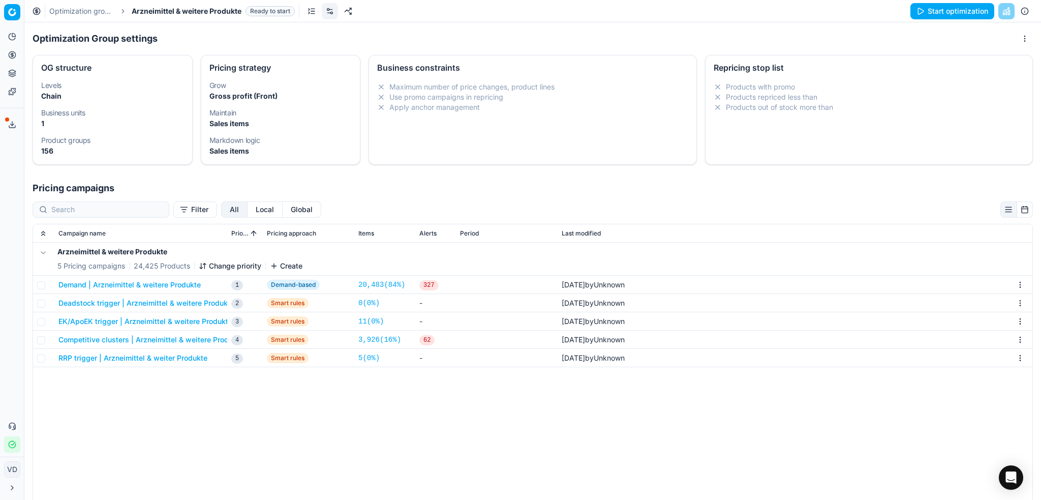
click at [142, 281] on button "Demand | Arzneimittel & weitere Produkte" at bounding box center [129, 285] width 142 height 10
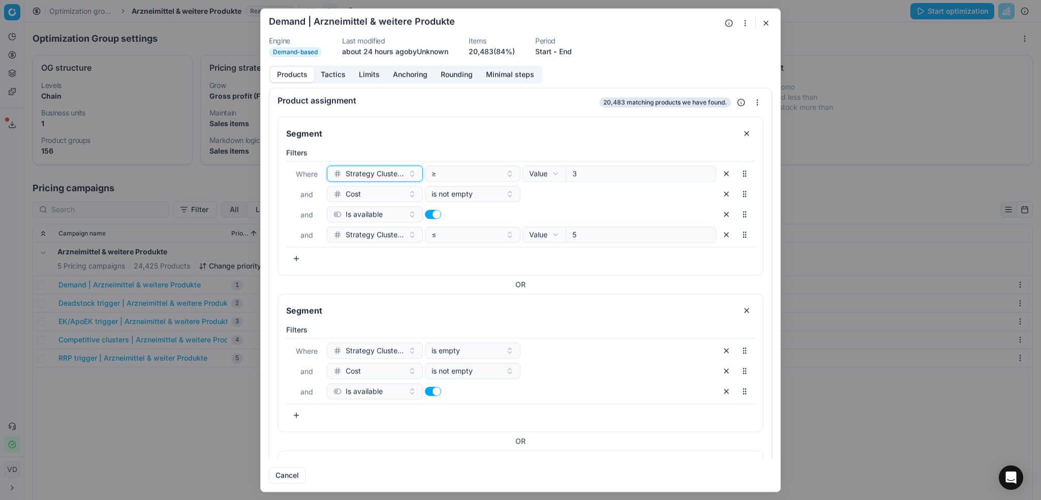
click at [407, 174] on button "Strategy Cluster OS" at bounding box center [375, 173] width 96 height 16
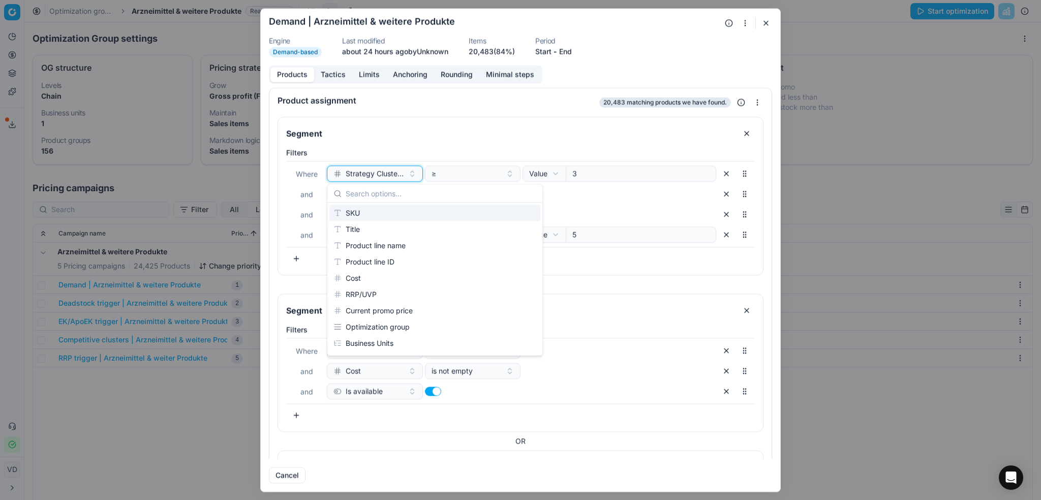
click at [407, 174] on button "Strategy Cluster OS" at bounding box center [375, 173] width 96 height 16
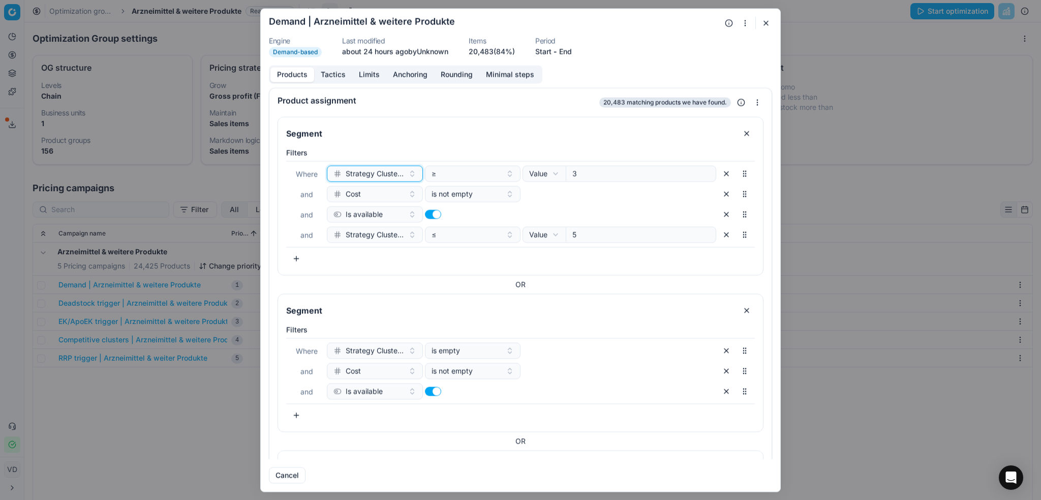
drag, startPoint x: 377, startPoint y: 173, endPoint x: 408, endPoint y: 173, distance: 31.0
click at [408, 173] on button "Strategy Cluster OS" at bounding box center [375, 173] width 96 height 16
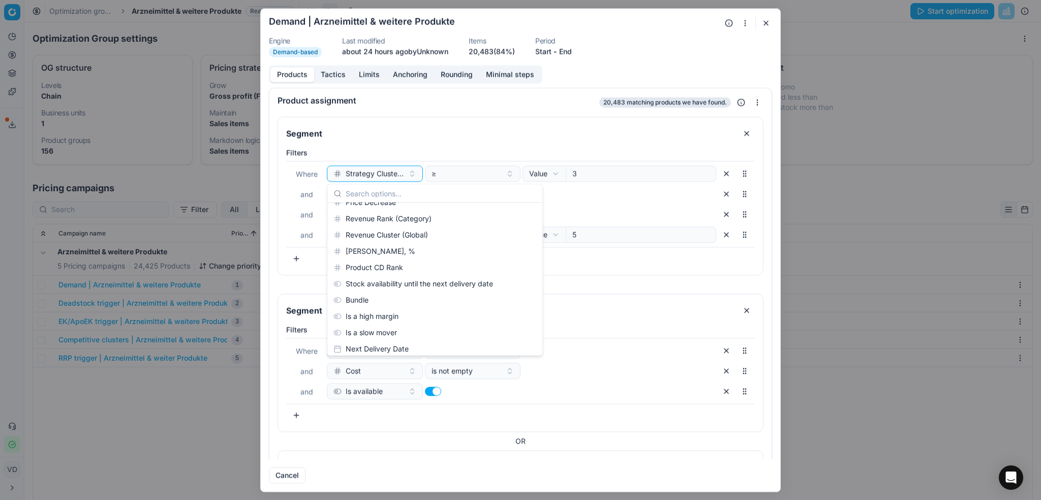
scroll to position [1331, 0]
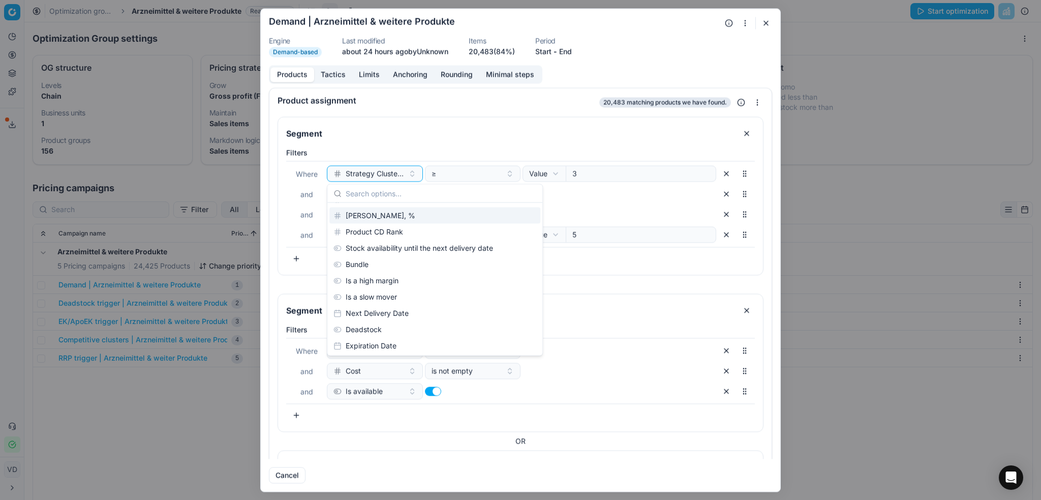
click at [474, 150] on label "Filters" at bounding box center [520, 152] width 469 height 10
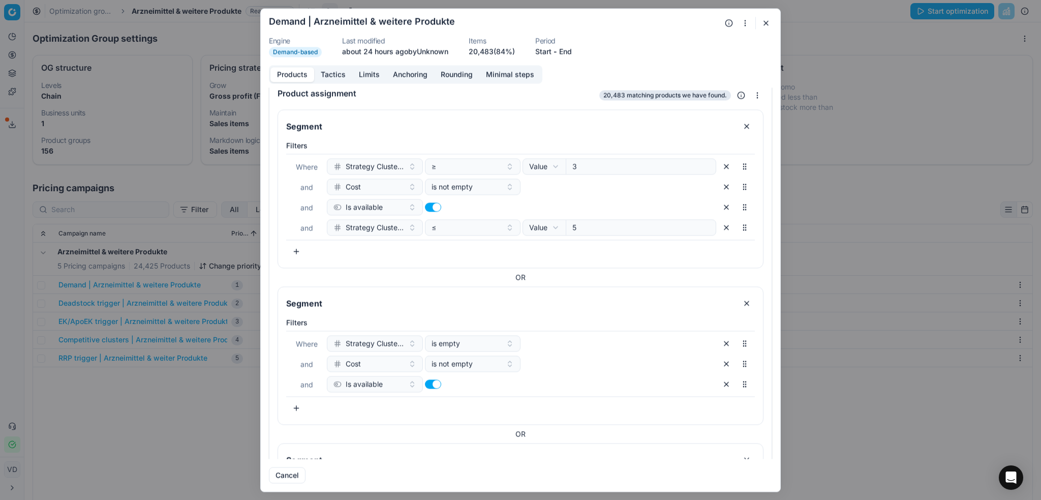
scroll to position [0, 0]
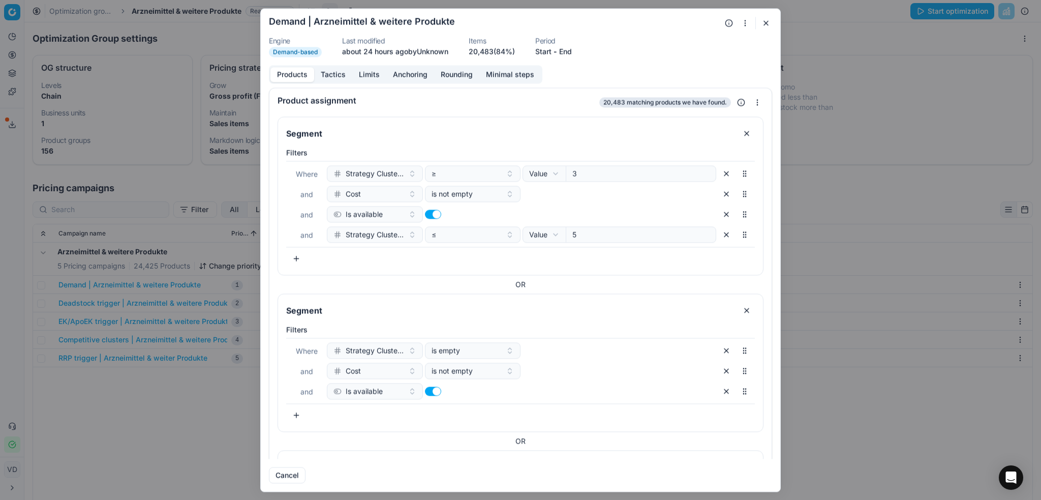
click at [337, 69] on button "Tactics" at bounding box center [333, 74] width 38 height 15
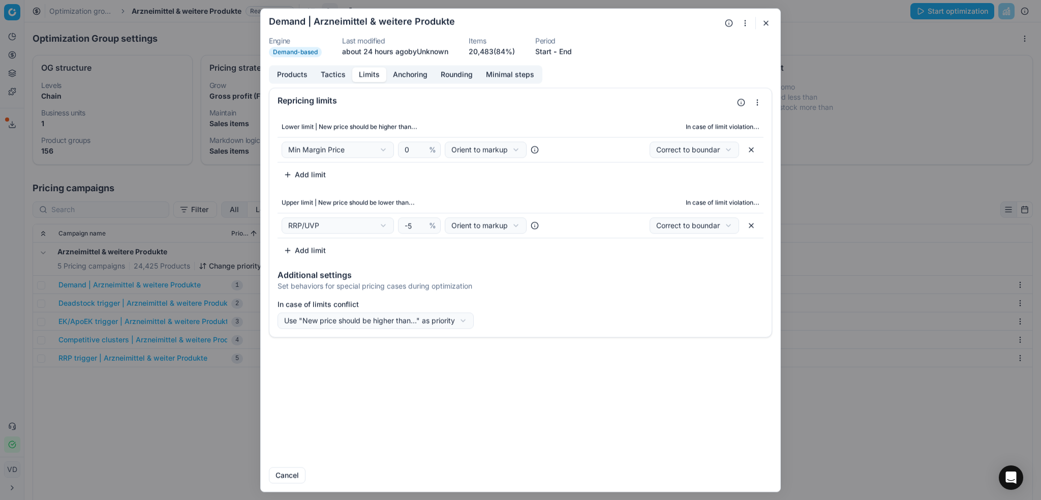
click at [375, 73] on button "Limits" at bounding box center [369, 74] width 34 height 15
click at [716, 155] on div "We are saving PC settings. Please wait, it should take a few minutes Demand | A…" at bounding box center [520, 250] width 1041 height 500
click at [711, 153] on div "We are saving PC settings. Please wait, it should take a few minutes Demand | A…" at bounding box center [520, 250] width 1041 height 500
click at [375, 151] on div "We are saving PC settings. Please wait, it should take a few minutes Demand | A…" at bounding box center [520, 250] width 1041 height 500
click at [459, 119] on div "We are saving PC settings. Please wait, it should take a few minutes Demand | A…" at bounding box center [520, 250] width 1041 height 500
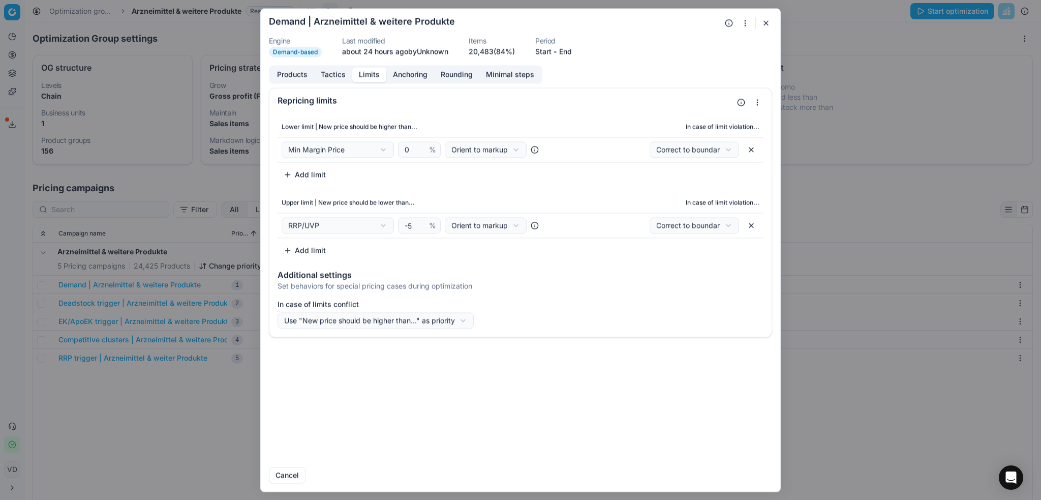
click at [762, 20] on button "button" at bounding box center [766, 23] width 12 height 12
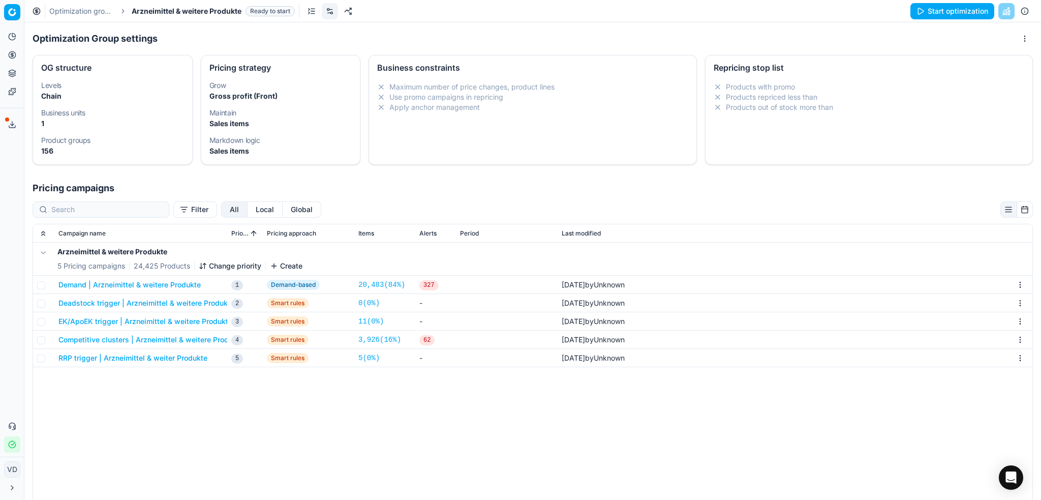
click at [81, 9] on link "Optimization groups" at bounding box center [81, 11] width 65 height 10
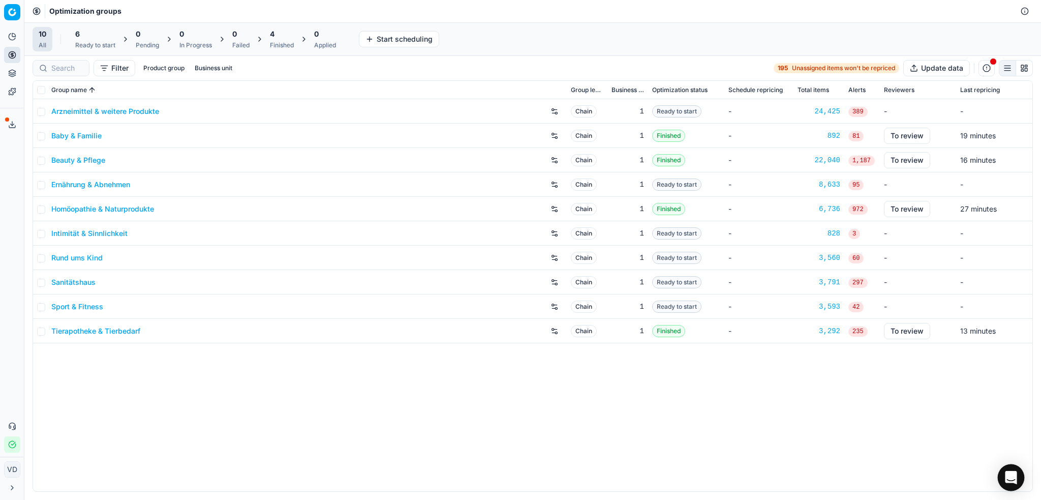
click at [1008, 474] on icon "Open Intercom Messenger" at bounding box center [1011, 477] width 12 height 13
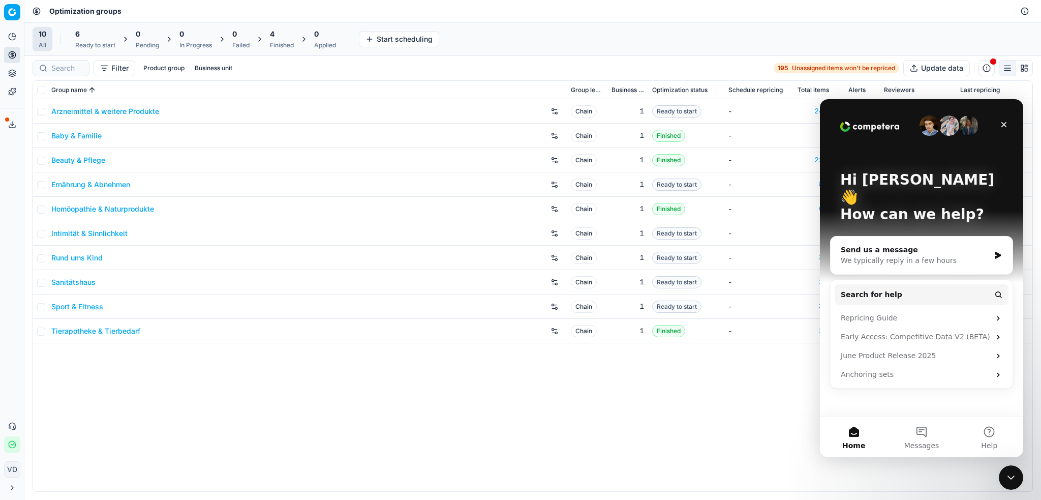
click at [1008, 473] on icon "Close Intercom Messenger" at bounding box center [1011, 477] width 12 height 12
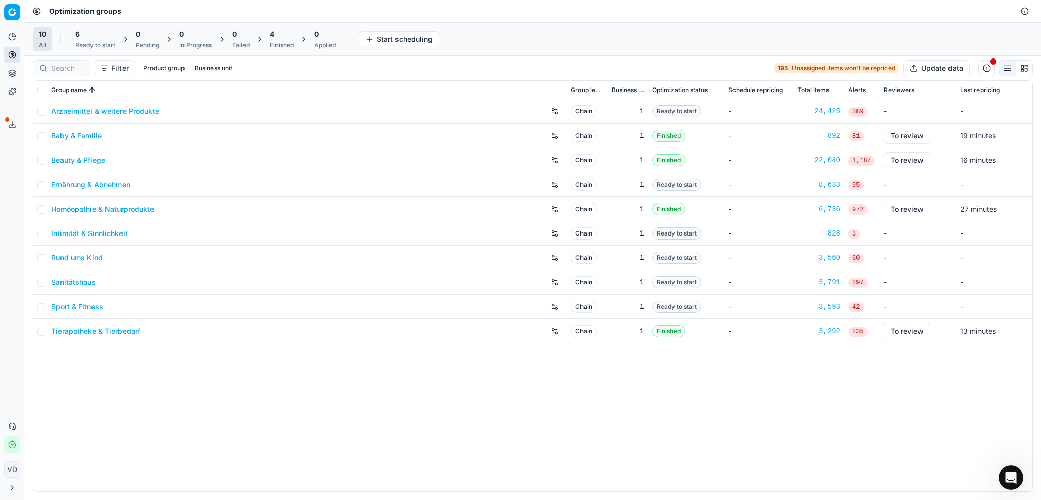
click at [44, 394] on div "Arzneimittel & weitere Produkte Chain 1 Ready to start - 24,425 389 - - Baby & …" at bounding box center [532, 295] width 999 height 392
click at [122, 112] on link "Arzneimittel & weitere Produkte" at bounding box center [105, 111] width 108 height 10
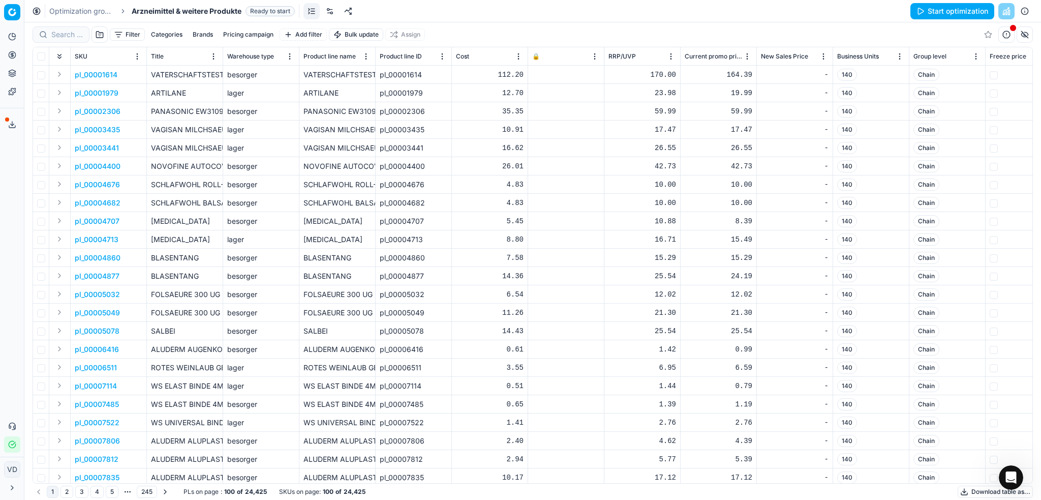
click at [326, 13] on link at bounding box center [330, 11] width 16 height 16
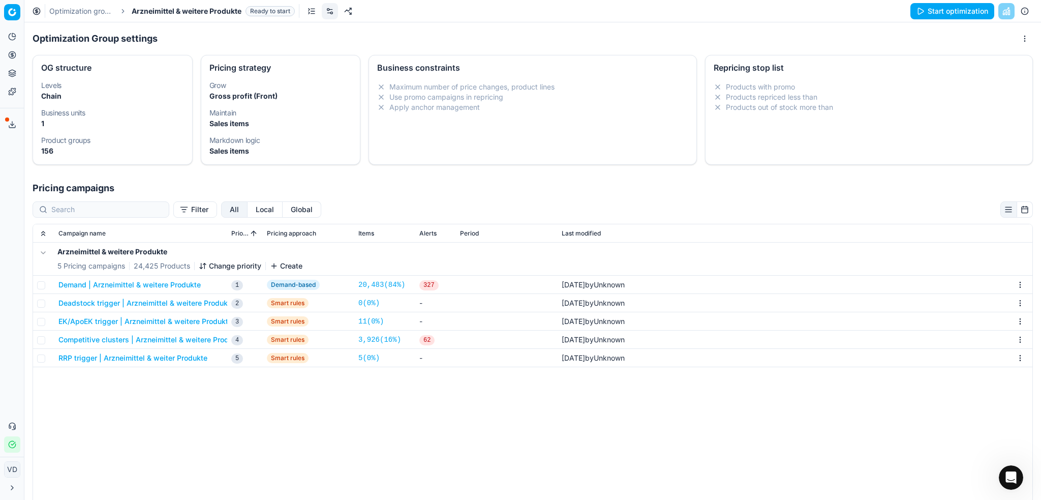
click at [182, 288] on button "Demand | Arzneimittel & weitere Produkte" at bounding box center [129, 285] width 142 height 10
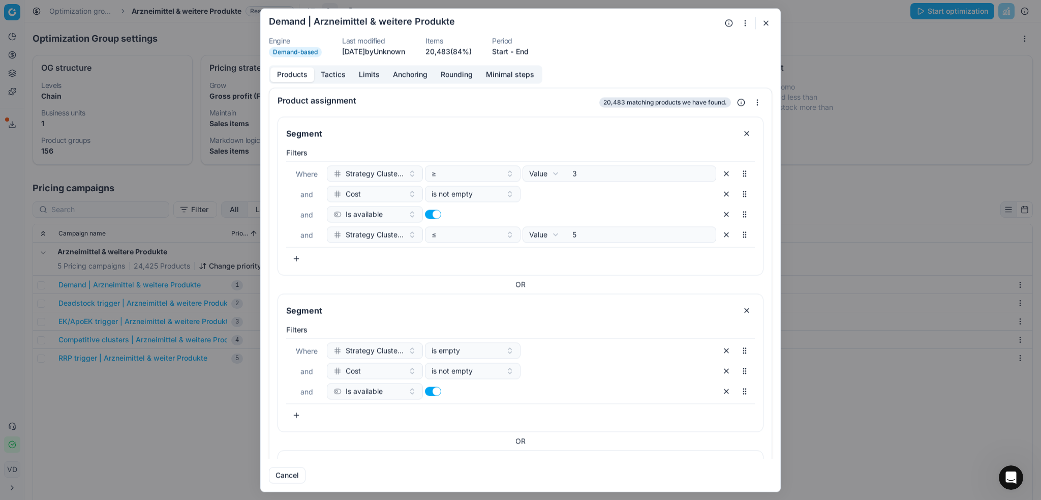
drag, startPoint x: 890, startPoint y: 0, endPoint x: 623, endPoint y: 29, distance: 268.9
click at [623, 29] on form "We are saving PC settings. Please wait, it should take a few minutes Demand | A…" at bounding box center [520, 250] width 519 height 482
drag, startPoint x: 340, startPoint y: 174, endPoint x: 392, endPoint y: 174, distance: 51.8
click at [392, 174] on div "Strategy Cluster OS" at bounding box center [368, 173] width 71 height 10
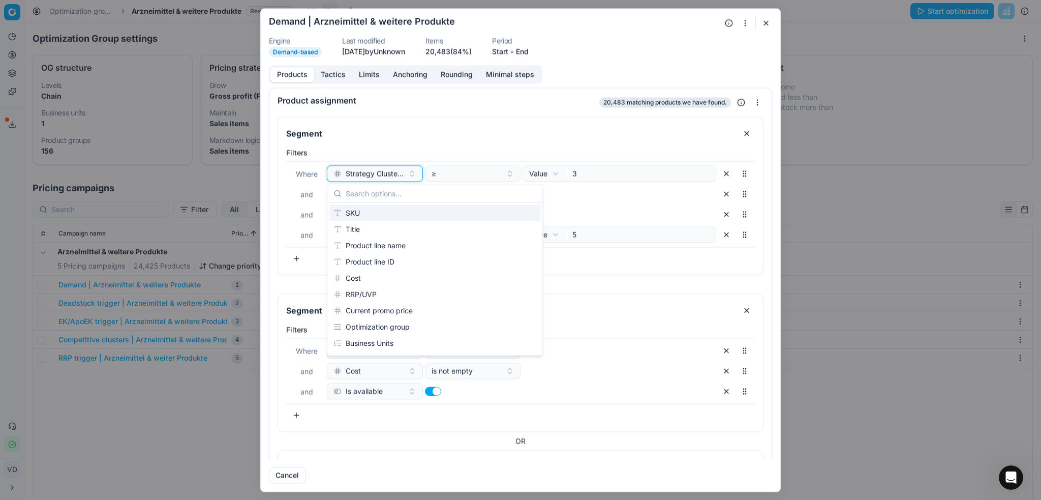
drag, startPoint x: 348, startPoint y: 174, endPoint x: 395, endPoint y: 175, distance: 47.3
click at [395, 175] on span "Strategy Cluster OS" at bounding box center [375, 173] width 58 height 10
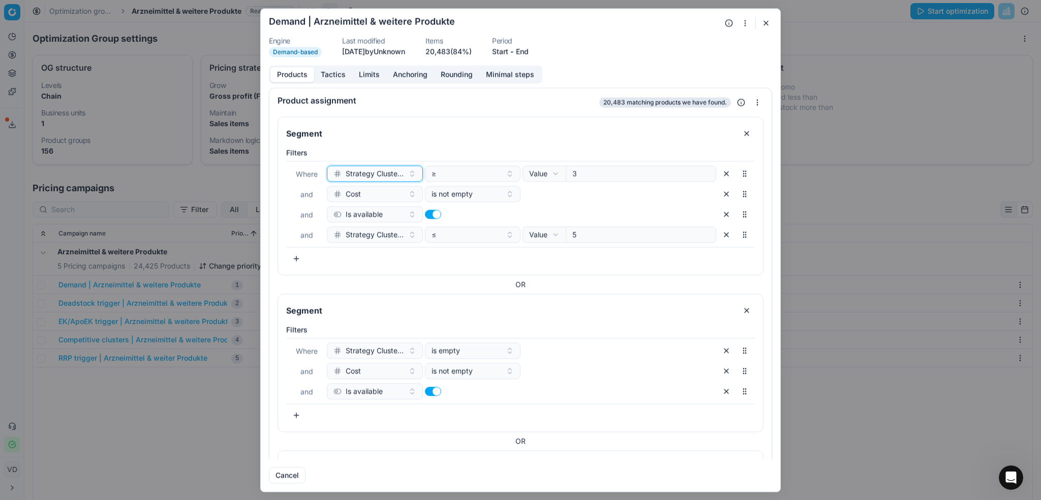
click at [411, 175] on button "Strategy Cluster OS" at bounding box center [375, 173] width 96 height 16
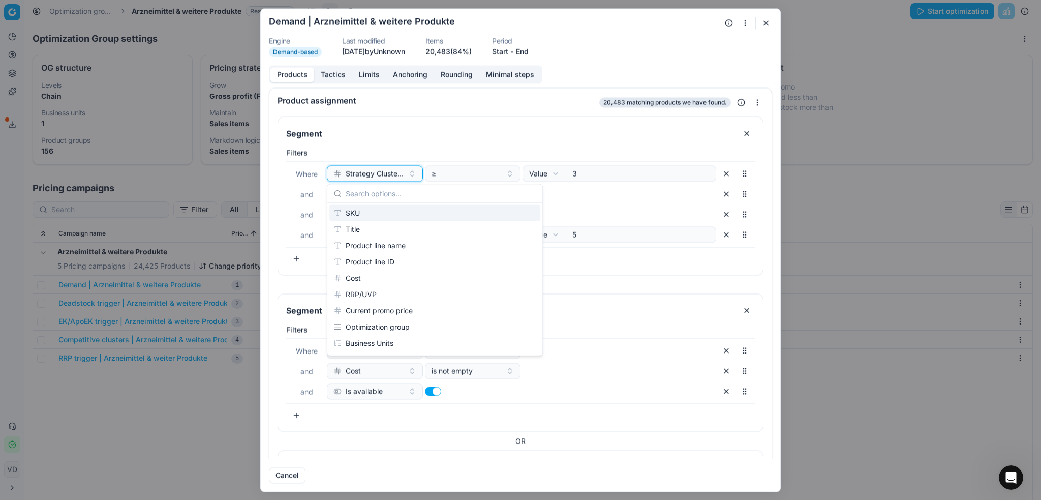
click at [411, 175] on button "Strategy Cluster OS" at bounding box center [375, 173] width 96 height 16
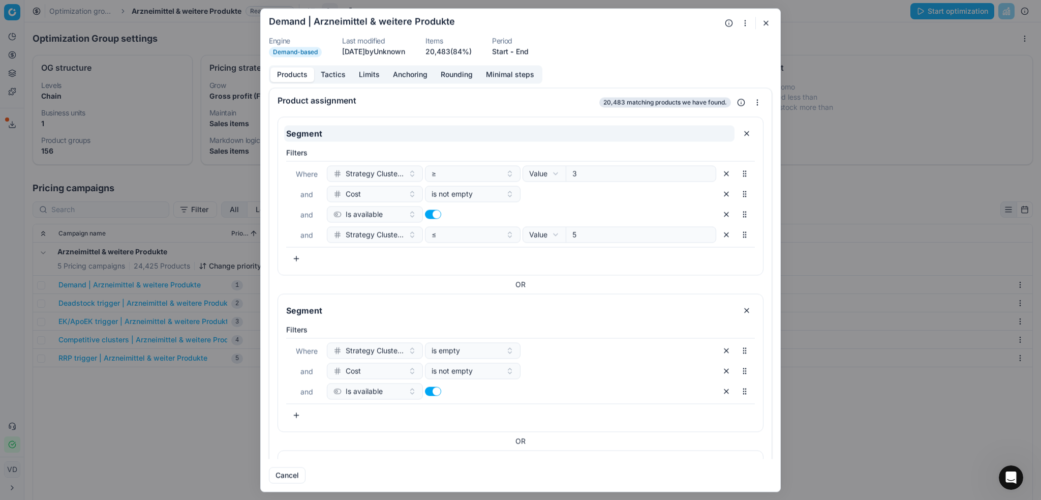
click at [409, 138] on input "Segment" at bounding box center [509, 133] width 450 height 16
click at [359, 175] on span "Strategy Cluster OS" at bounding box center [375, 173] width 58 height 10
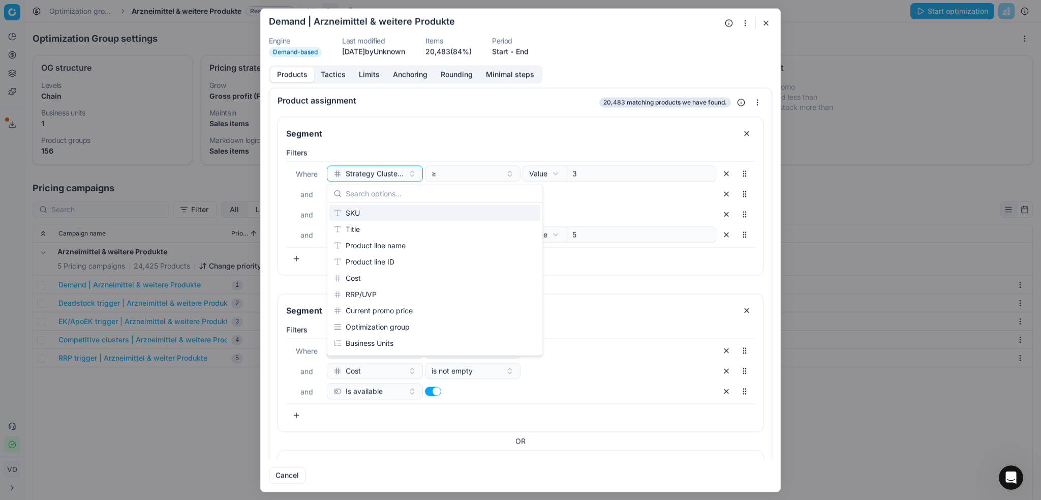
click at [281, 200] on div "Filters Where Strategy Cluster OS ≥ Value Field Value 3 and Cost is not empty a…" at bounding box center [520, 208] width 485 height 131
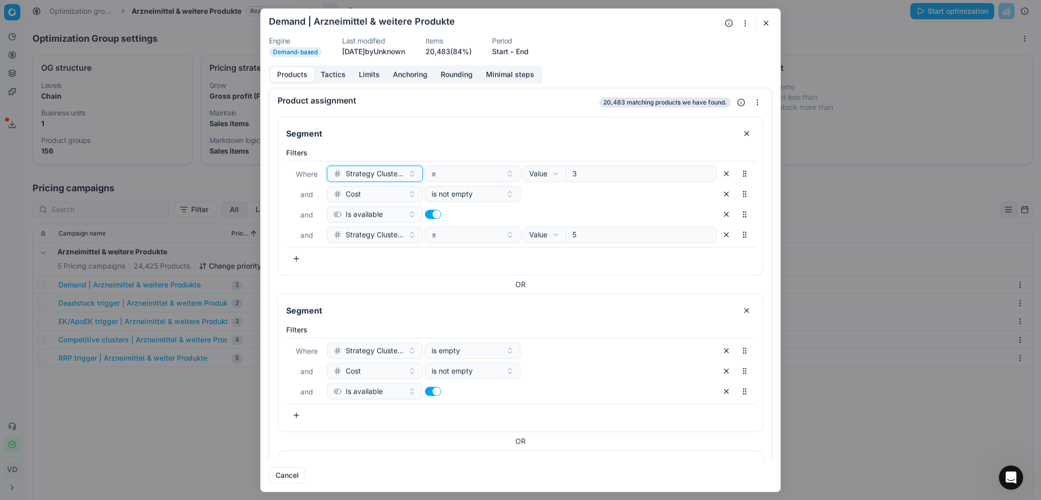
click at [370, 171] on span "Strategy Cluster OS" at bounding box center [375, 173] width 58 height 10
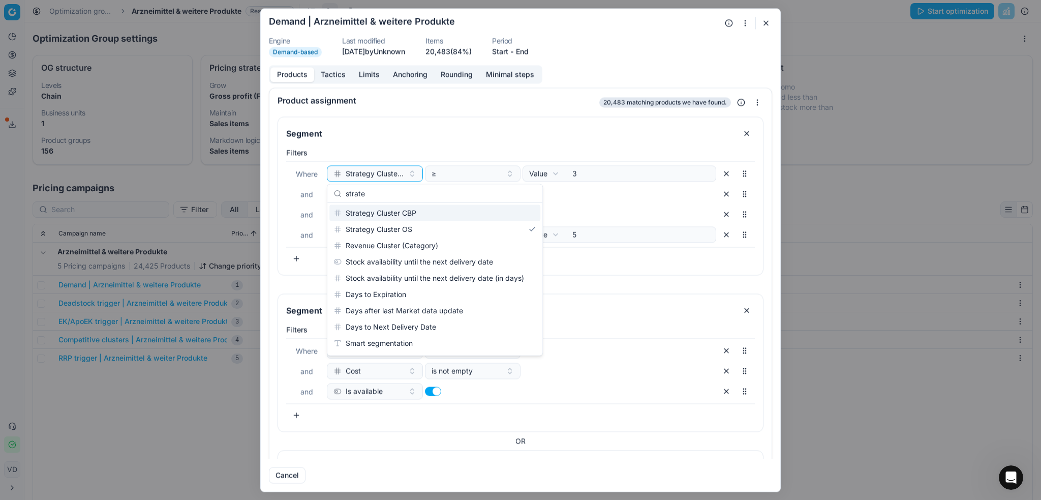
type input "strate"
click at [457, 140] on input "Segment" at bounding box center [509, 133] width 450 height 16
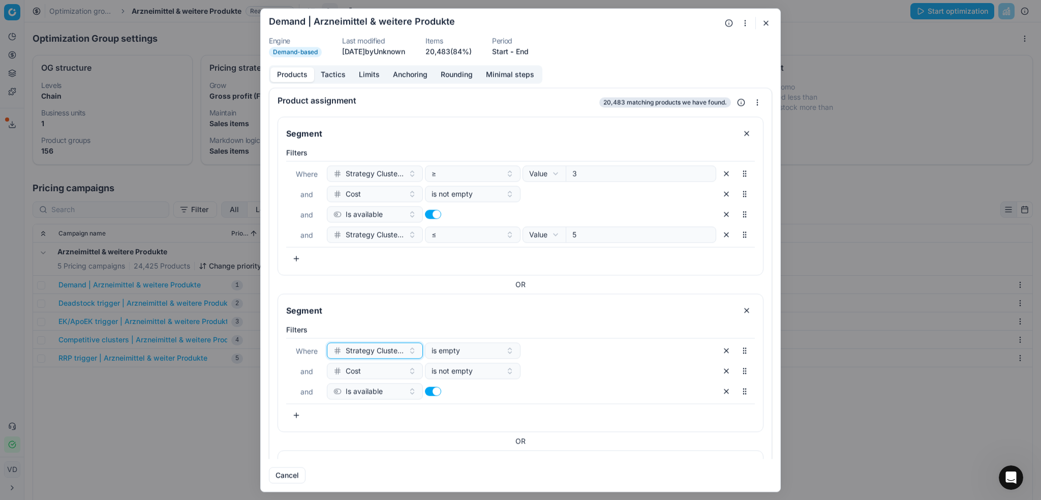
click at [408, 349] on button "Strategy Cluster OS" at bounding box center [375, 350] width 96 height 16
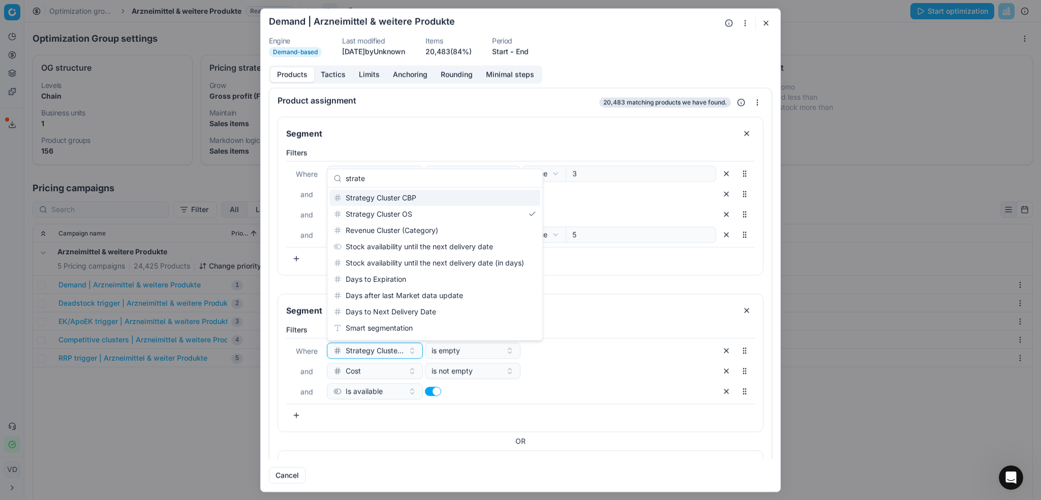
type input "strate"
click at [424, 148] on label "Filters" at bounding box center [520, 152] width 469 height 10
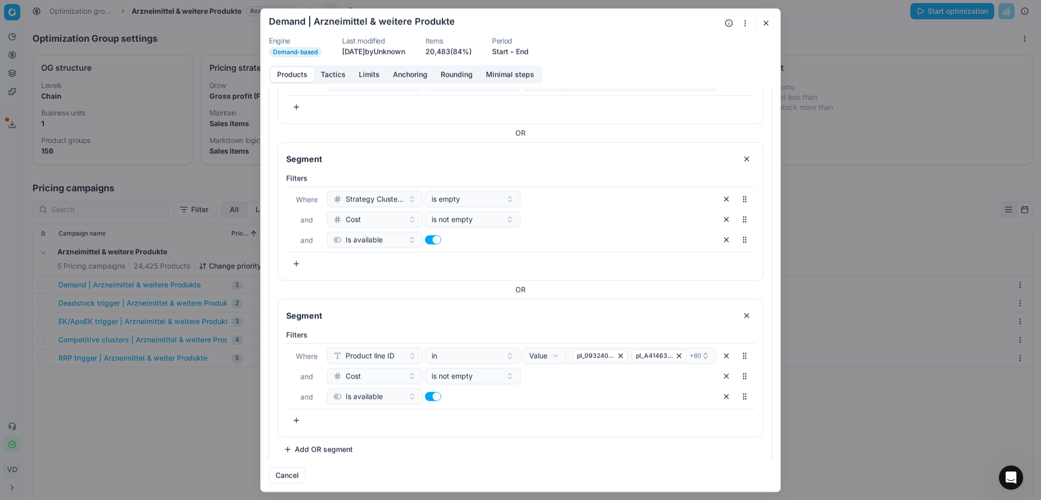
scroll to position [159, 0]
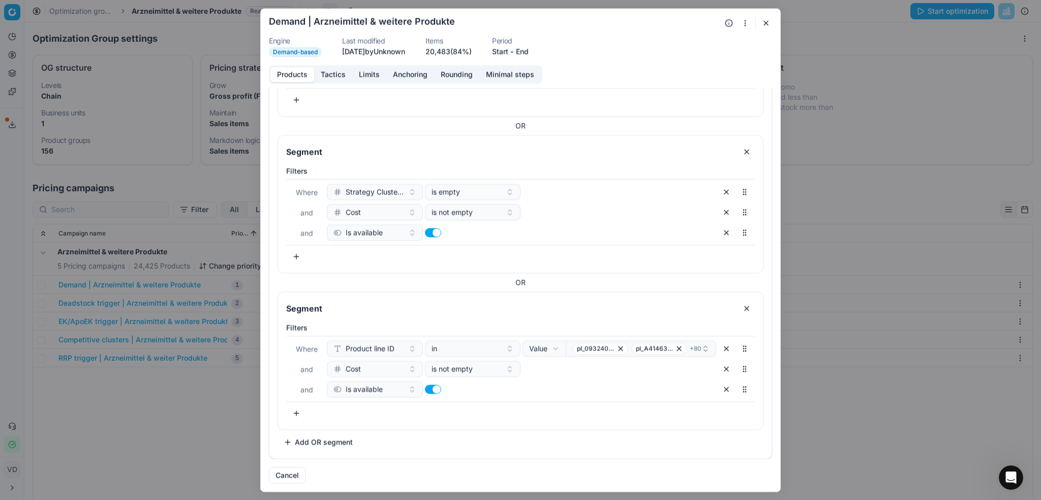
click at [336, 72] on button "Tactics" at bounding box center [333, 74] width 38 height 15
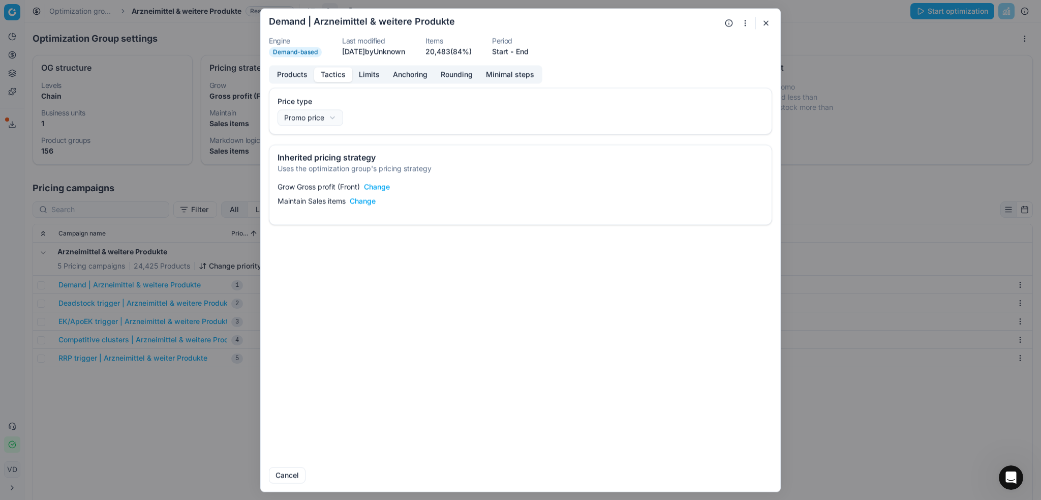
click at [364, 76] on button "Limits" at bounding box center [369, 74] width 34 height 15
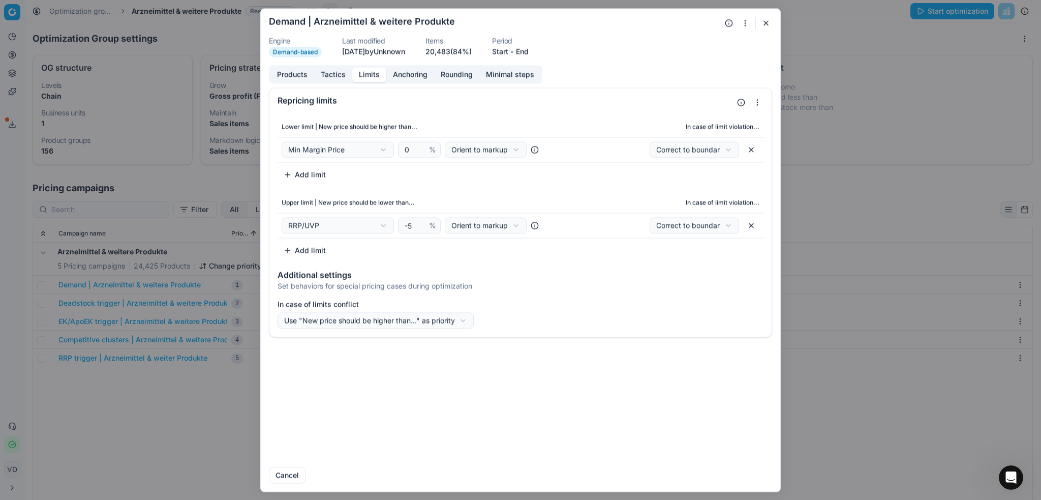
click at [304, 76] on button "Products" at bounding box center [292, 74] width 44 height 15
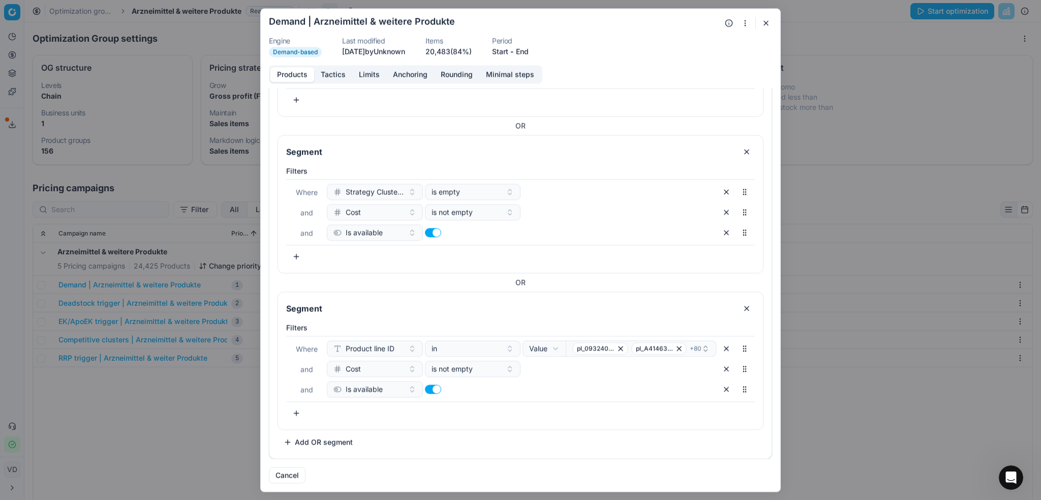
click at [354, 75] on button "Limits" at bounding box center [369, 74] width 34 height 15
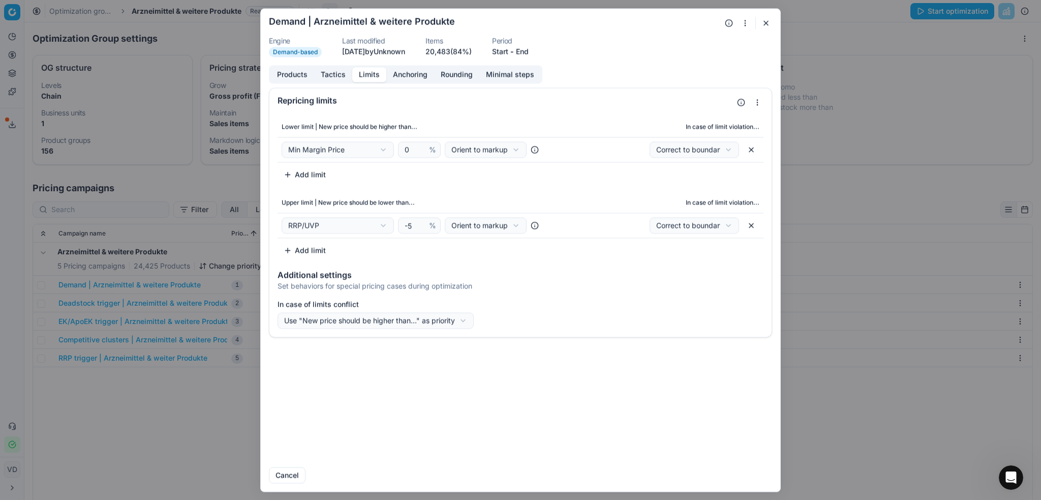
click at [760, 18] on button "button" at bounding box center [766, 23] width 12 height 12
